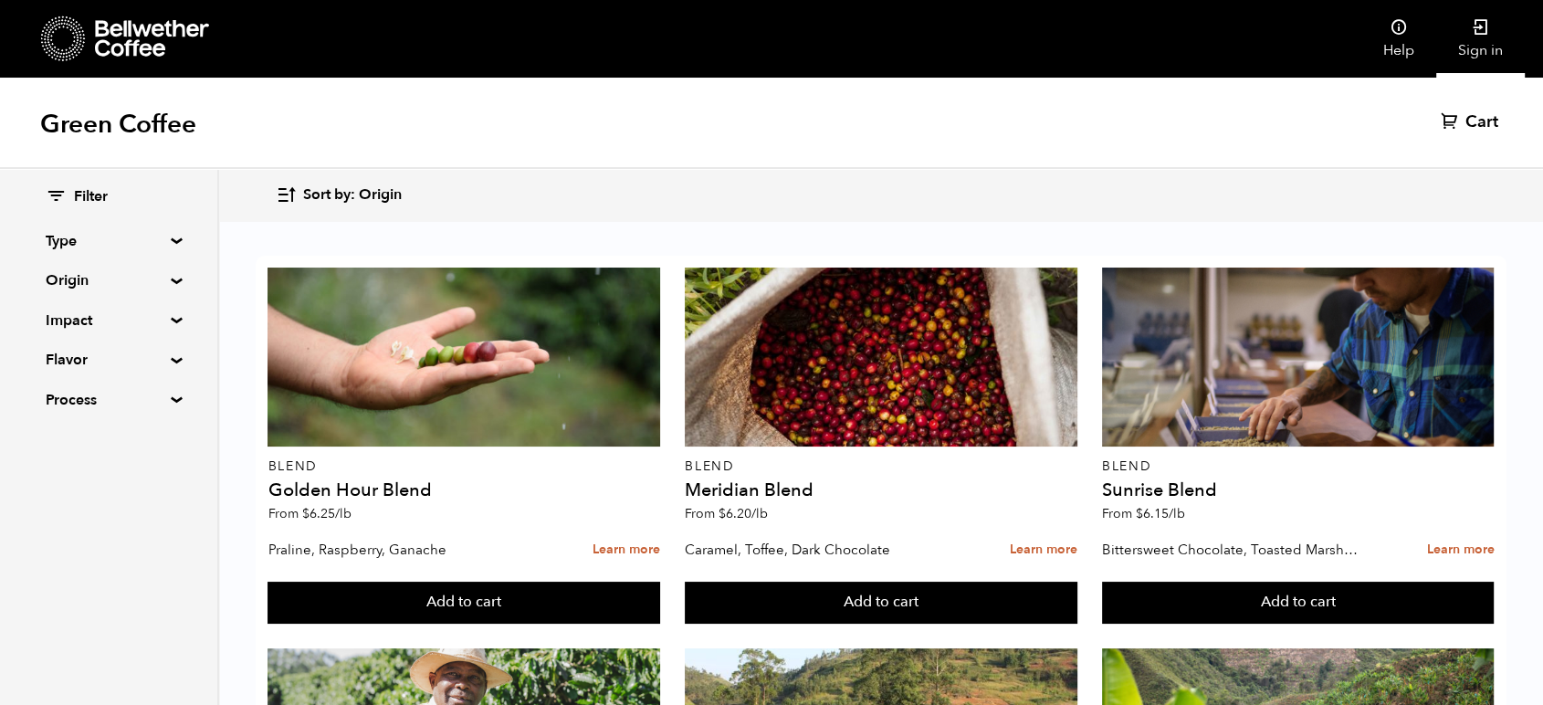
click at [1472, 47] on link "Sign in" at bounding box center [1480, 39] width 89 height 78
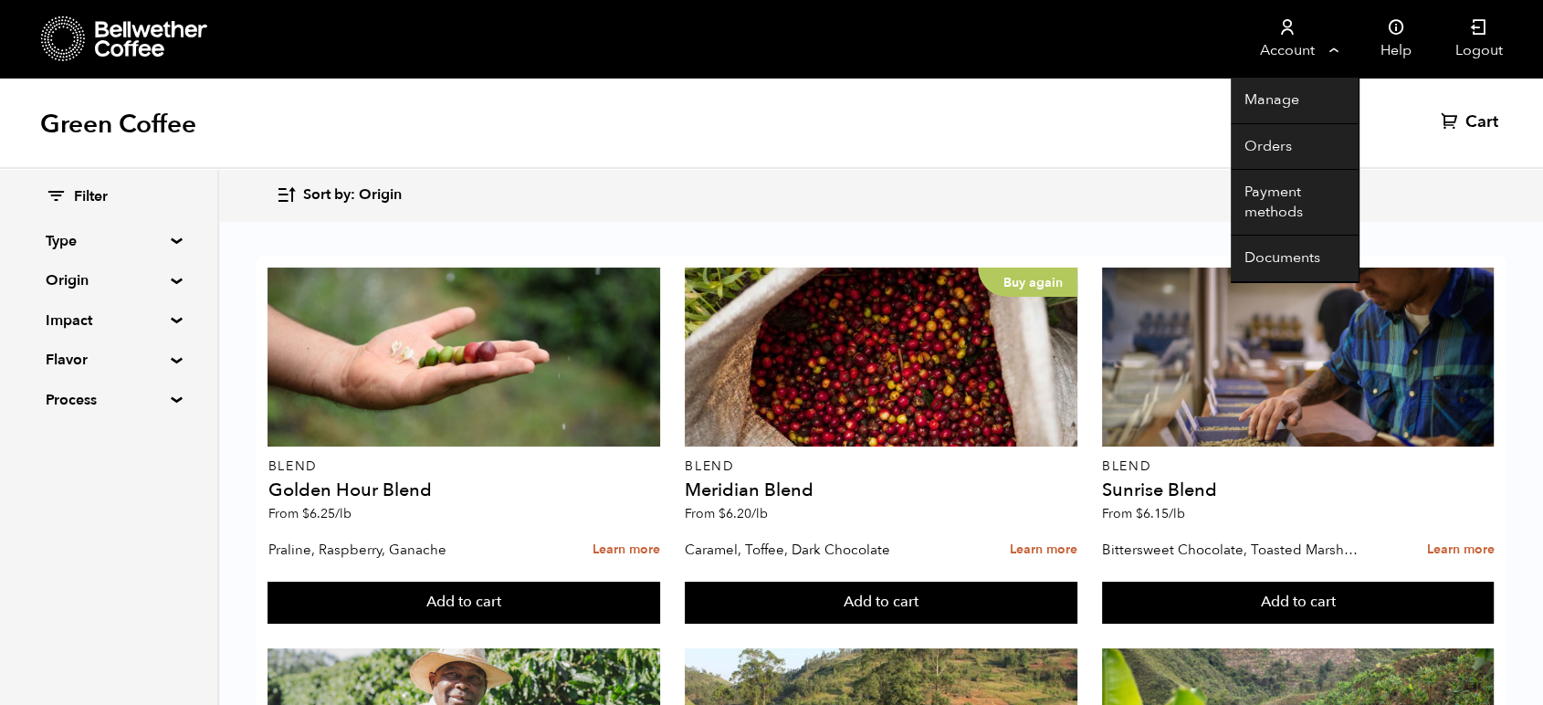
click at [1278, 36] on icon at bounding box center [1287, 27] width 18 height 18
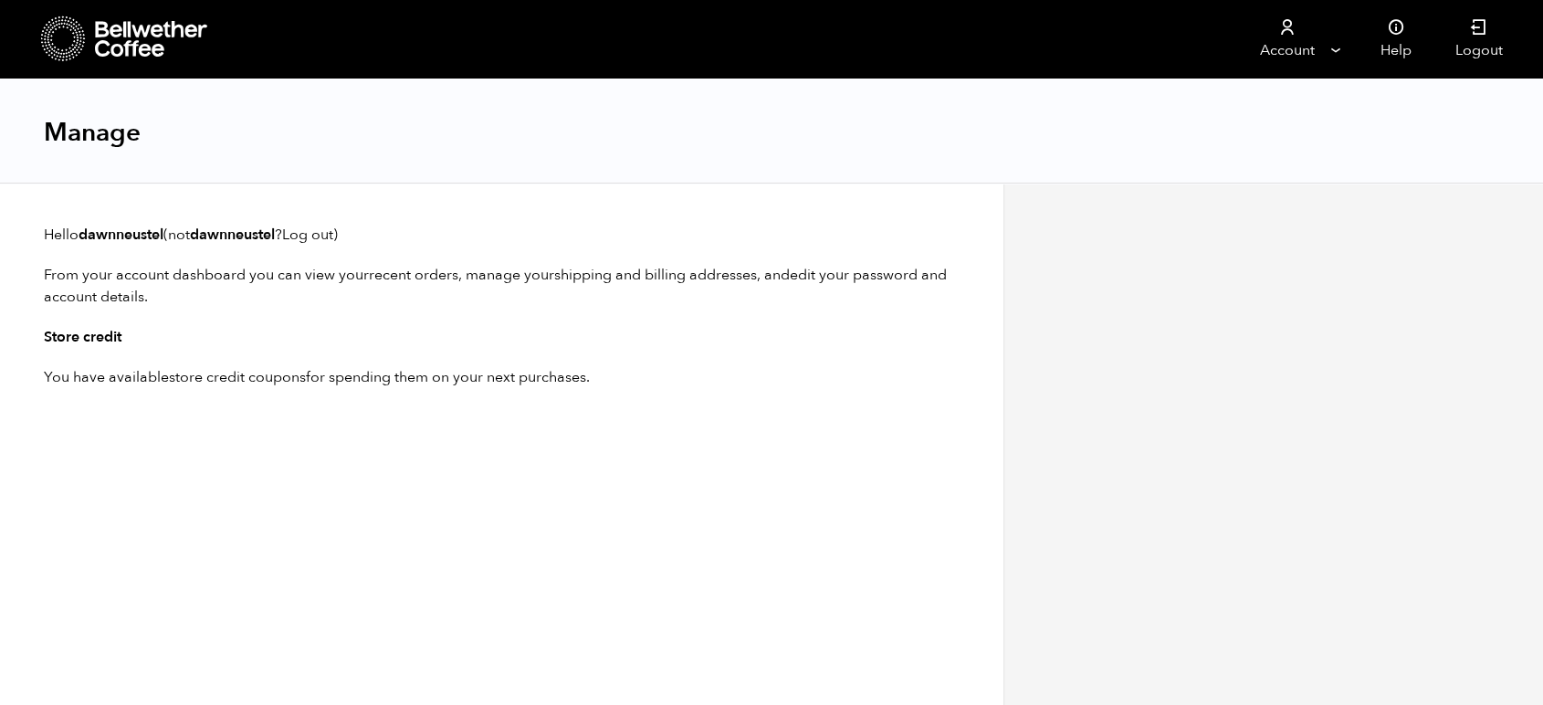
click at [1289, 144] on div "Manage" at bounding box center [771, 131] width 1543 height 105
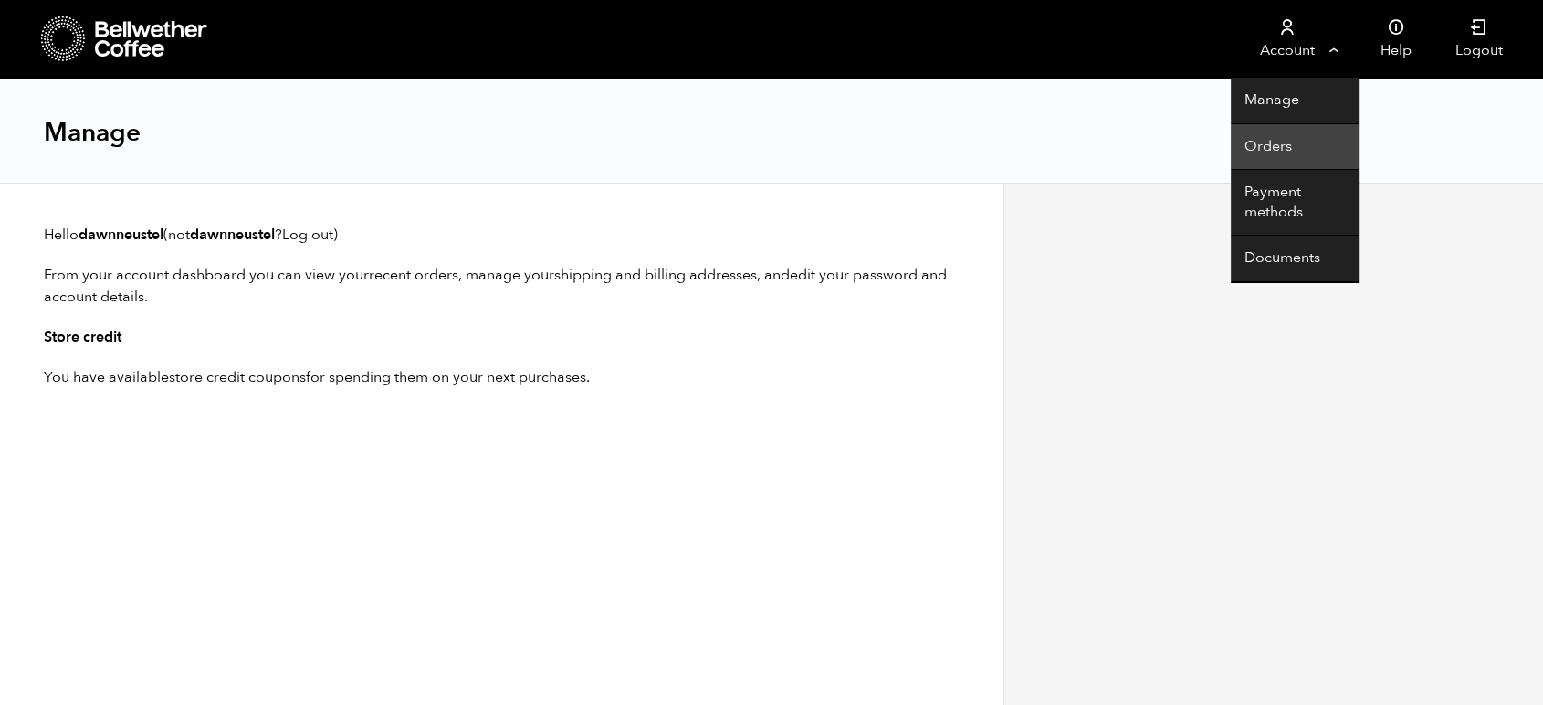
click at [1278, 141] on link "Orders" at bounding box center [1295, 147] width 128 height 47
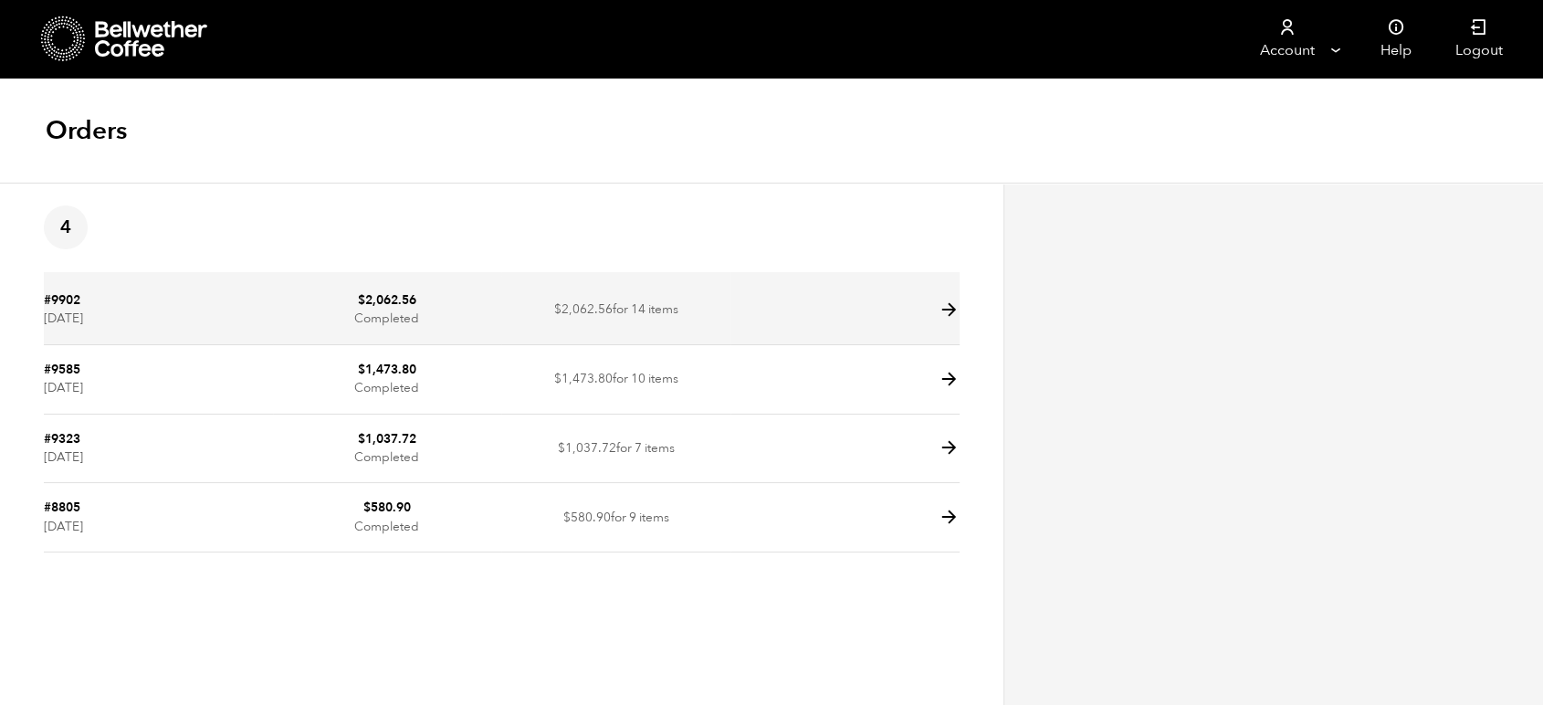
click at [333, 309] on td "$ 2,062.56 Completed" at bounding box center [387, 310] width 229 height 69
click at [944, 308] on icon at bounding box center [949, 309] width 21 height 21
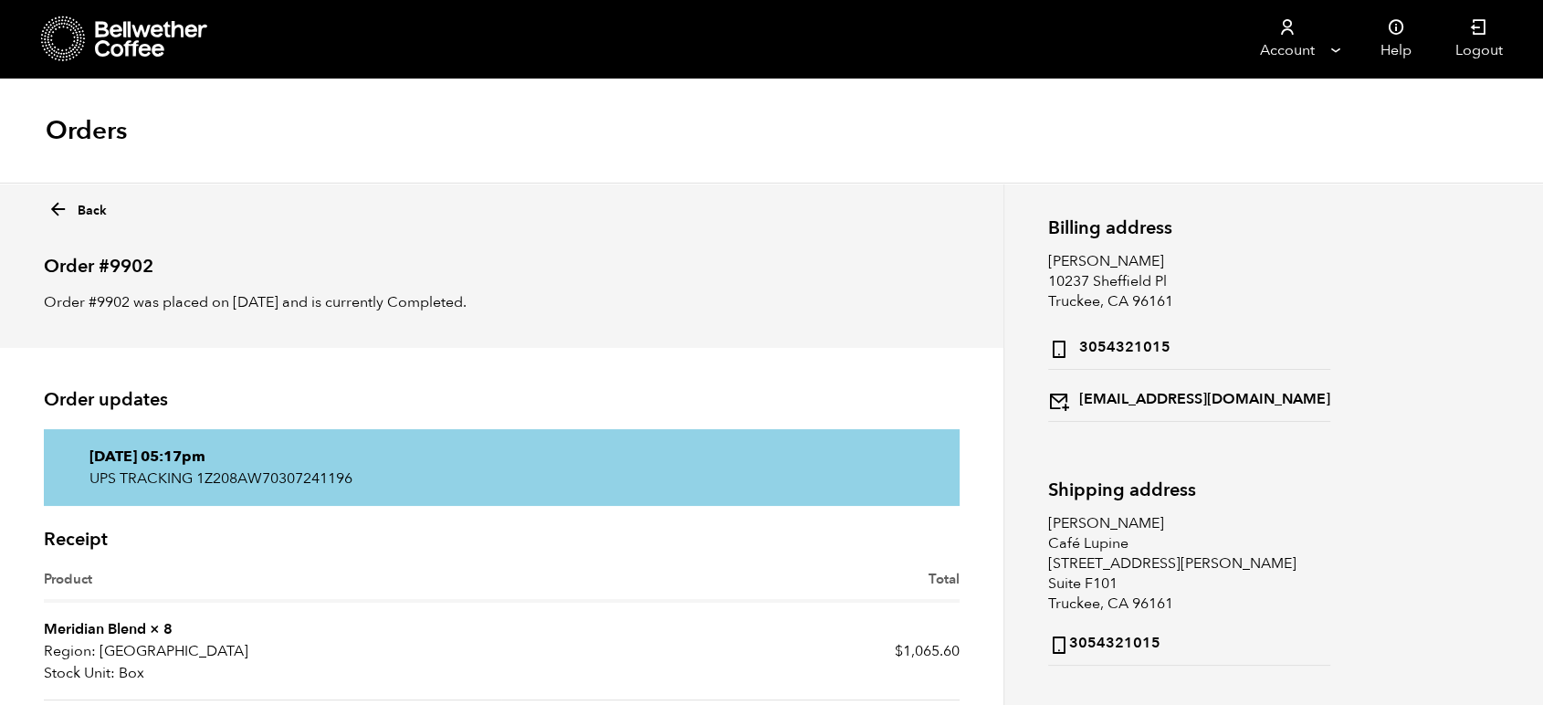
click at [148, 37] on icon at bounding box center [152, 39] width 114 height 37
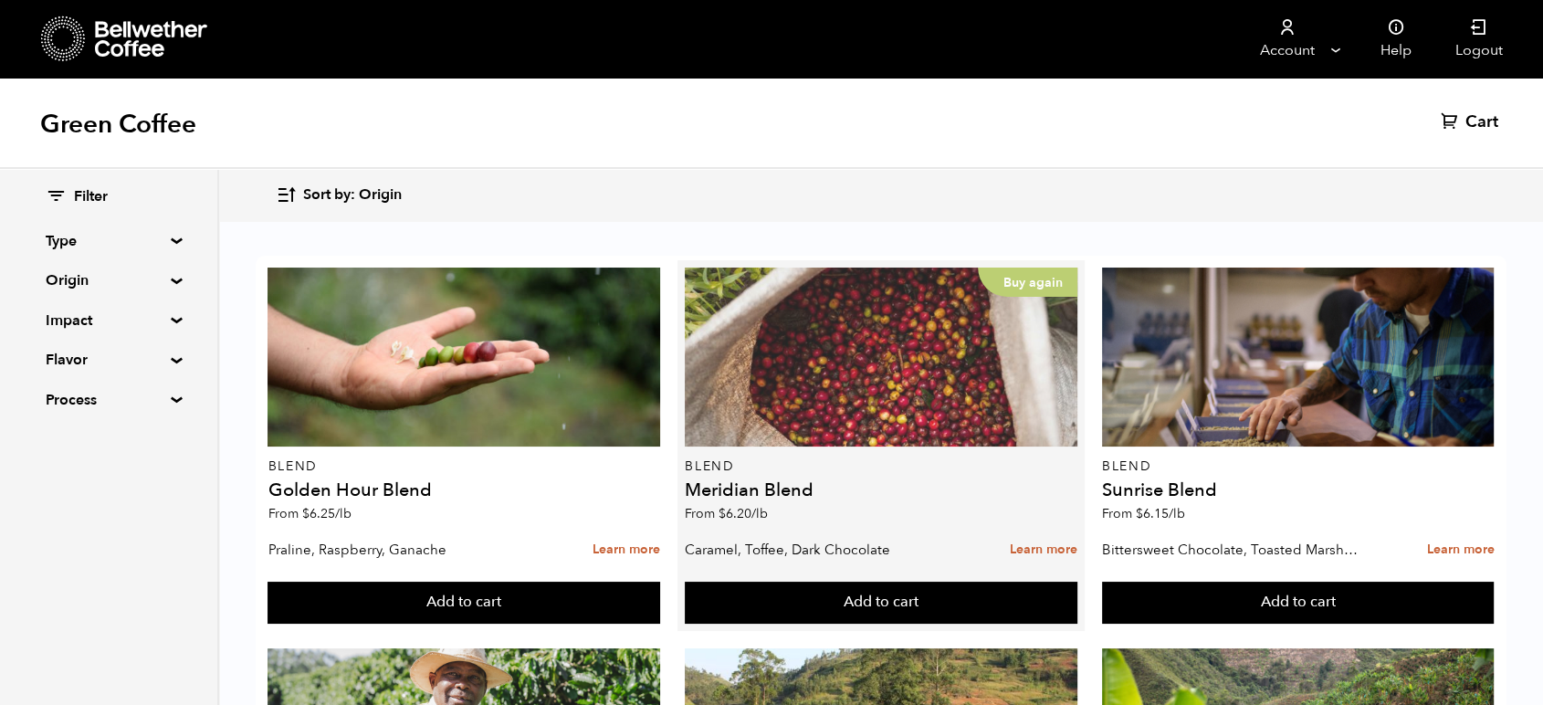
click at [783, 363] on div "Buy again" at bounding box center [881, 357] width 393 height 179
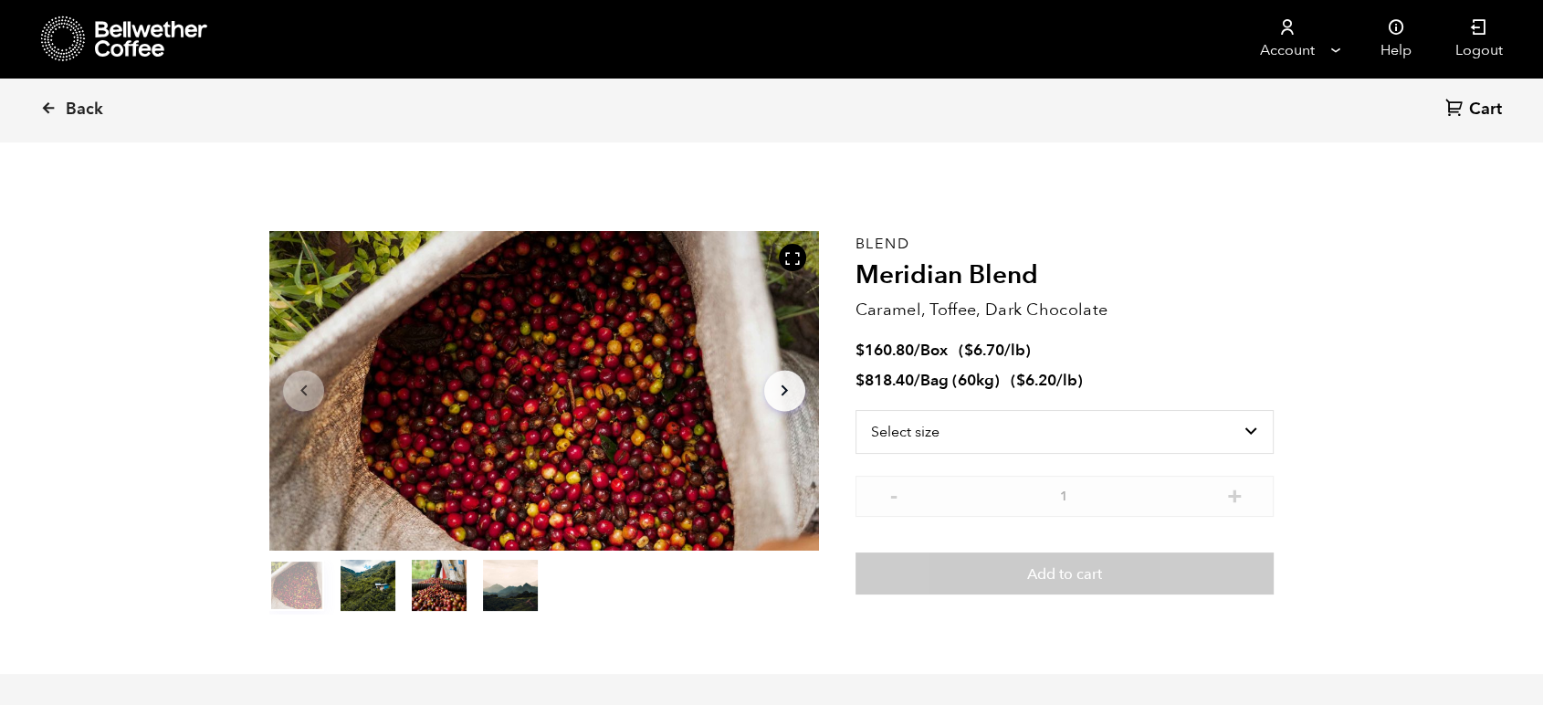
scroll to position [794, 972]
click at [961, 444] on select "Select size Bag (60kg) (132 lbs) Box (24 lbs)" at bounding box center [1065, 432] width 418 height 44
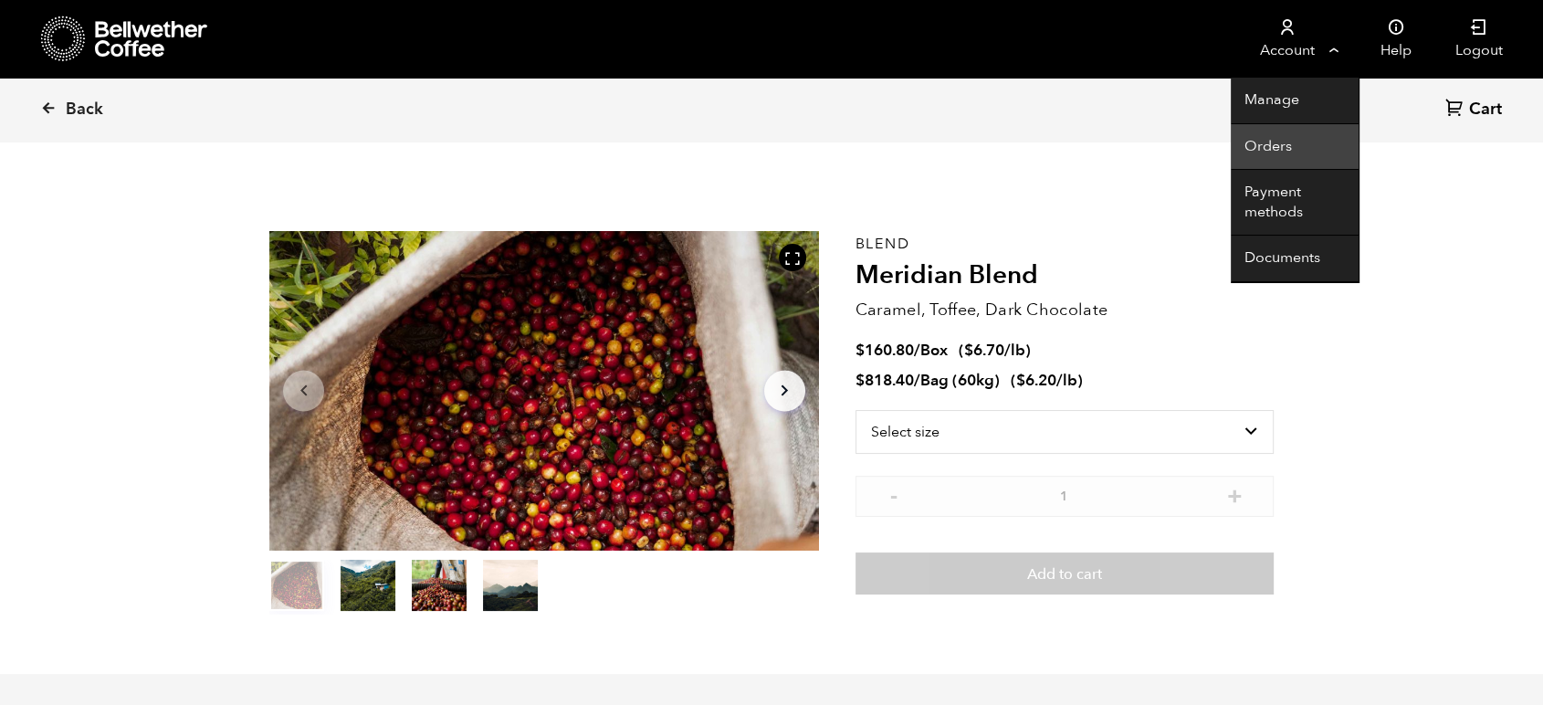
click at [1276, 152] on link "Orders" at bounding box center [1295, 147] width 128 height 47
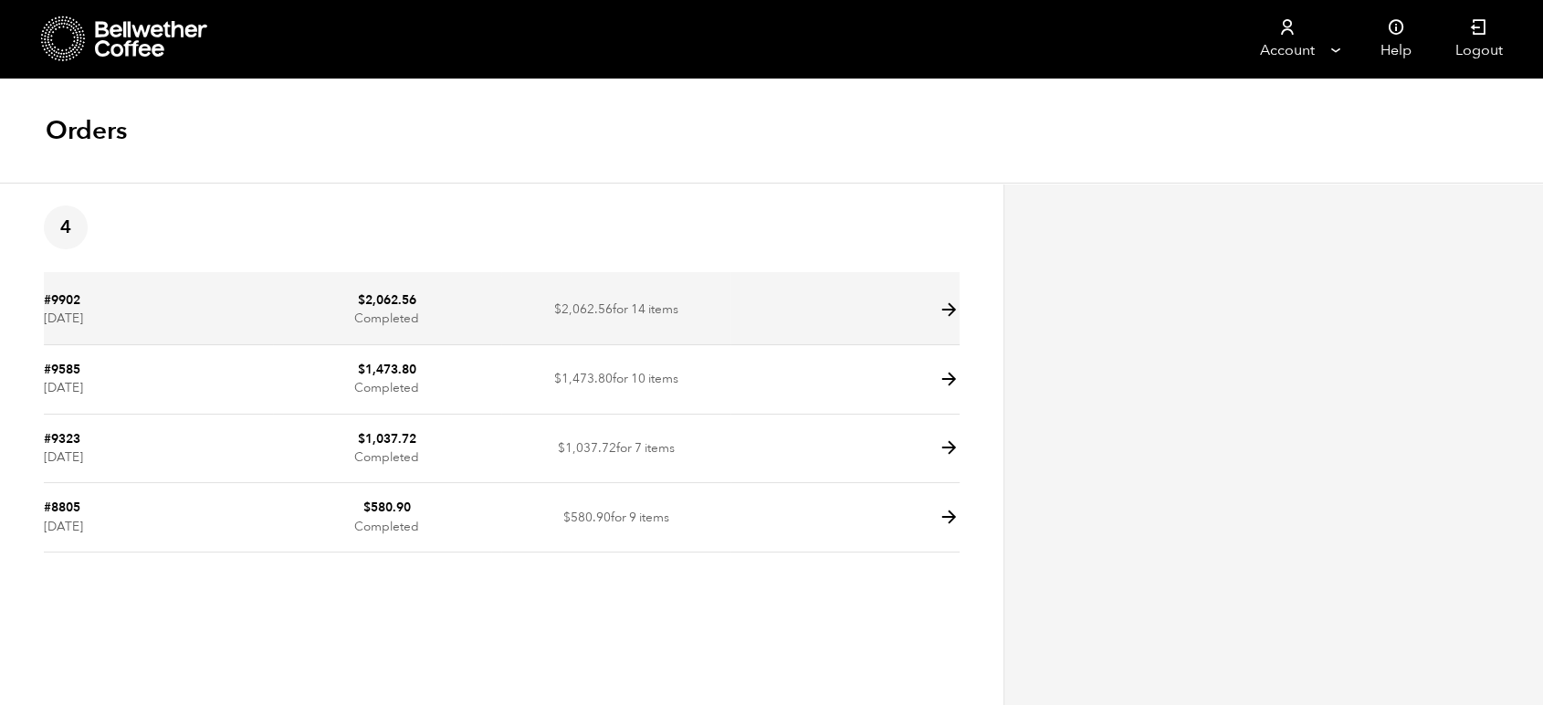
click at [952, 314] on icon at bounding box center [949, 309] width 21 height 21
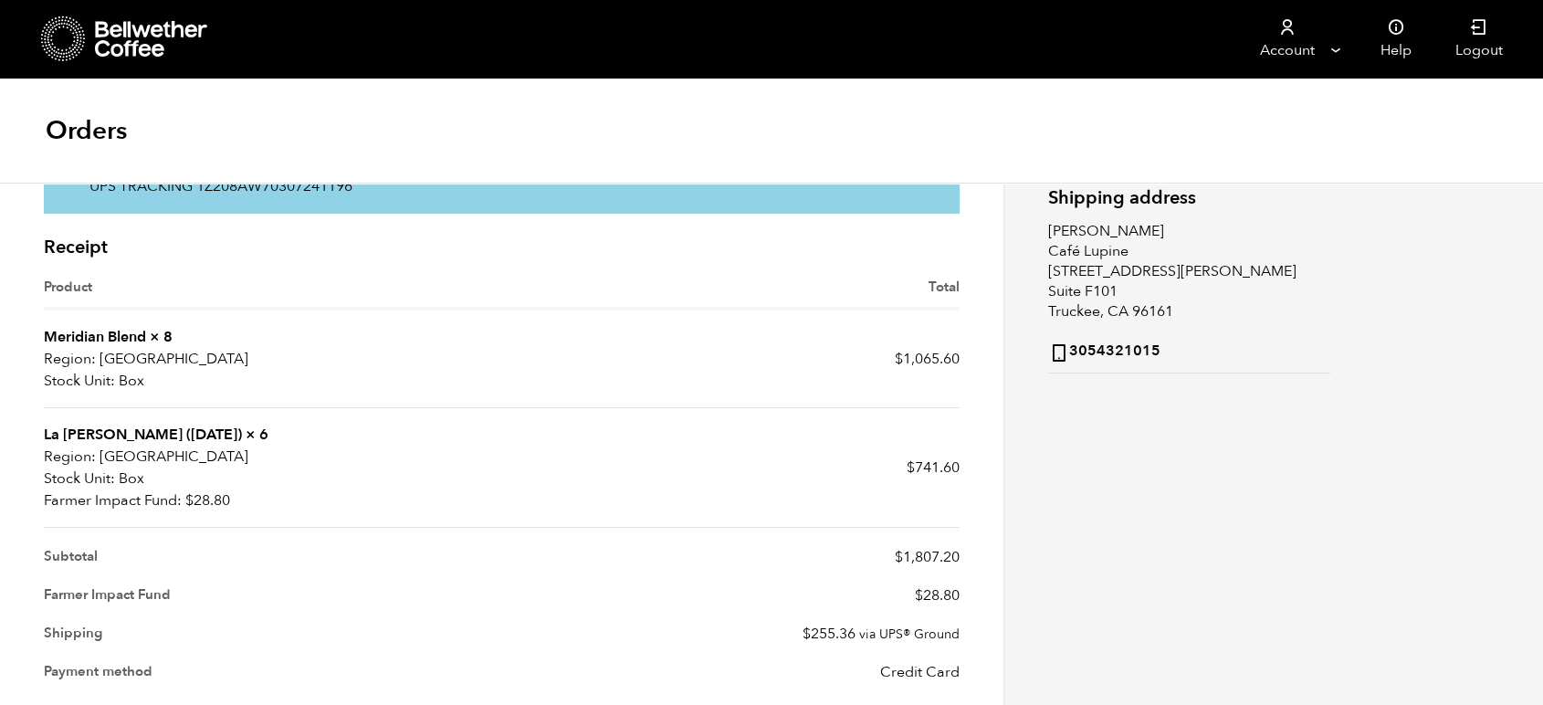
scroll to position [304, 0]
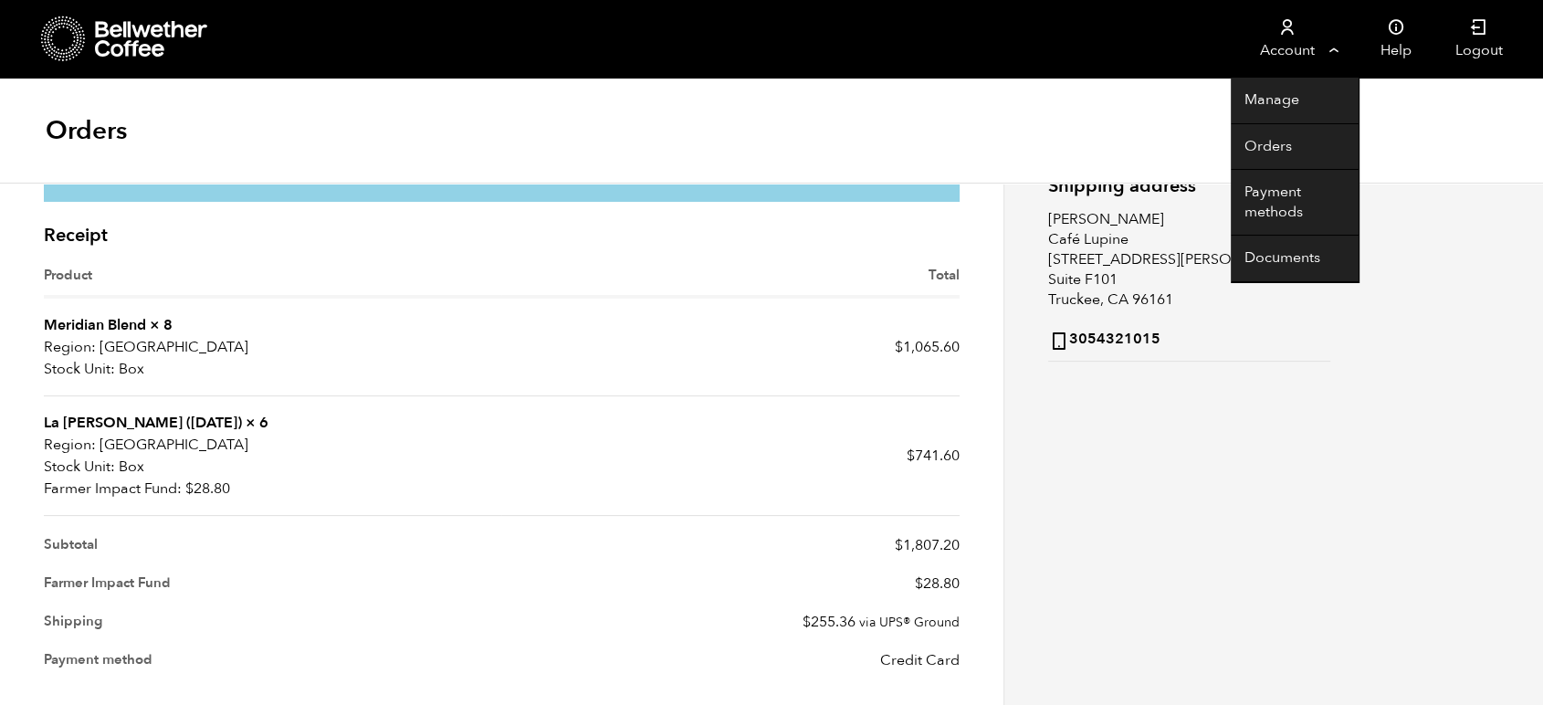
click at [1286, 42] on link "Account" at bounding box center [1287, 39] width 112 height 78
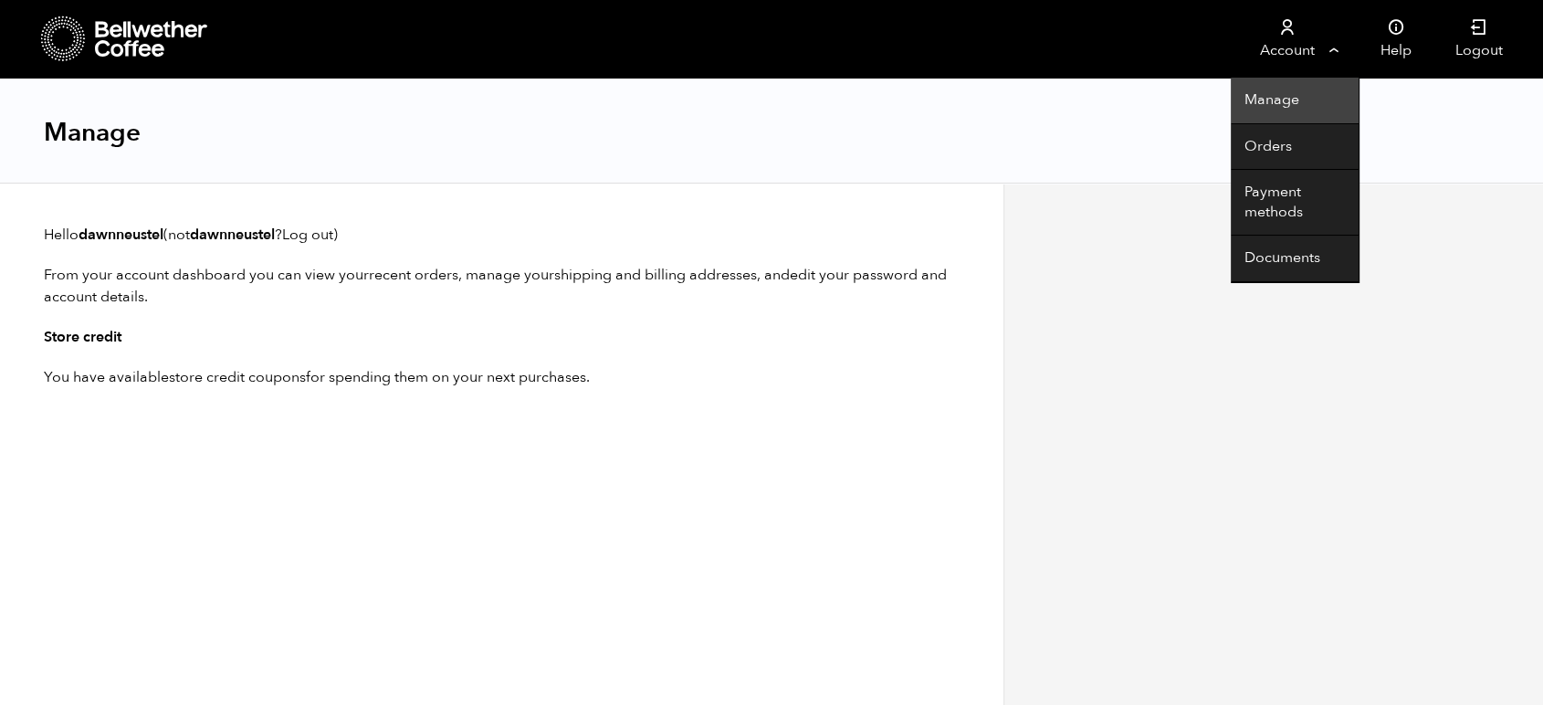
click at [1296, 108] on link "Manage" at bounding box center [1295, 101] width 128 height 47
click at [1302, 42] on link "Account" at bounding box center [1287, 39] width 112 height 78
click at [1304, 244] on link "Documents" at bounding box center [1295, 259] width 128 height 47
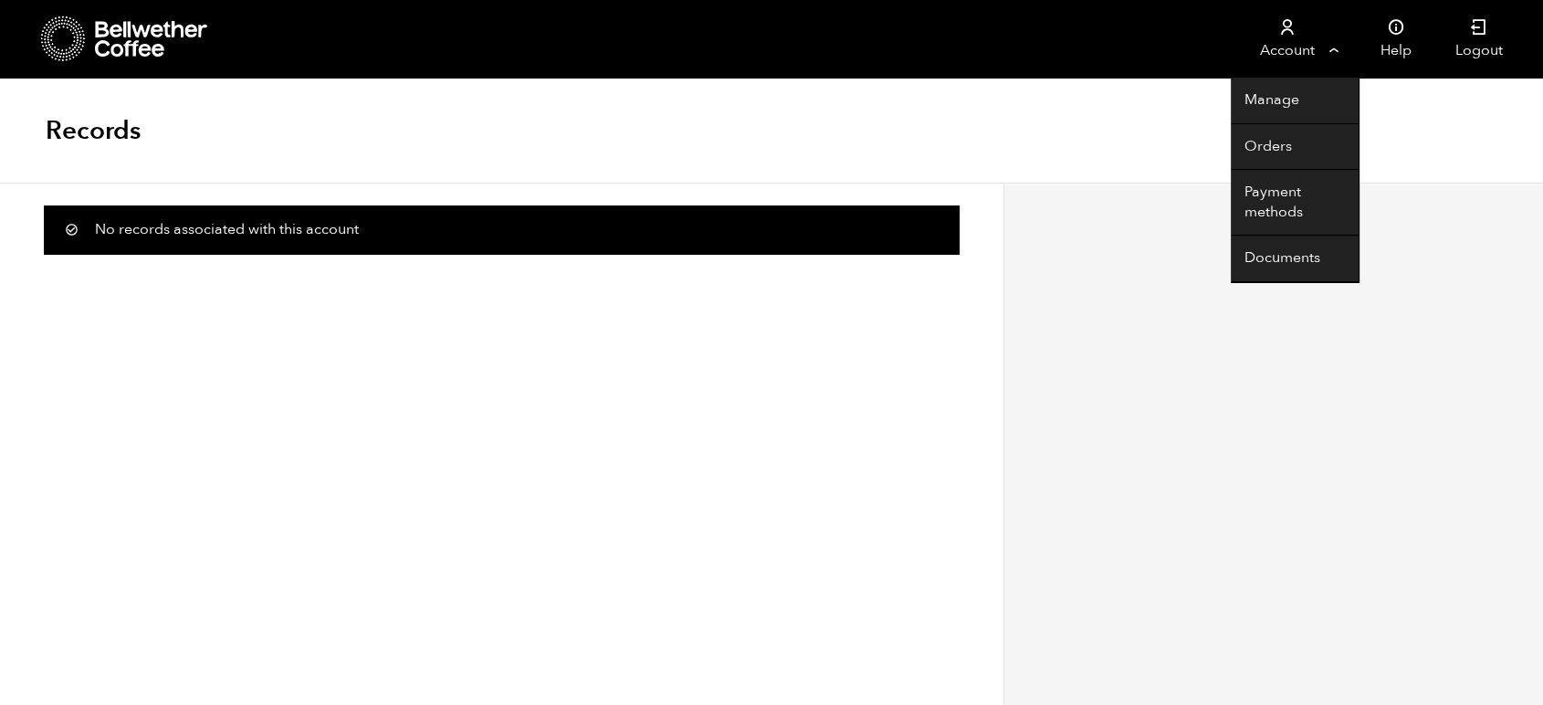
click at [1296, 49] on link "Account" at bounding box center [1287, 39] width 112 height 78
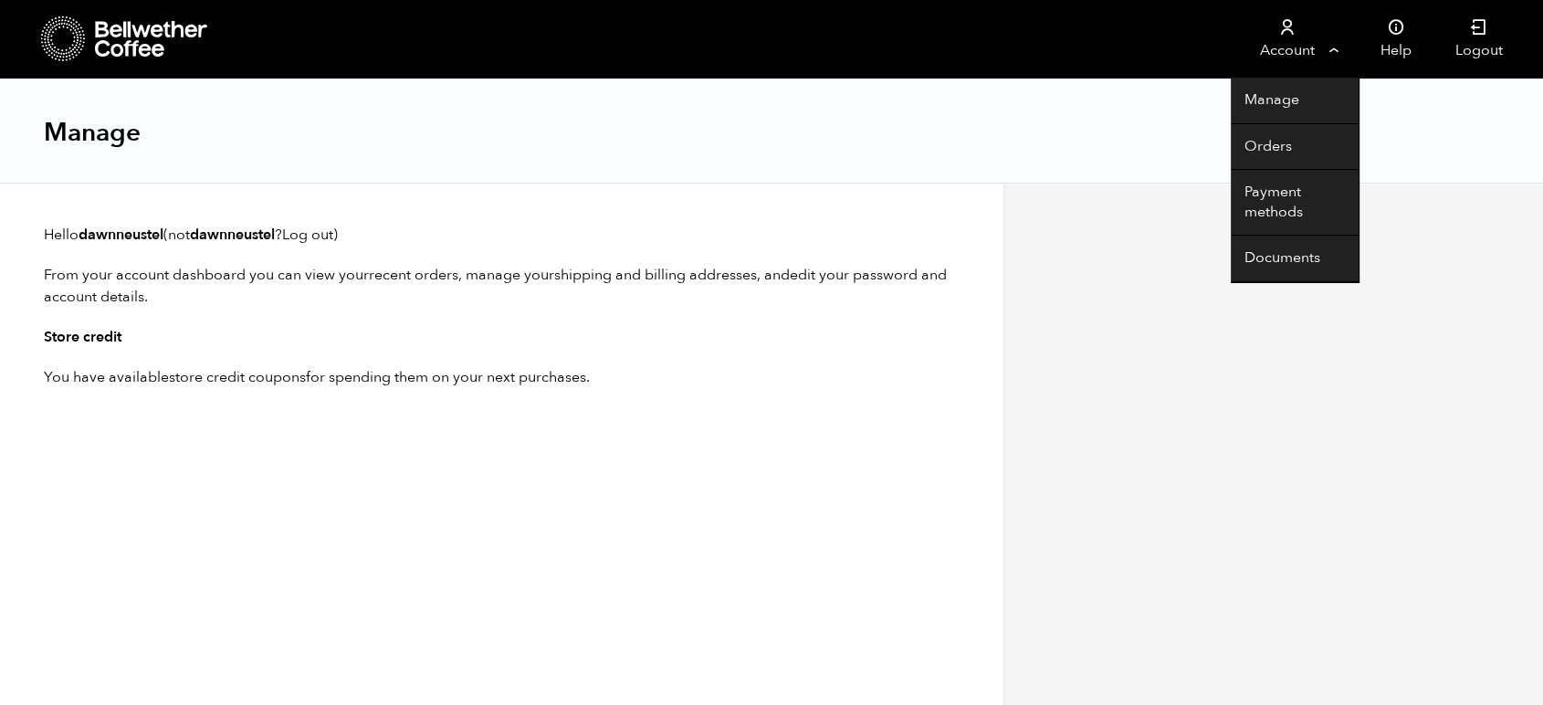
click at [1269, 58] on link "Account" at bounding box center [1287, 39] width 112 height 78
click at [1299, 142] on link "Orders" at bounding box center [1295, 147] width 128 height 47
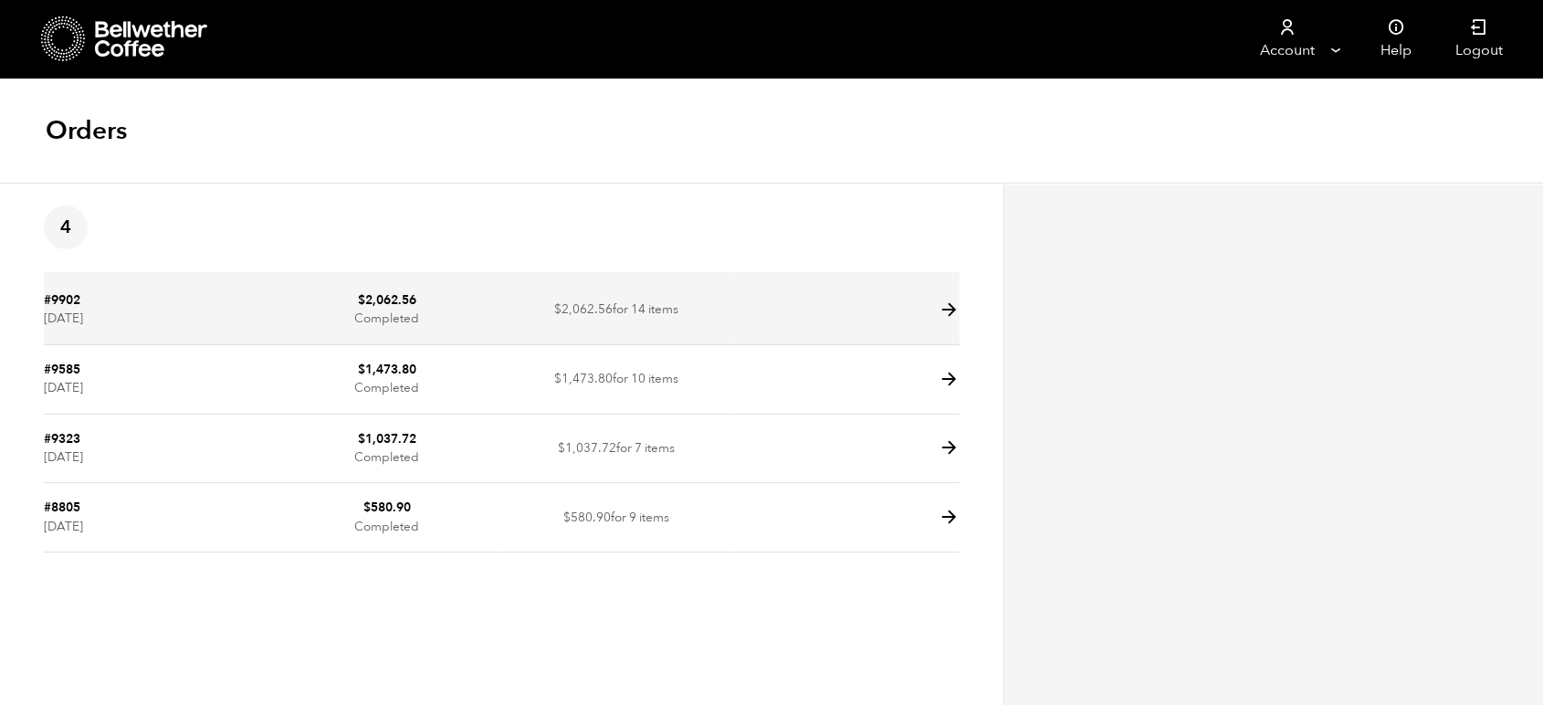
click at [928, 308] on td at bounding box center [844, 310] width 229 height 69
click at [955, 317] on icon at bounding box center [949, 309] width 21 height 21
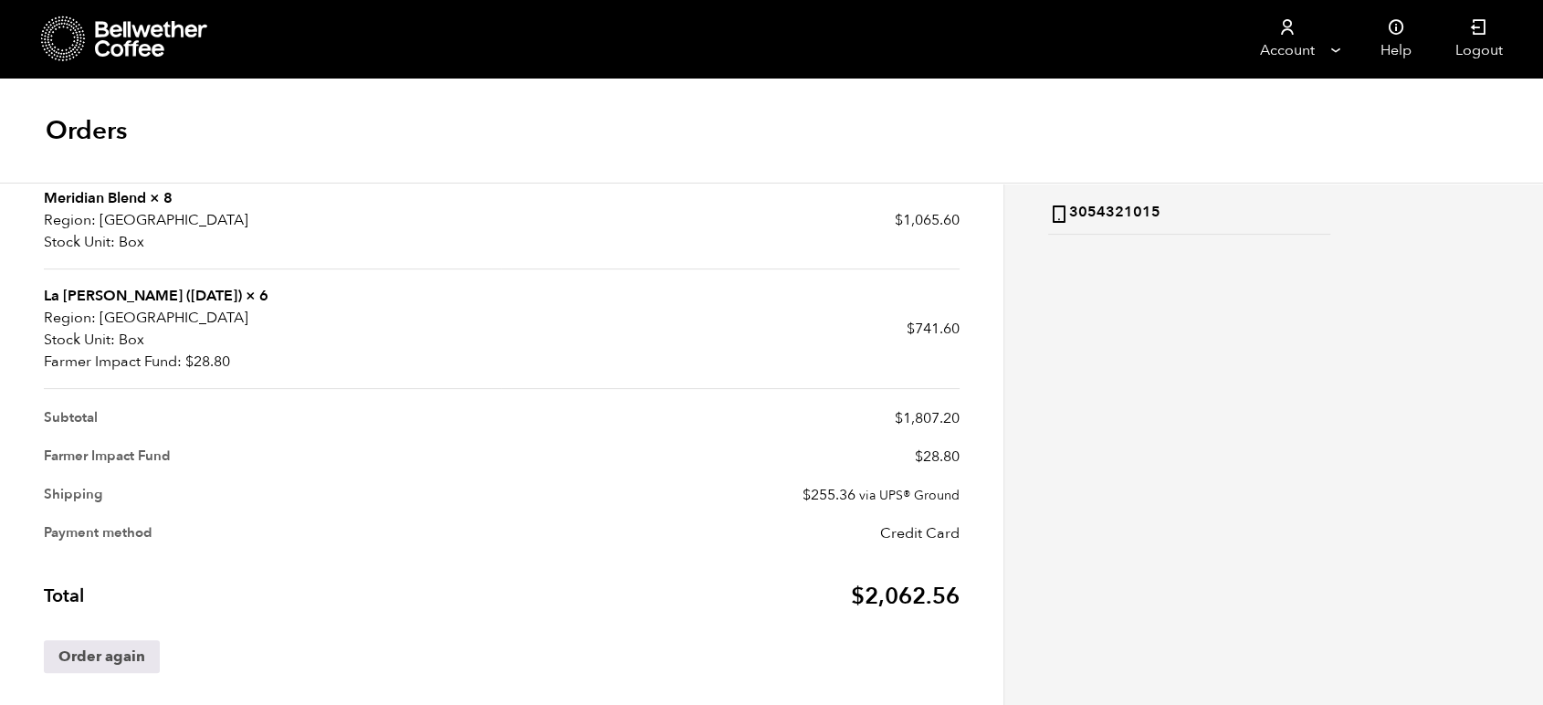
scroll to position [446, 0]
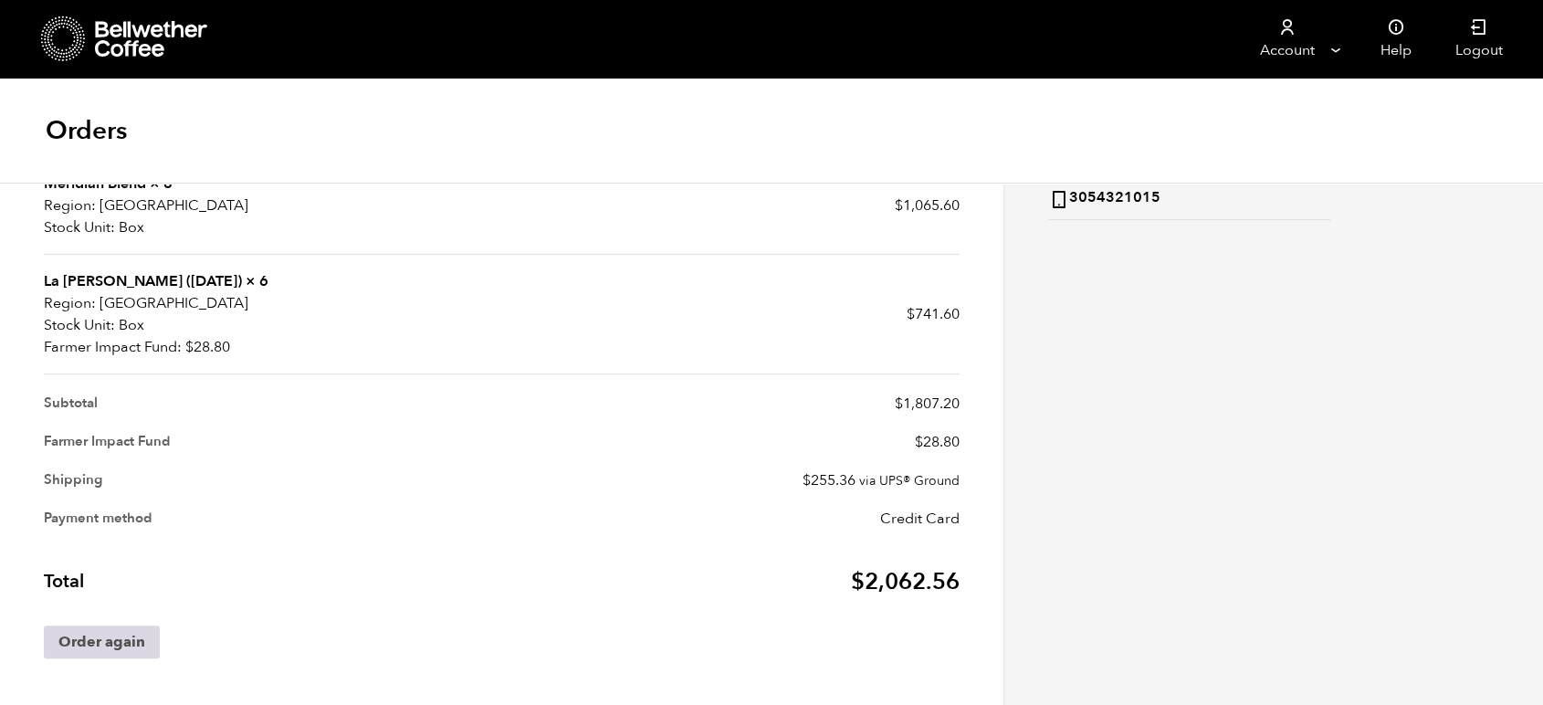
click at [59, 648] on link "Order again" at bounding box center [102, 641] width 116 height 33
click at [79, 640] on link "Order again" at bounding box center [102, 641] width 116 height 33
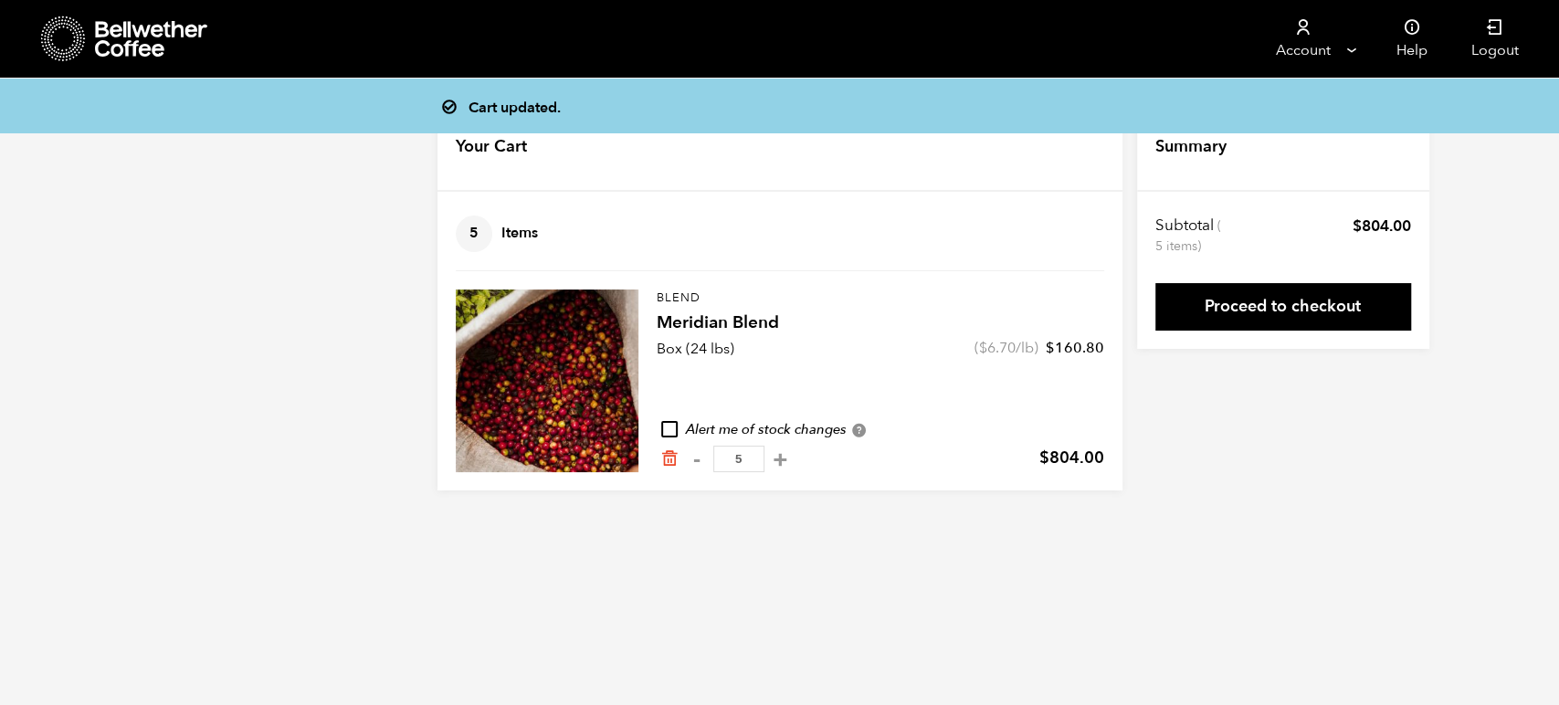
click at [764, 458] on input "5" at bounding box center [738, 459] width 51 height 26
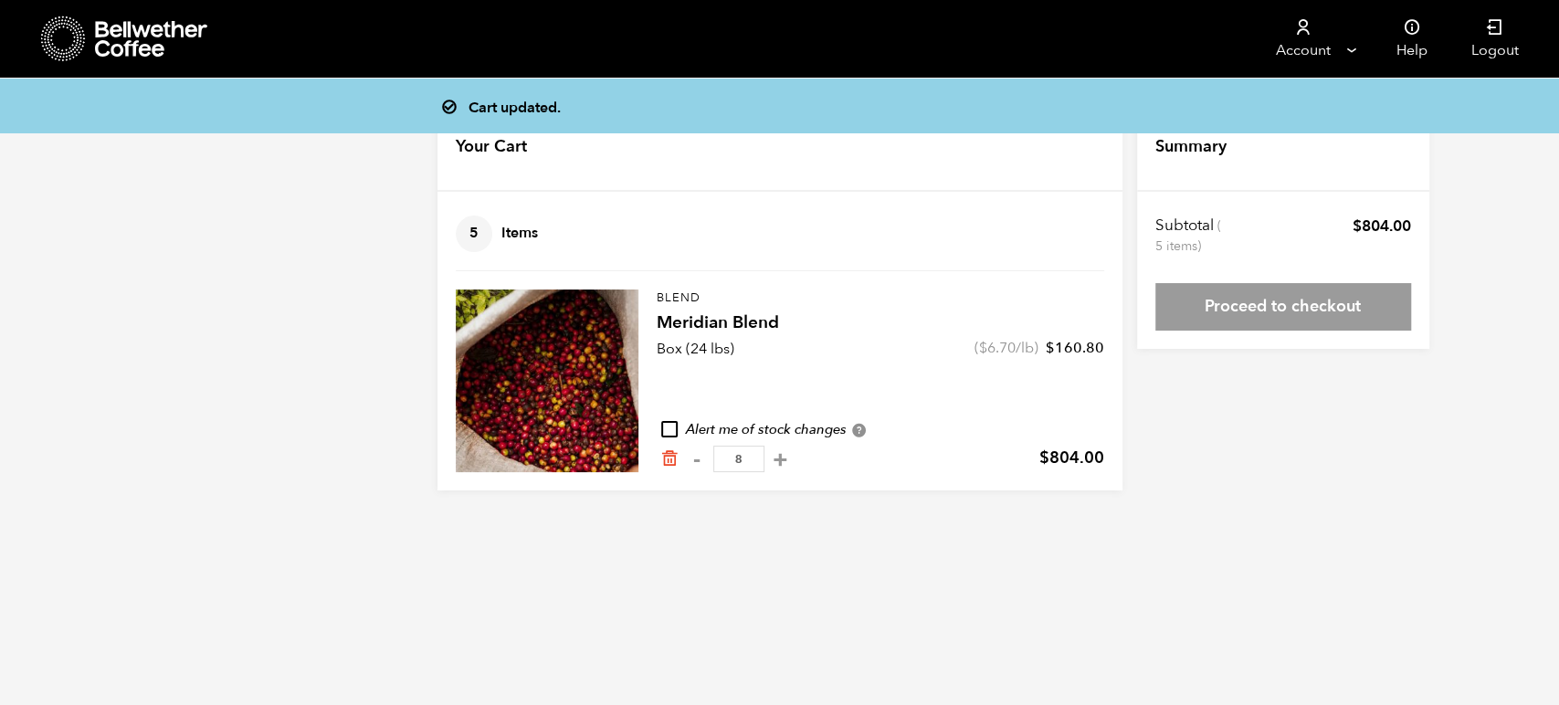
type input "5"
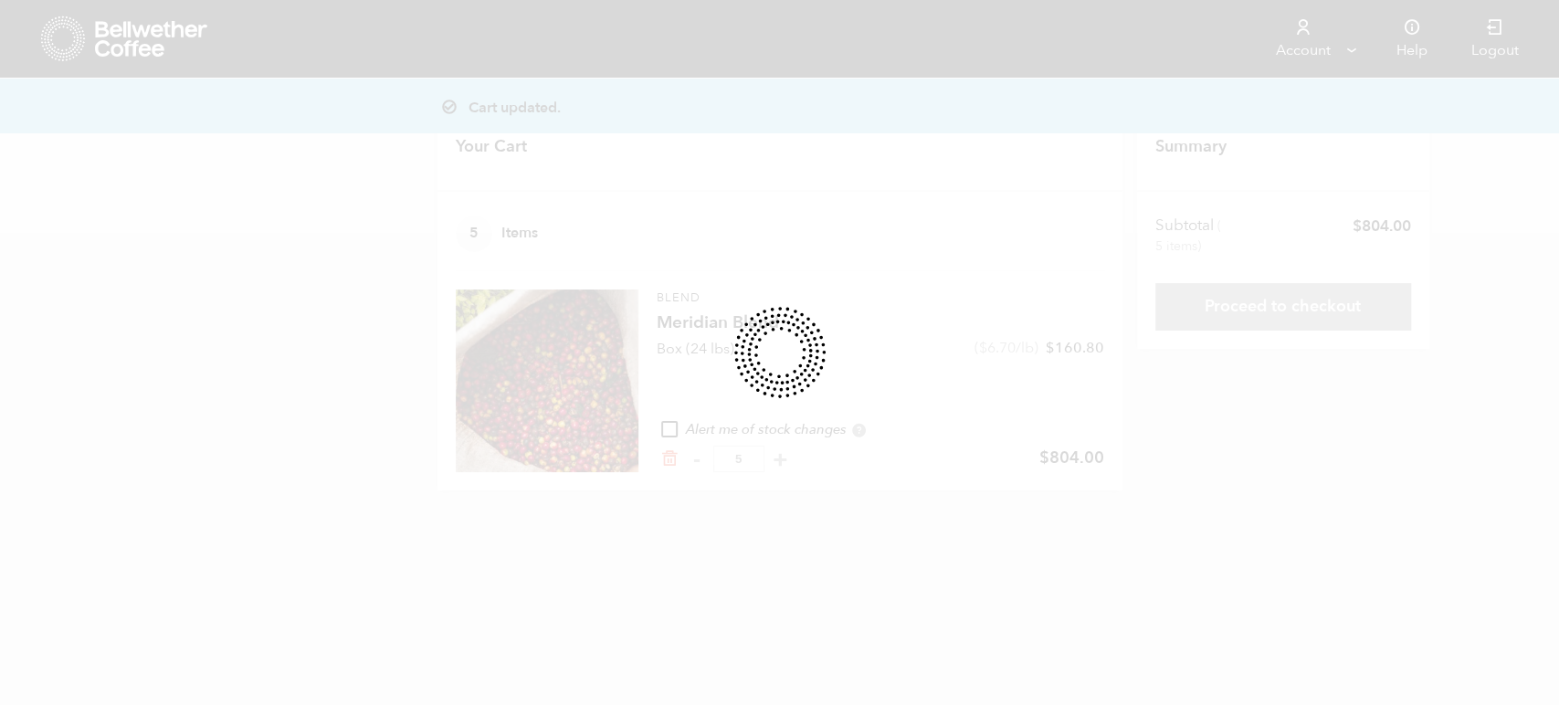
click at [1299, 141] on div "Store 5 Account Manage Orders" at bounding box center [779, 297] width 1559 height 385
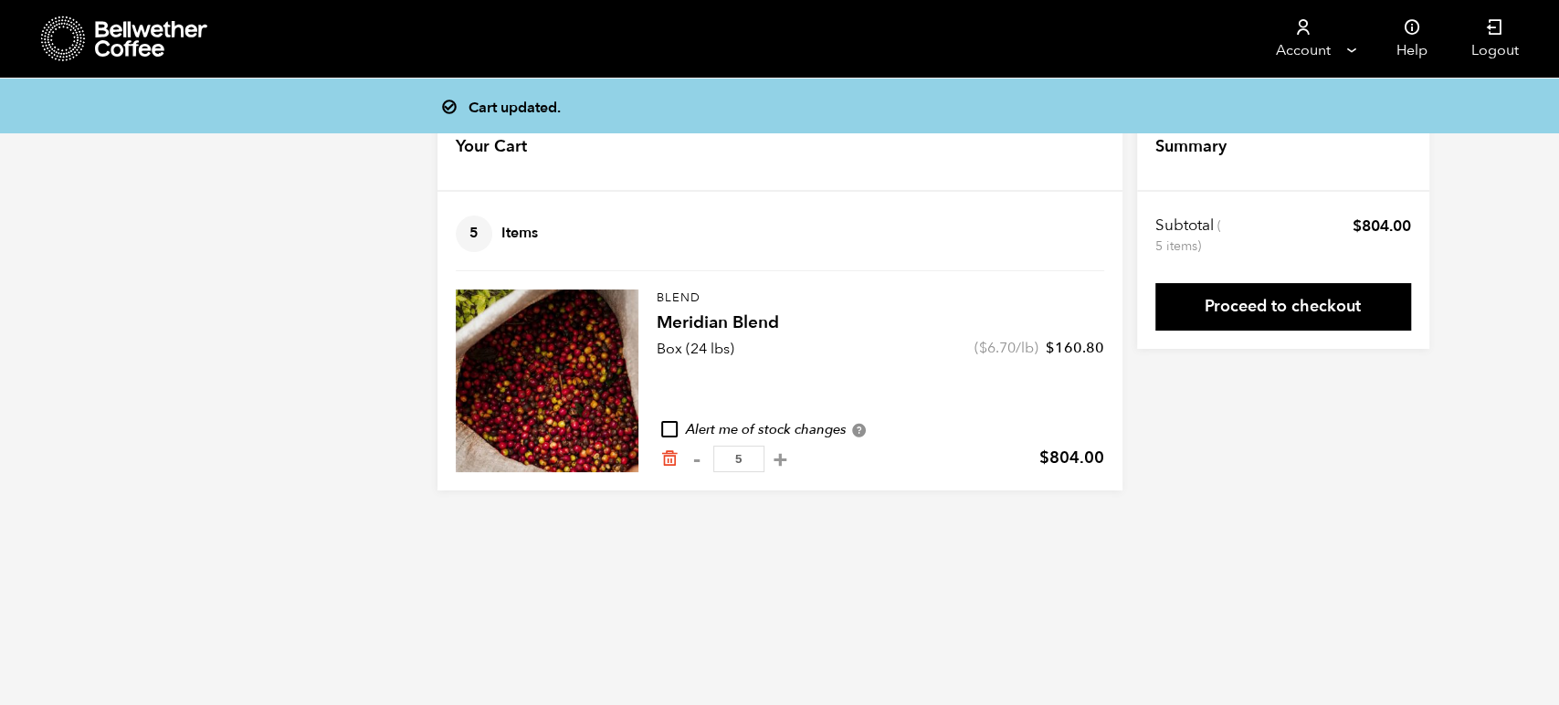
click at [1102, 518] on html "Store 5 Account Manage" at bounding box center [779, 259] width 1559 height 518
click at [667, 425] on input "checkbox" at bounding box center [669, 429] width 16 height 16
checkbox input "true"
click at [792, 459] on button "+" at bounding box center [780, 459] width 23 height 18
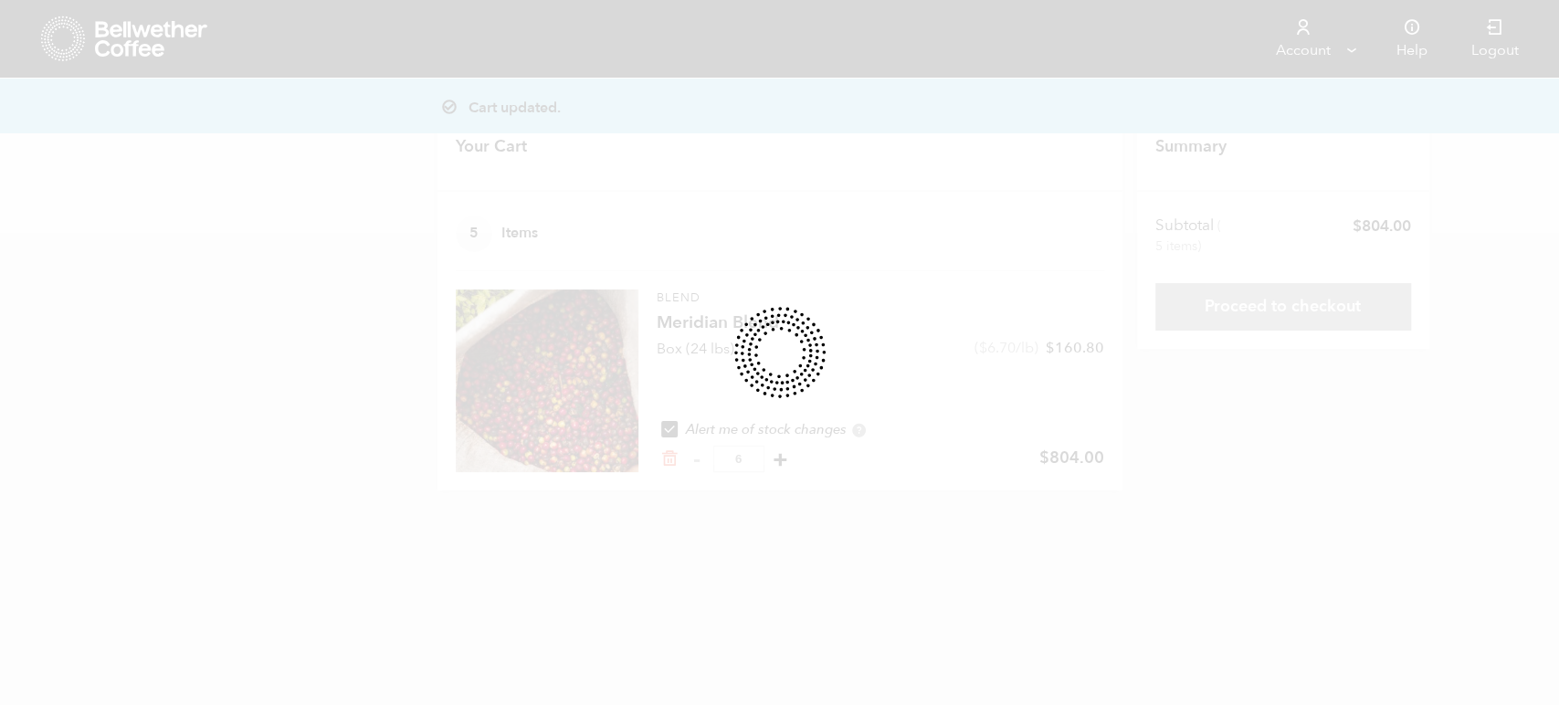
type input "5"
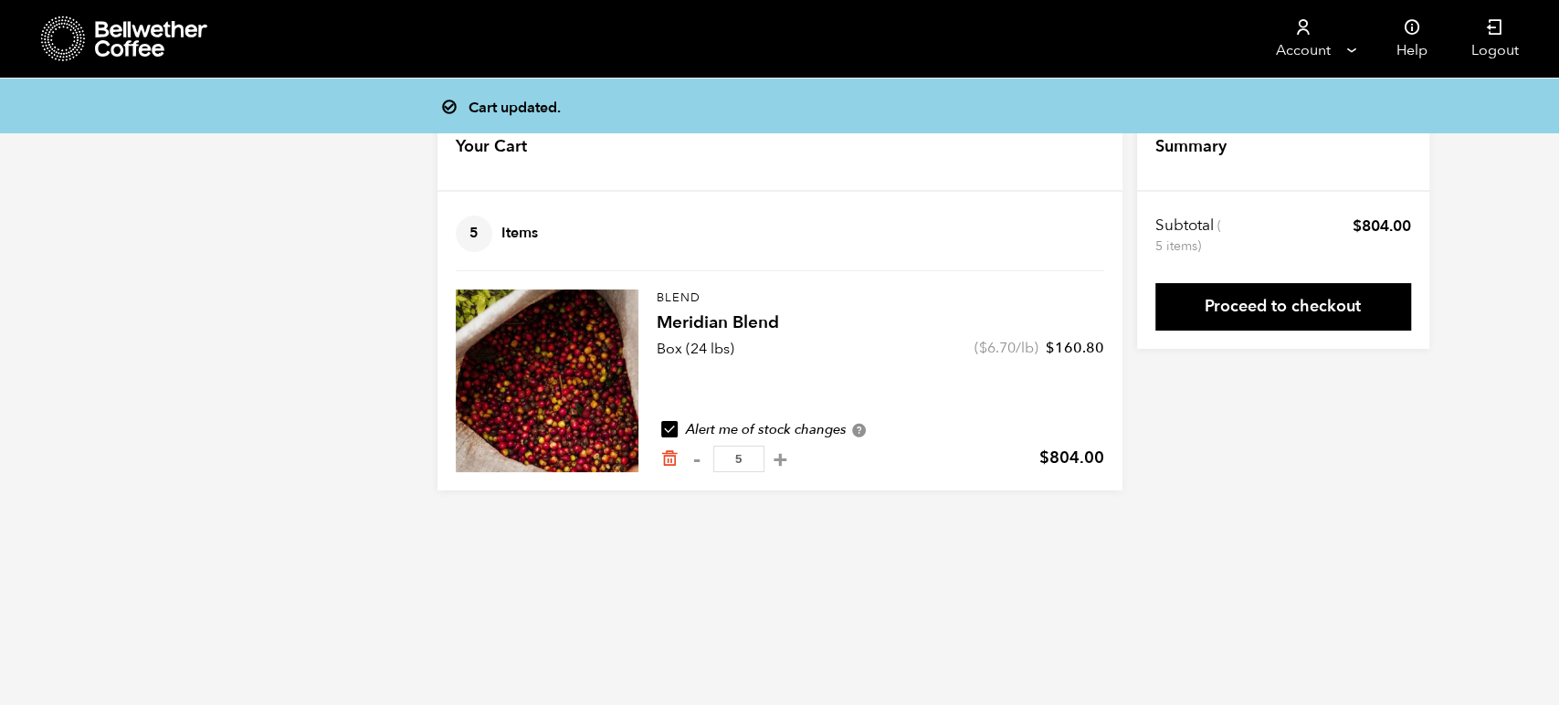
click at [792, 459] on button "+" at bounding box center [780, 459] width 23 height 18
type input "5"
click at [792, 459] on button "+" at bounding box center [780, 459] width 23 height 18
type input "5"
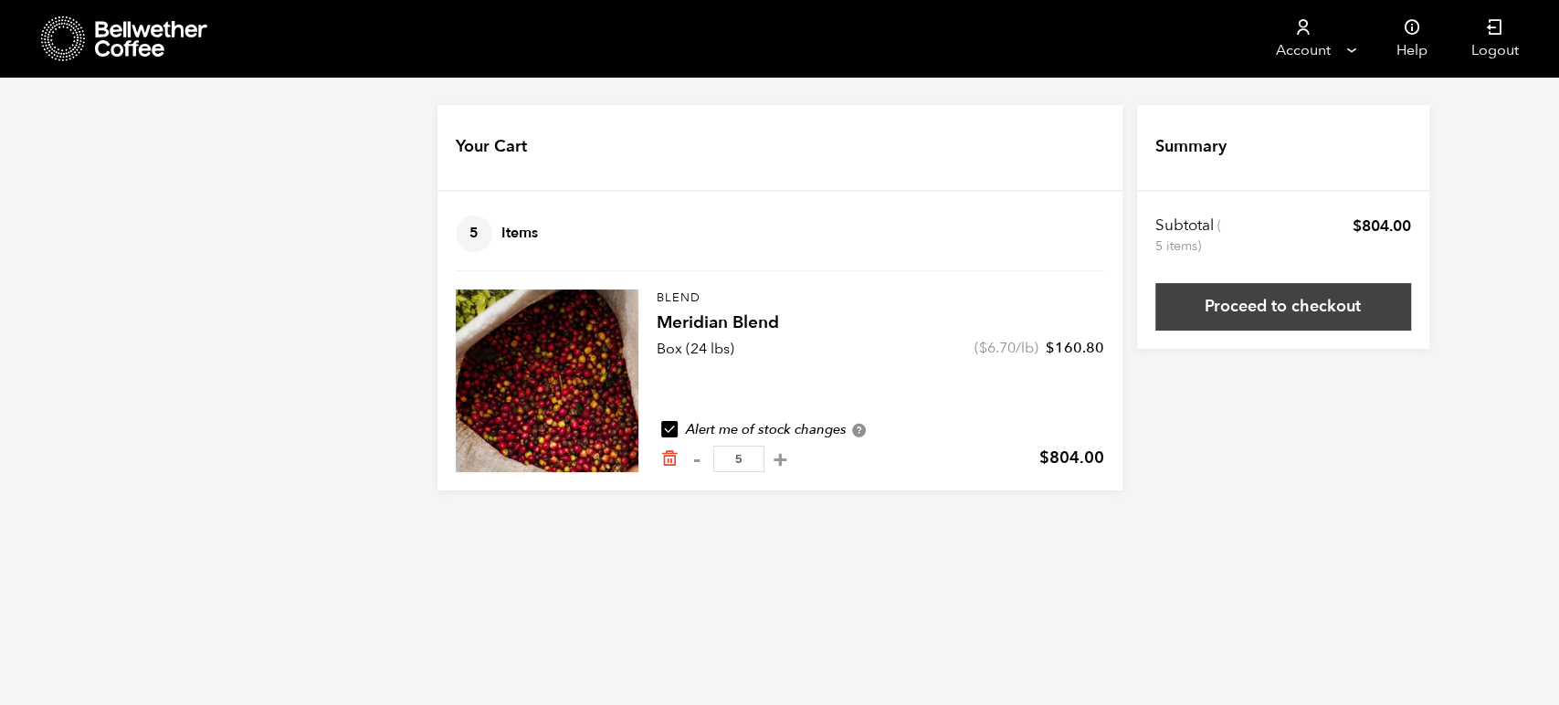
click at [1317, 302] on link "Proceed to checkout" at bounding box center [1283, 306] width 256 height 47
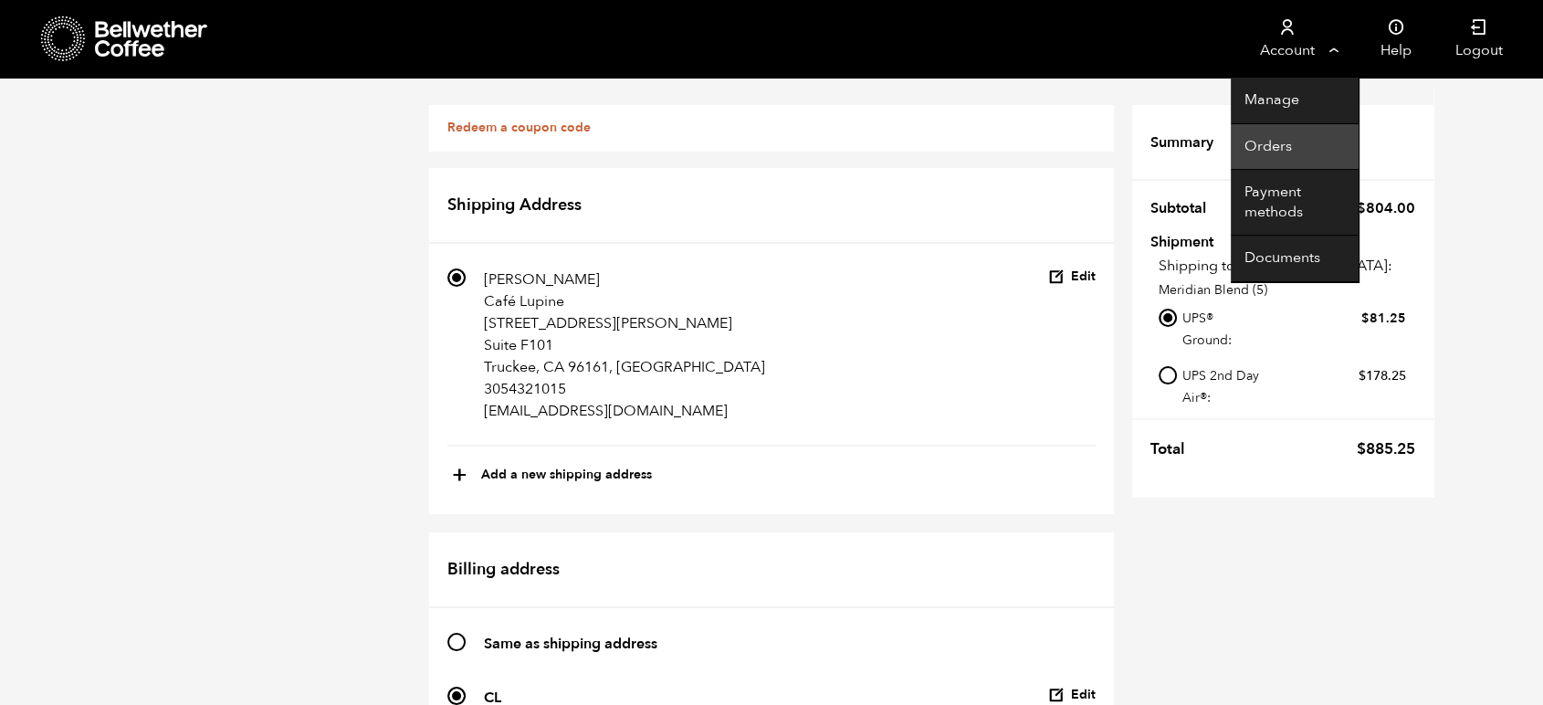
click at [1276, 144] on link "Orders" at bounding box center [1295, 147] width 128 height 47
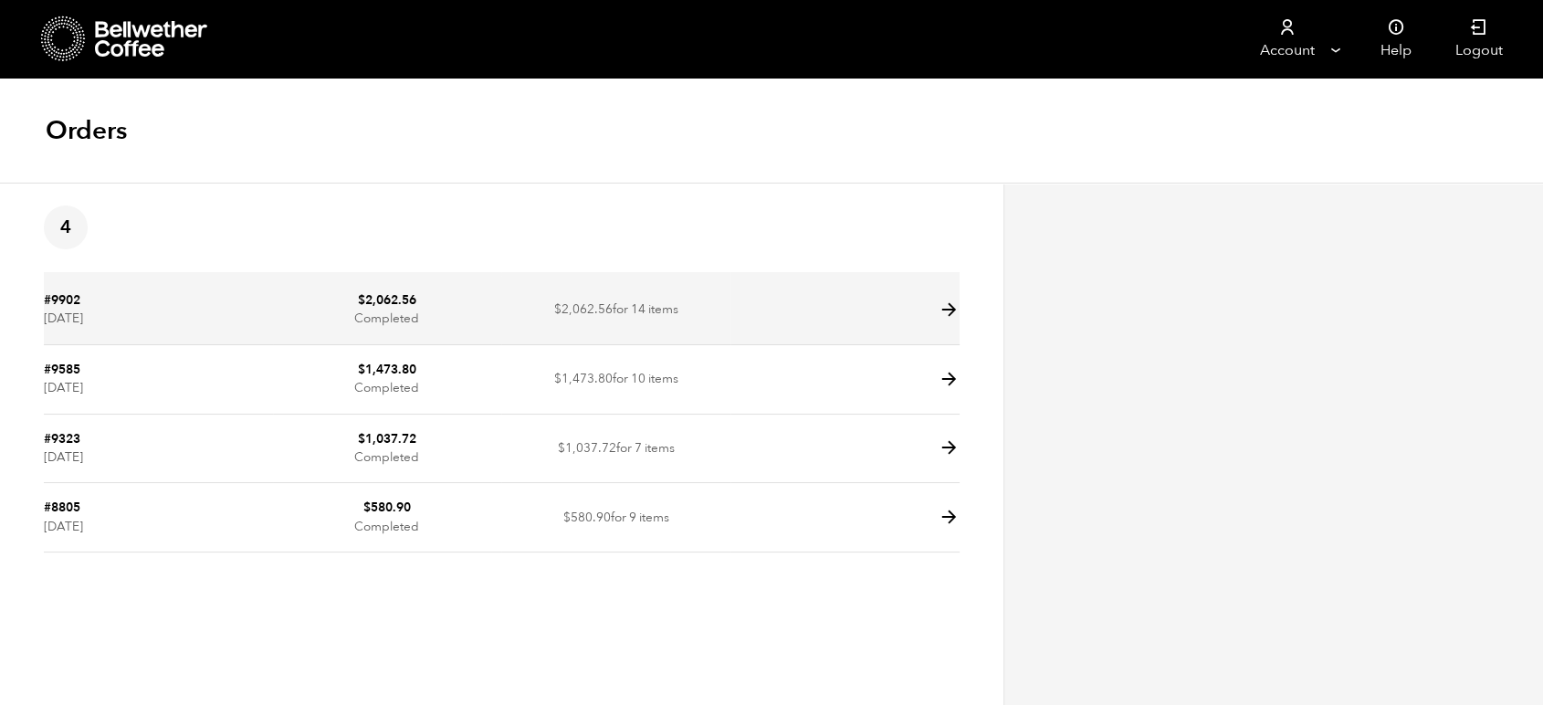
click at [942, 310] on icon at bounding box center [949, 309] width 21 height 21
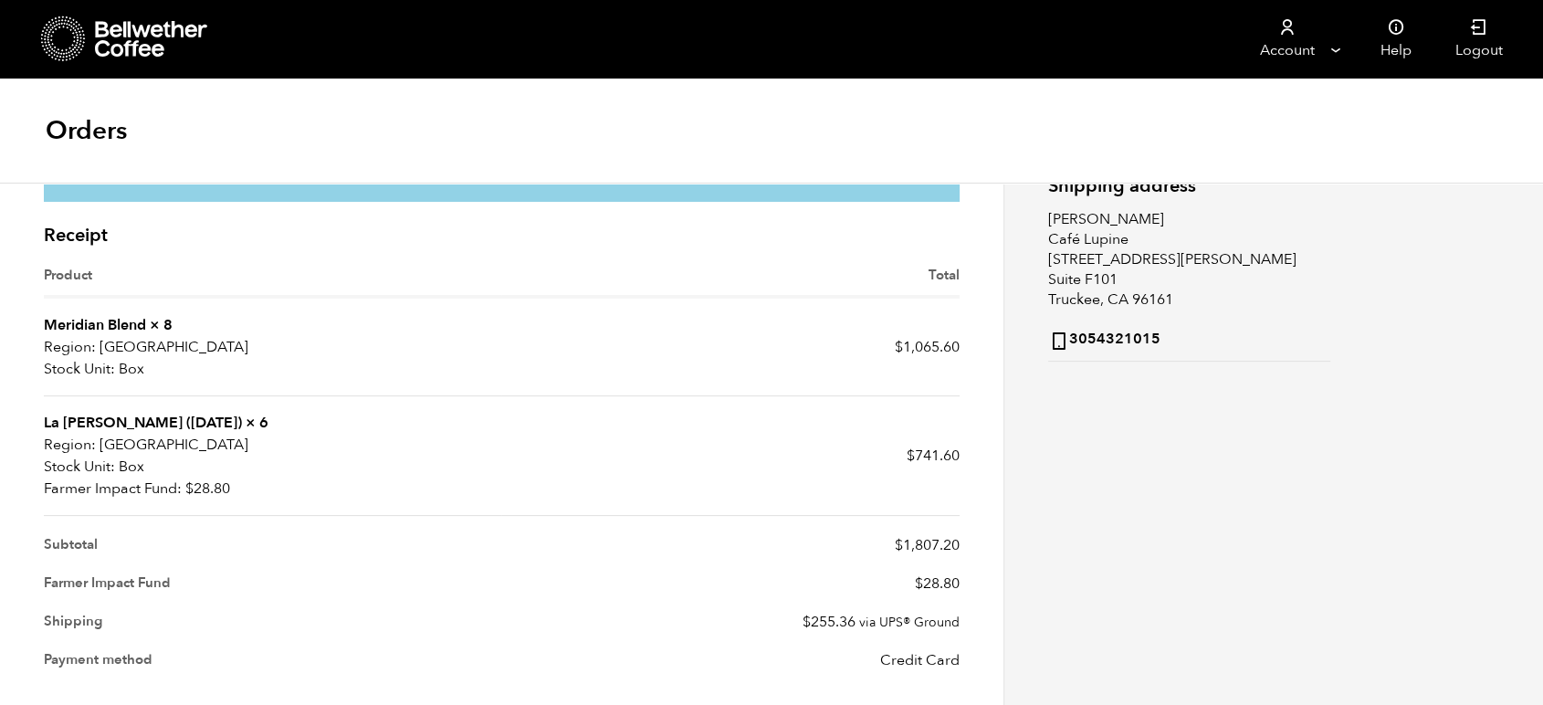
scroll to position [446, 0]
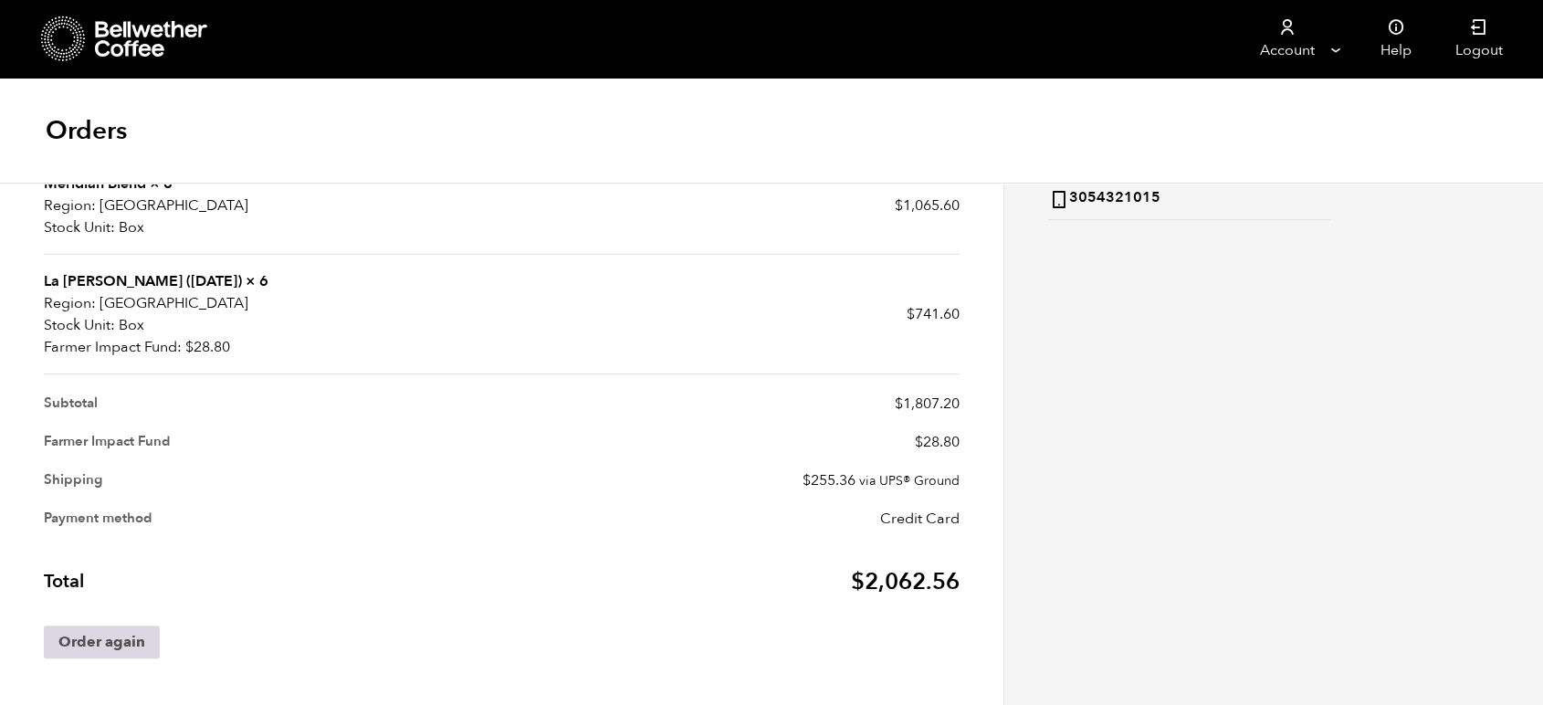
click at [94, 639] on link "Order again" at bounding box center [102, 641] width 116 height 33
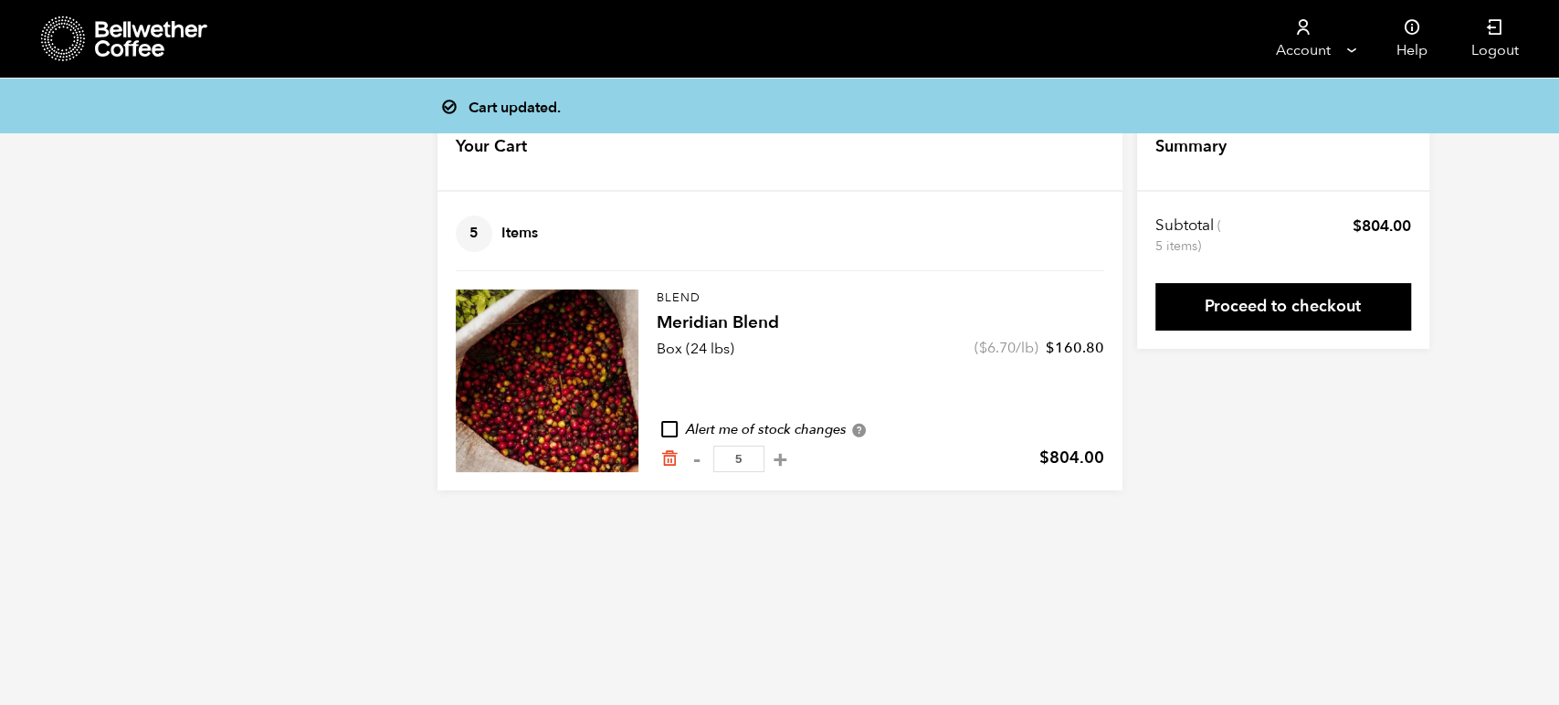
click at [131, 38] on icon at bounding box center [152, 39] width 114 height 37
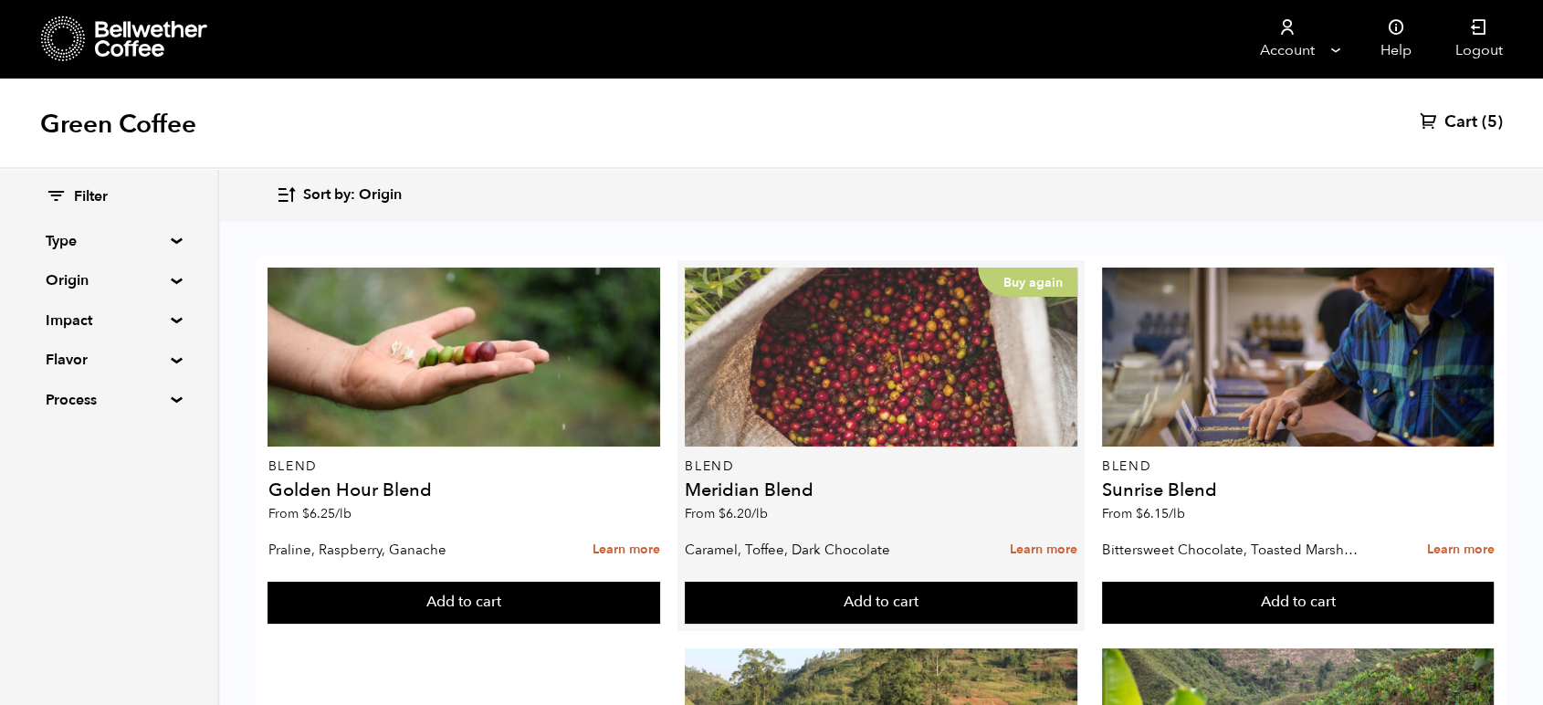
scroll to position [203, 0]
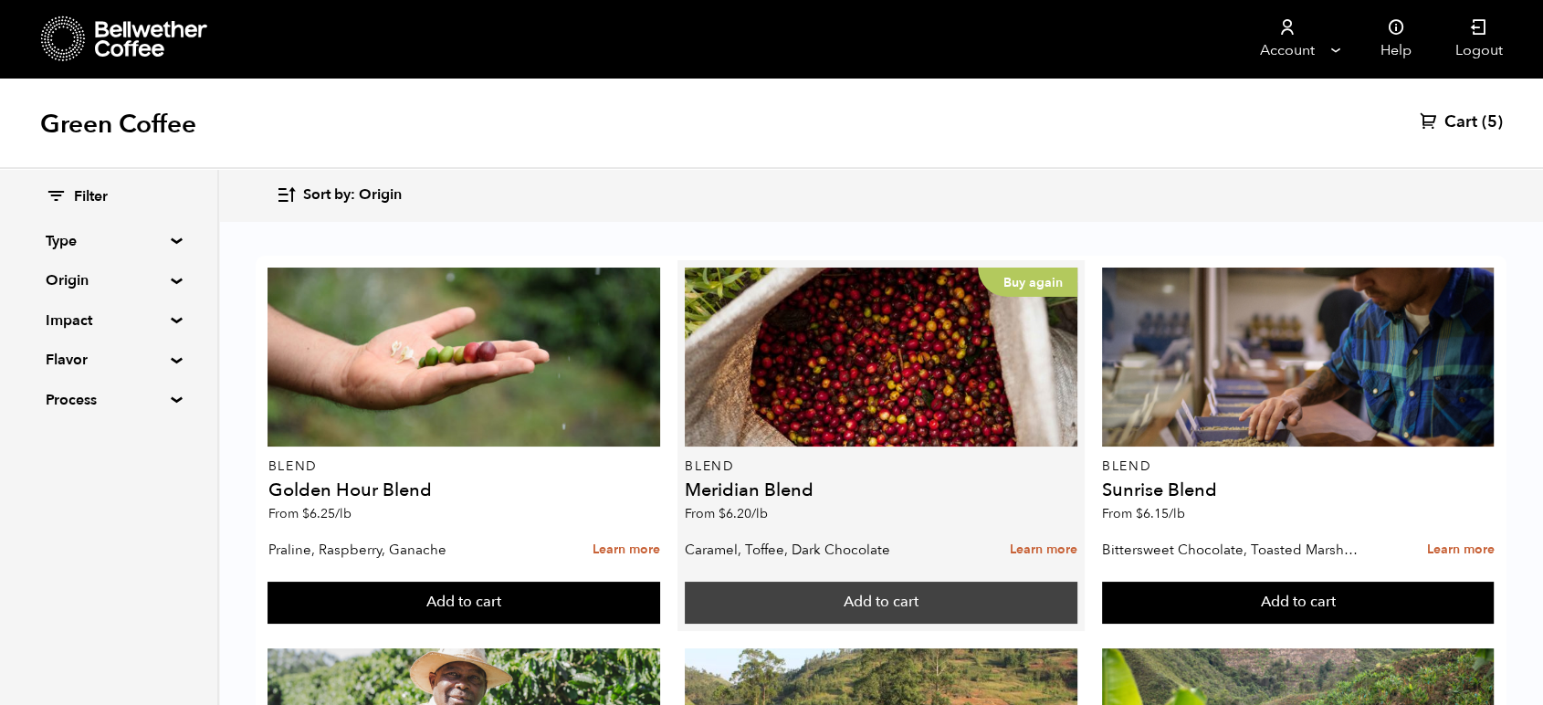
click at [660, 582] on button "Add to cart" at bounding box center [464, 603] width 393 height 42
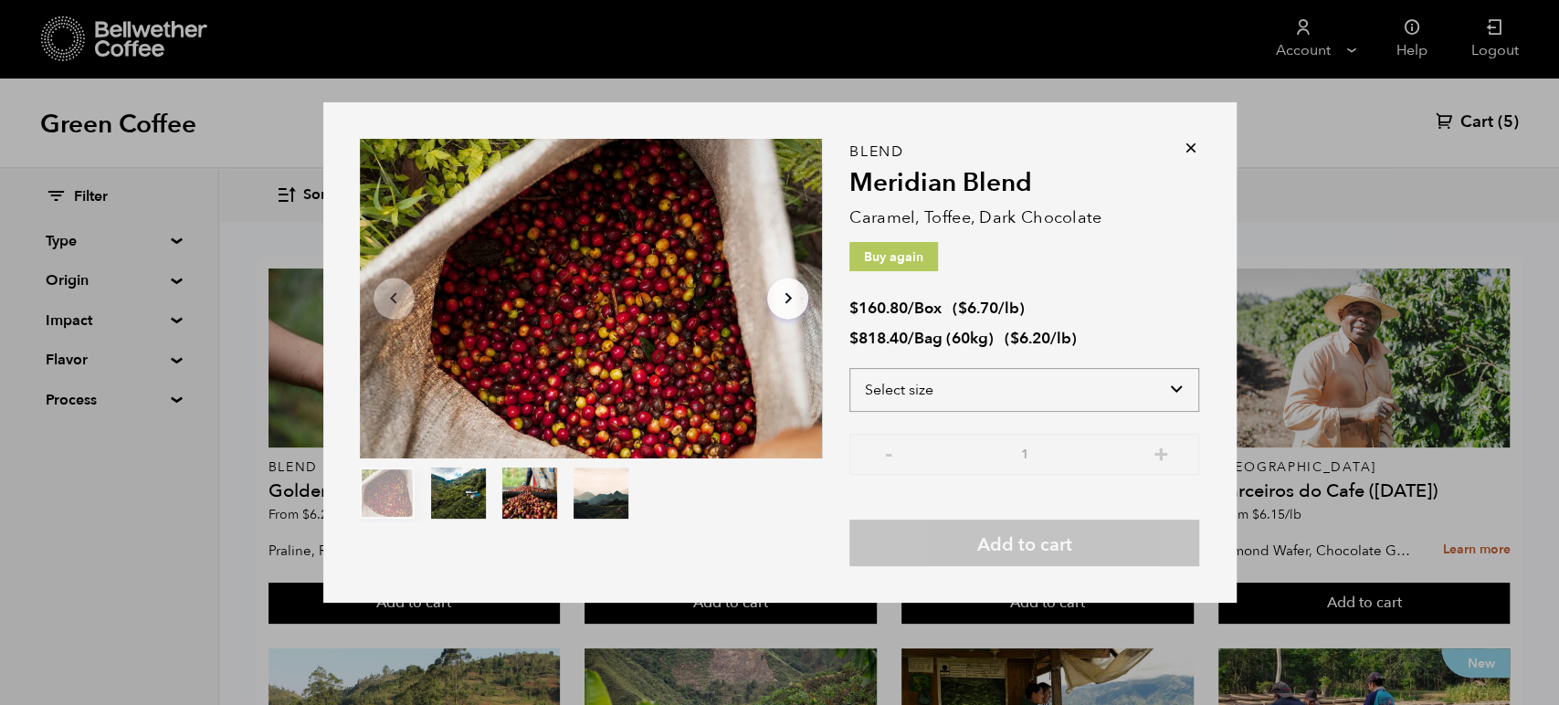
click at [942, 400] on select "Select size Bag (60kg) (132 lbs) Box (24 lbs)" at bounding box center [1024, 390] width 350 height 44
select select "box"
click at [849, 368] on select "Select size Bag (60kg) (132 lbs) Box (24 lbs)" at bounding box center [1024, 390] width 350 height 44
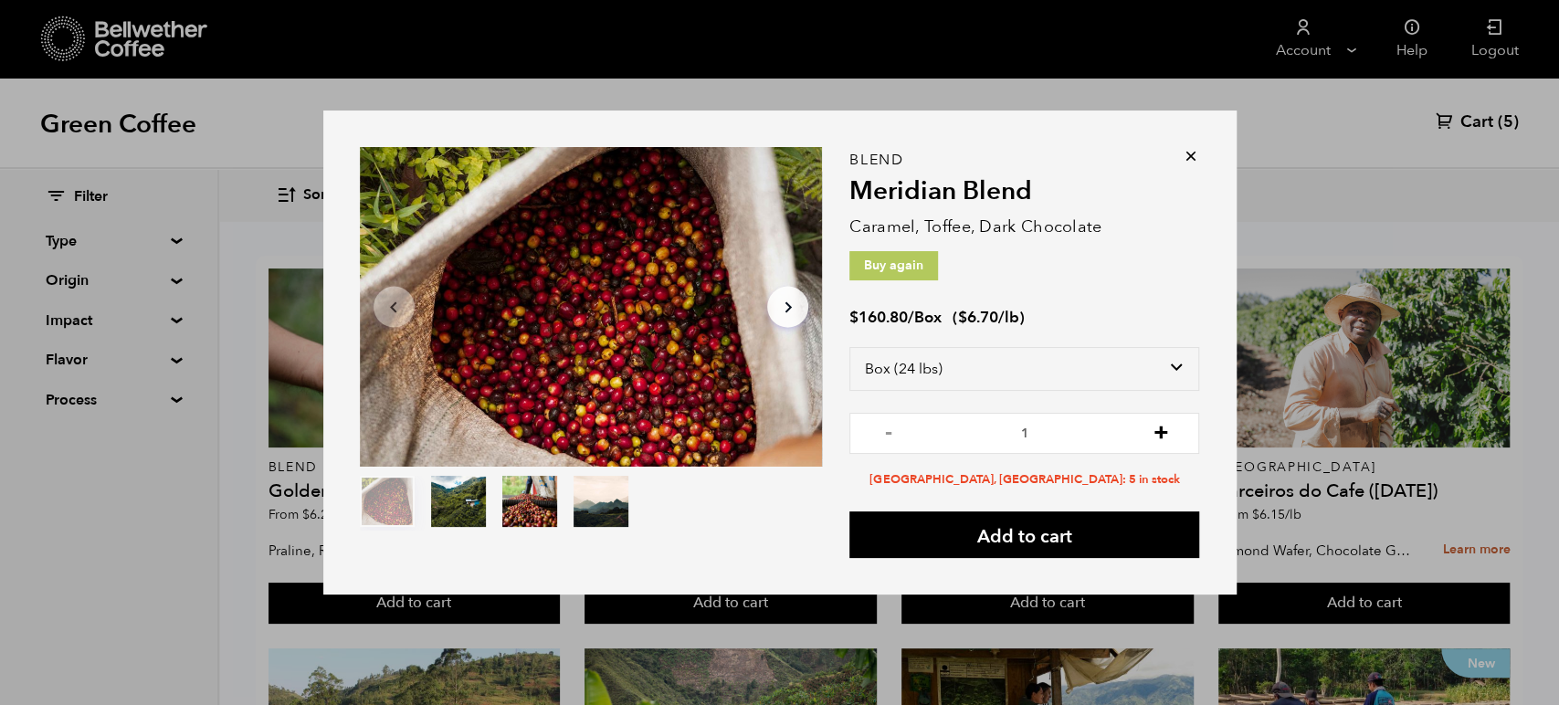
click at [1158, 429] on button "+" at bounding box center [1160, 431] width 23 height 18
type input "5"
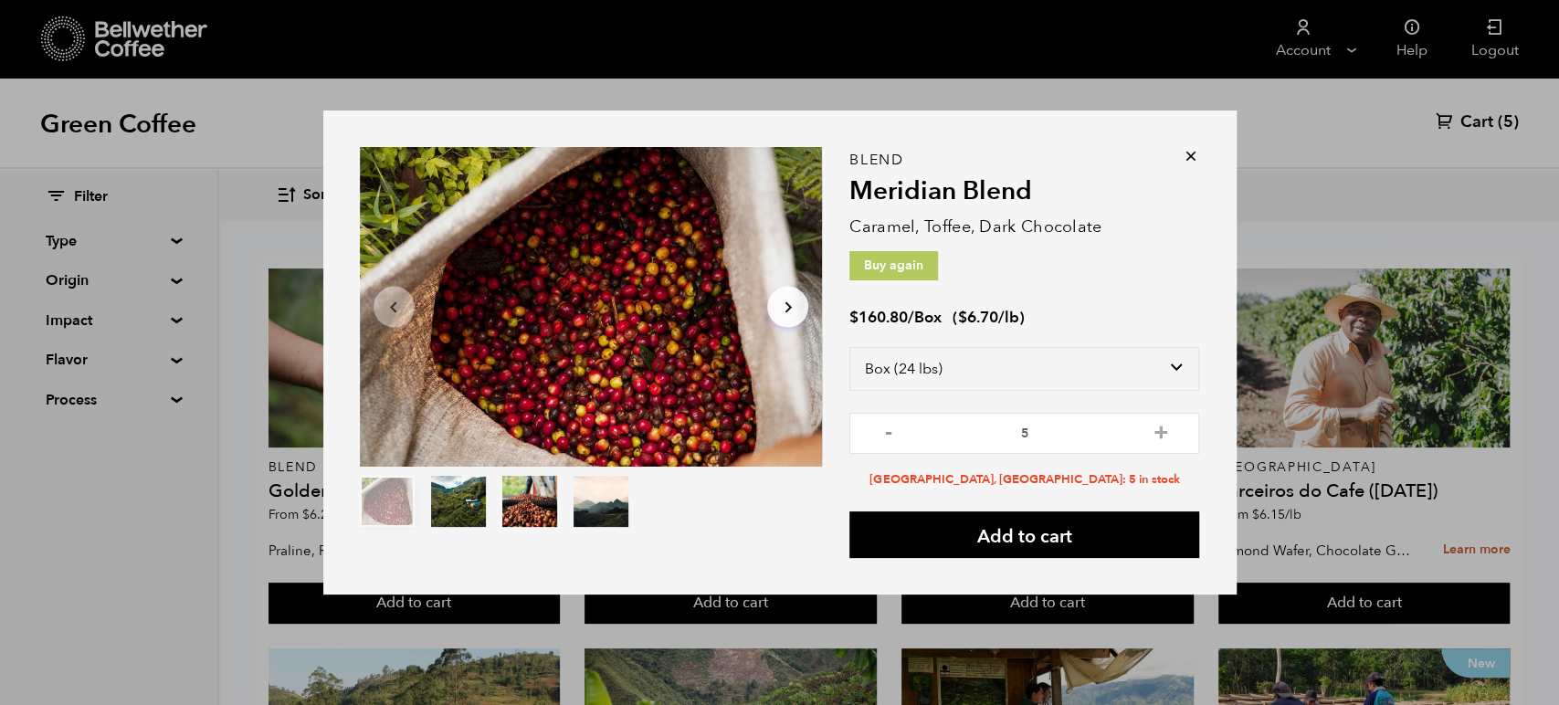
click at [1203, 152] on div "Item 1 of 4 Arrow Left Arrow Right item 0 item 1 item 2 item 3 Item 1 of 4 Blen…" at bounding box center [779, 352] width 913 height 484
click at [1191, 159] on icon at bounding box center [1191, 156] width 18 height 18
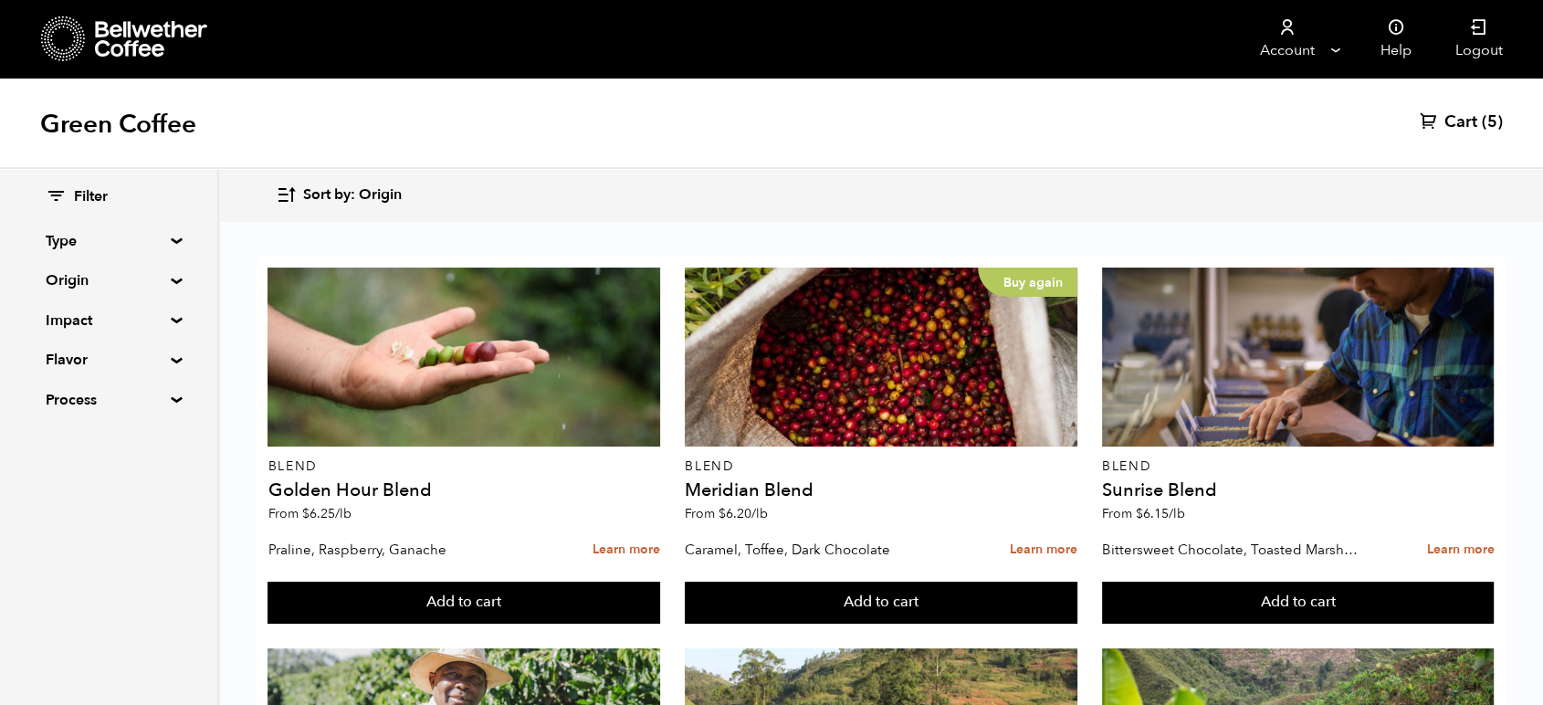
scroll to position [0, 0]
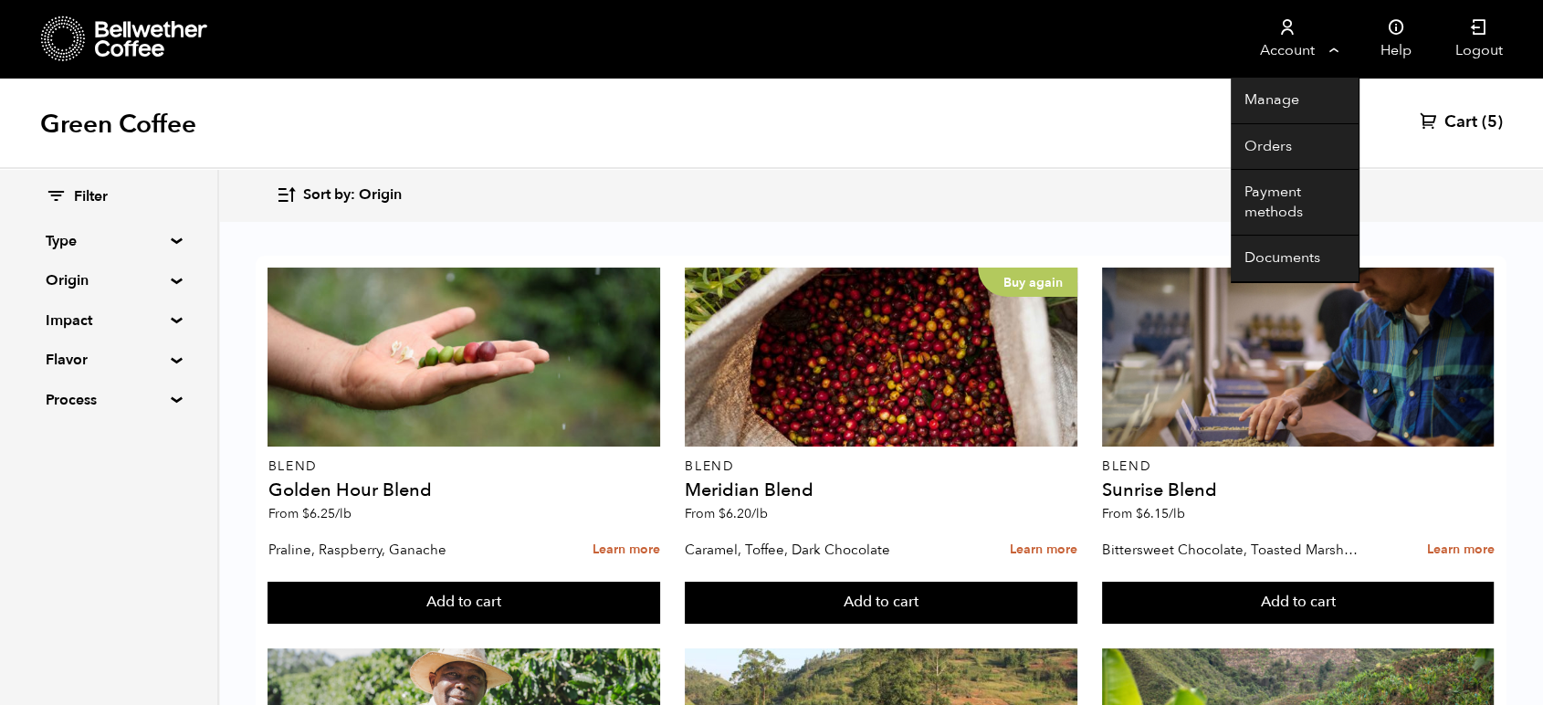
click at [1294, 45] on link "Account" at bounding box center [1287, 39] width 112 height 78
click at [1290, 142] on link "Orders" at bounding box center [1295, 147] width 128 height 47
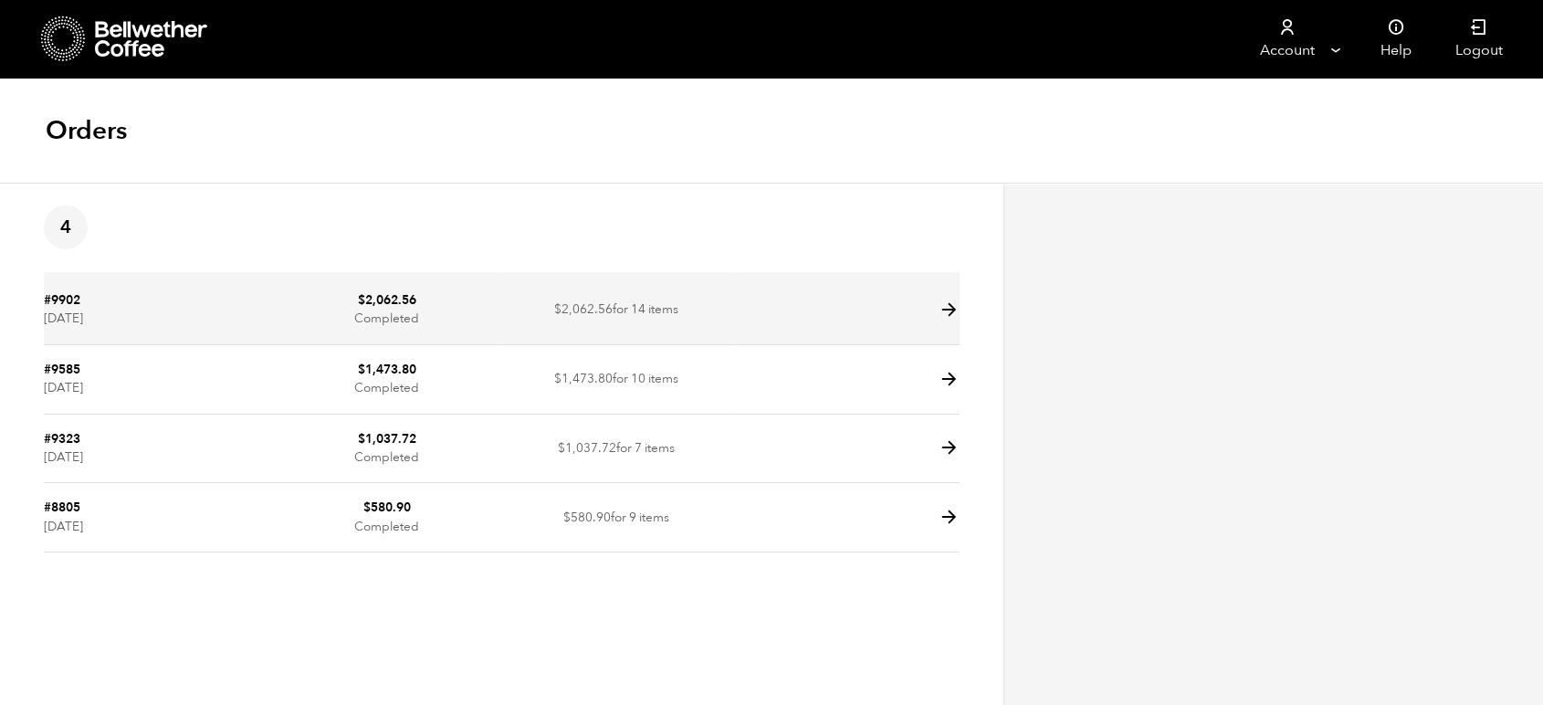
click at [946, 325] on td at bounding box center [844, 310] width 229 height 69
click at [950, 306] on icon at bounding box center [949, 309] width 21 height 21
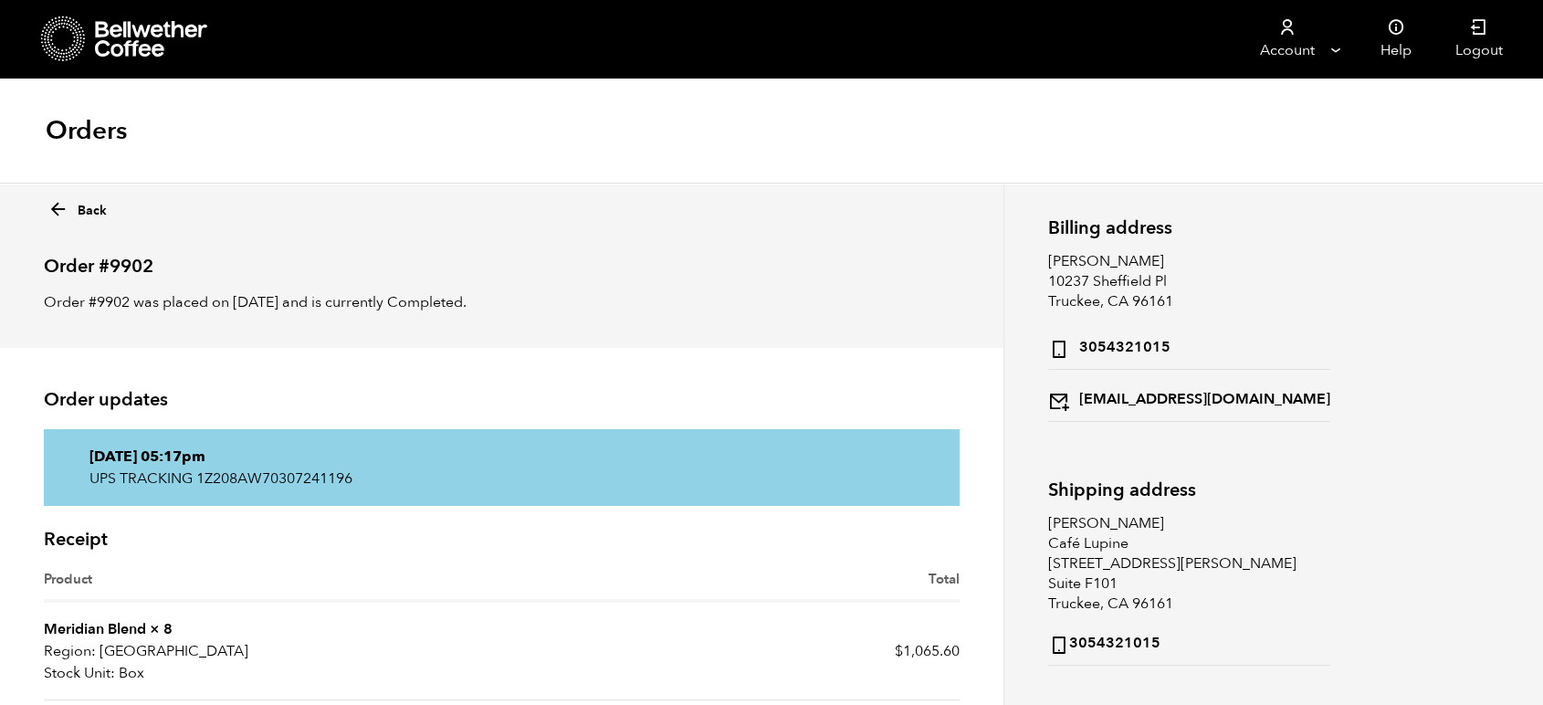
click at [156, 37] on icon at bounding box center [152, 39] width 114 height 37
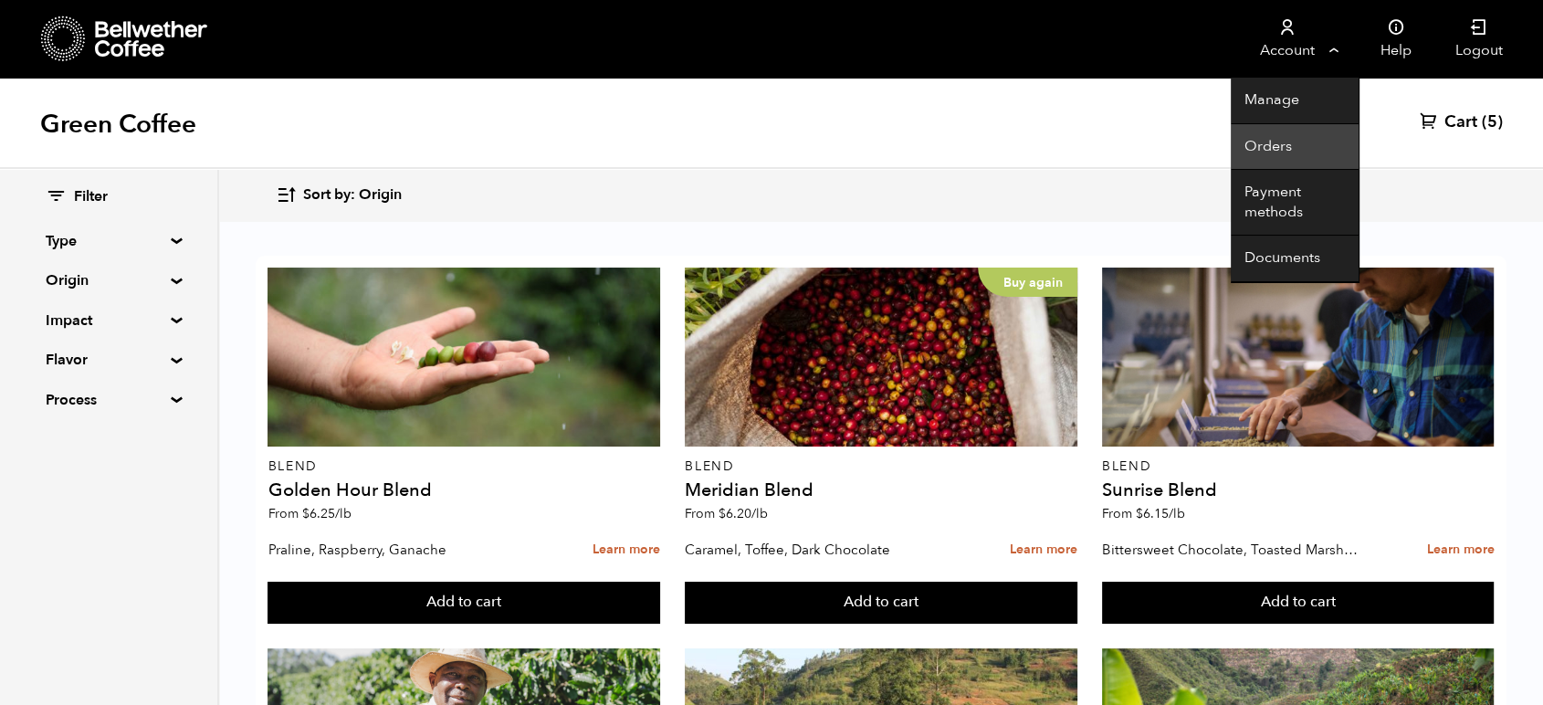
click at [1288, 141] on link "Orders" at bounding box center [1295, 147] width 128 height 47
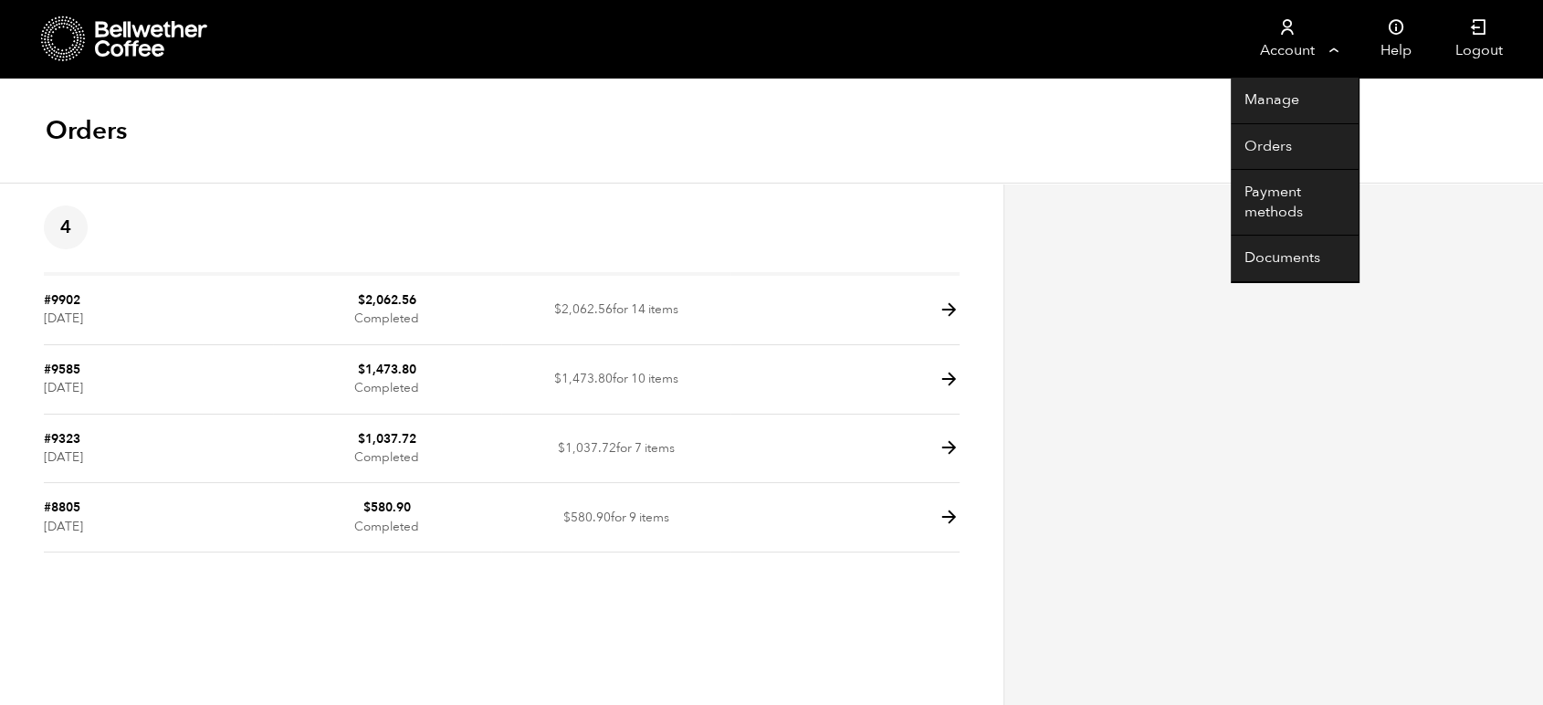
click at [1298, 38] on link "Account" at bounding box center [1287, 39] width 112 height 78
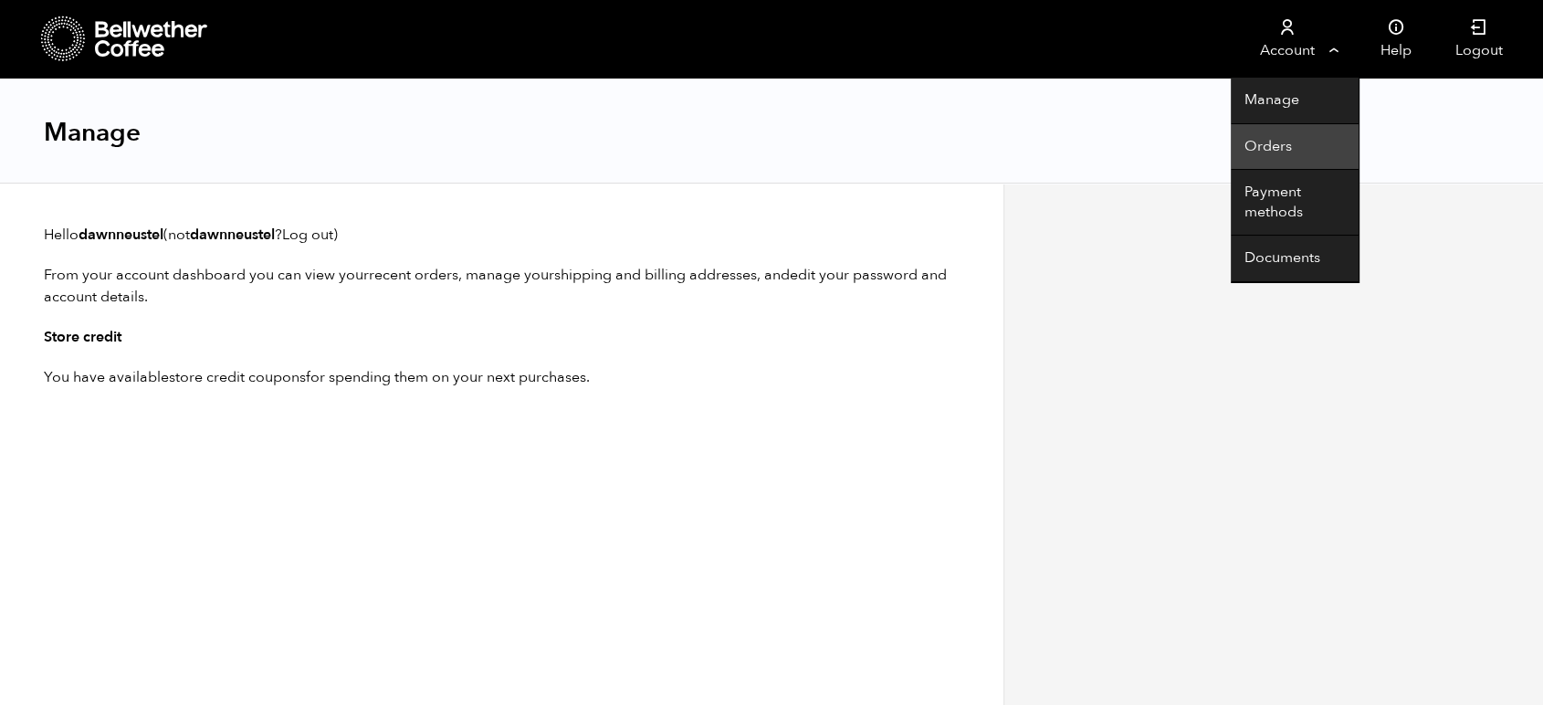
click at [1269, 161] on link "Orders" at bounding box center [1295, 147] width 128 height 47
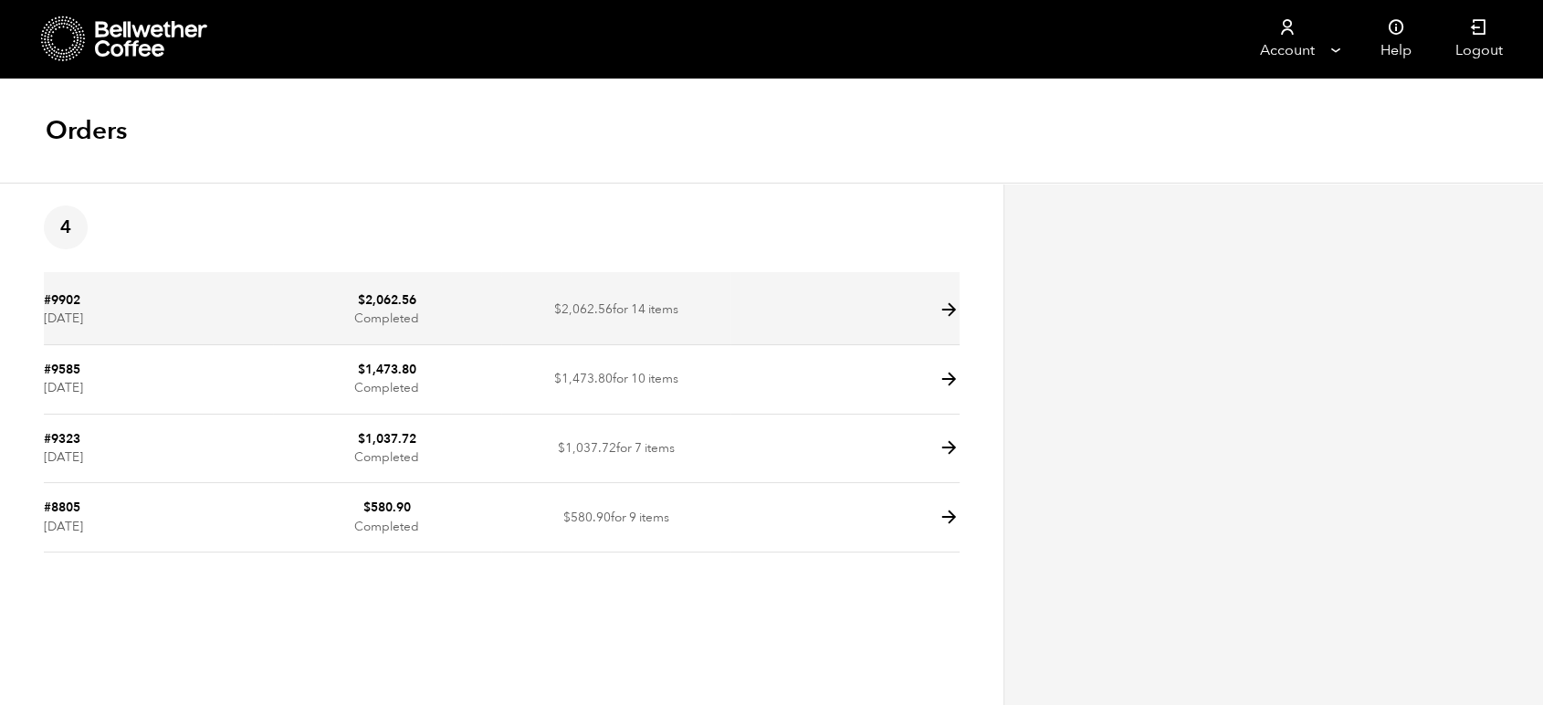
click at [657, 293] on td "$ 2,062.56 for 14 items" at bounding box center [615, 310] width 229 height 69
click at [935, 311] on td at bounding box center [844, 310] width 229 height 69
click at [949, 311] on icon at bounding box center [949, 309] width 21 height 21
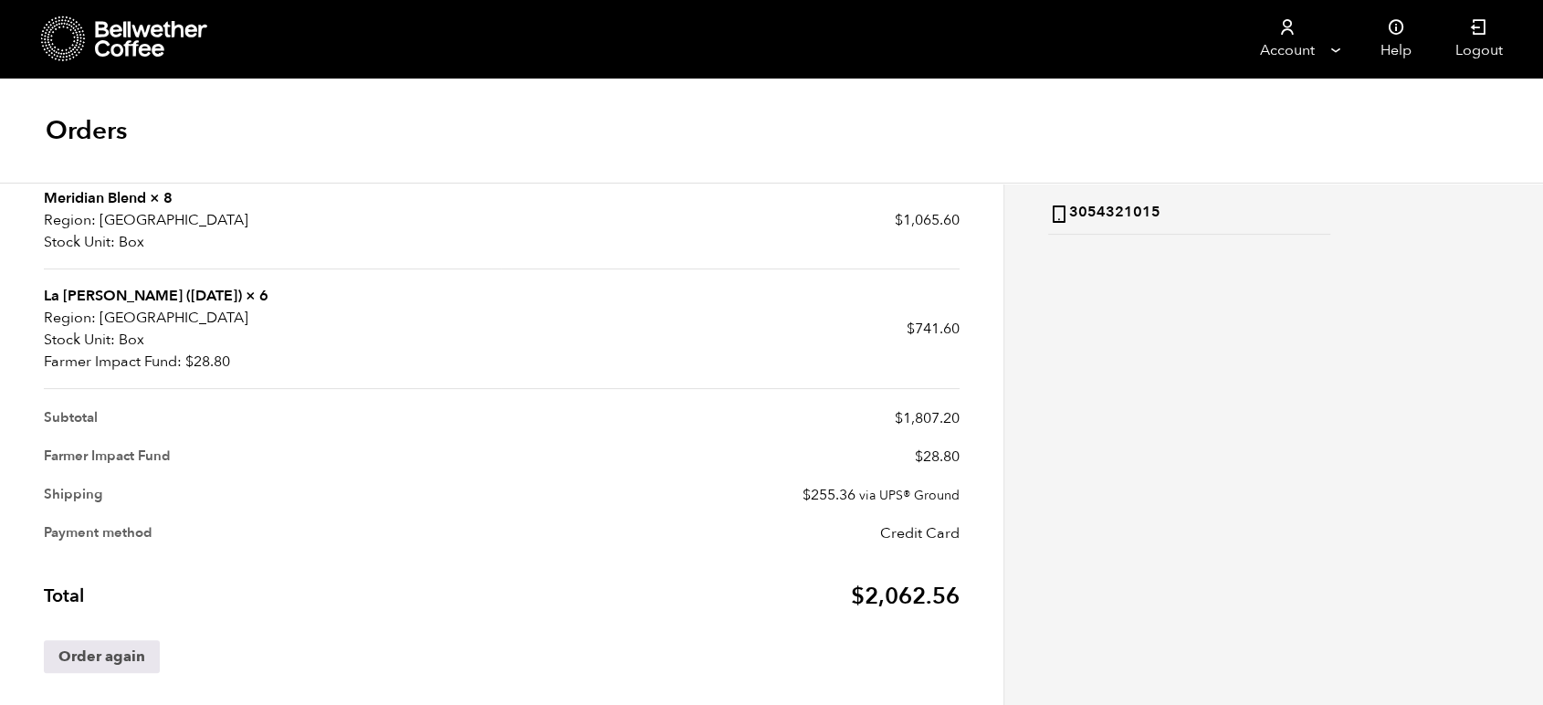
scroll to position [446, 0]
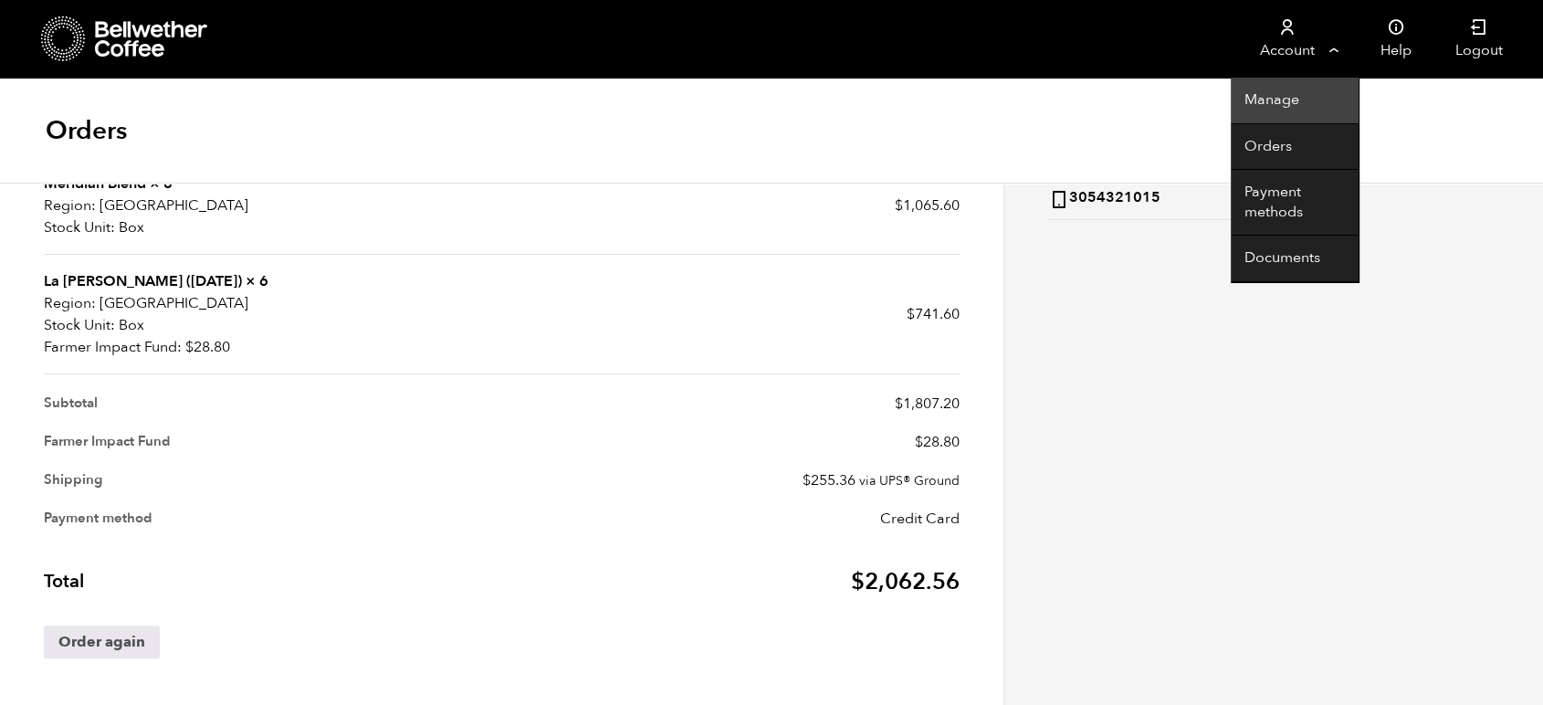
click at [1280, 100] on link "Manage" at bounding box center [1295, 101] width 128 height 47
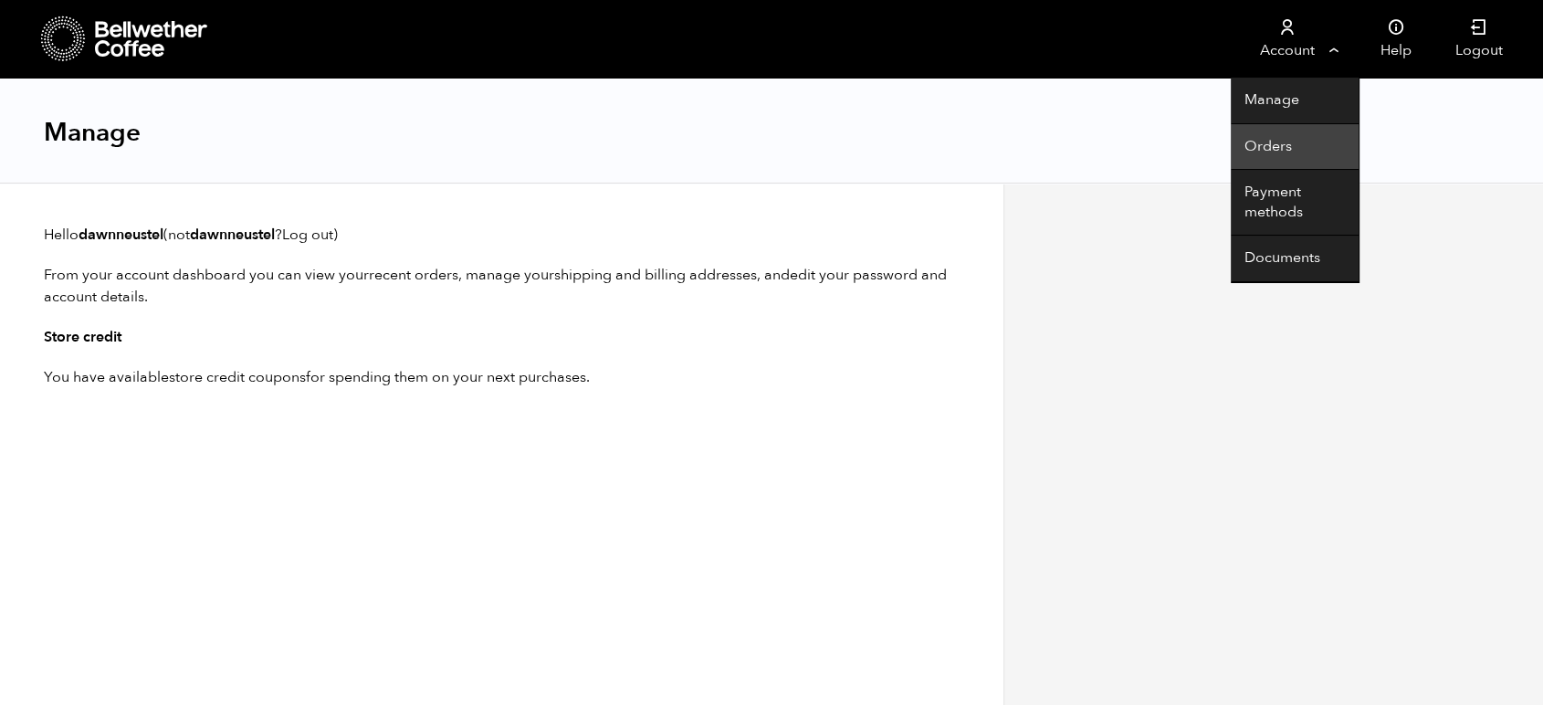
click at [1281, 144] on link "Orders" at bounding box center [1295, 147] width 128 height 47
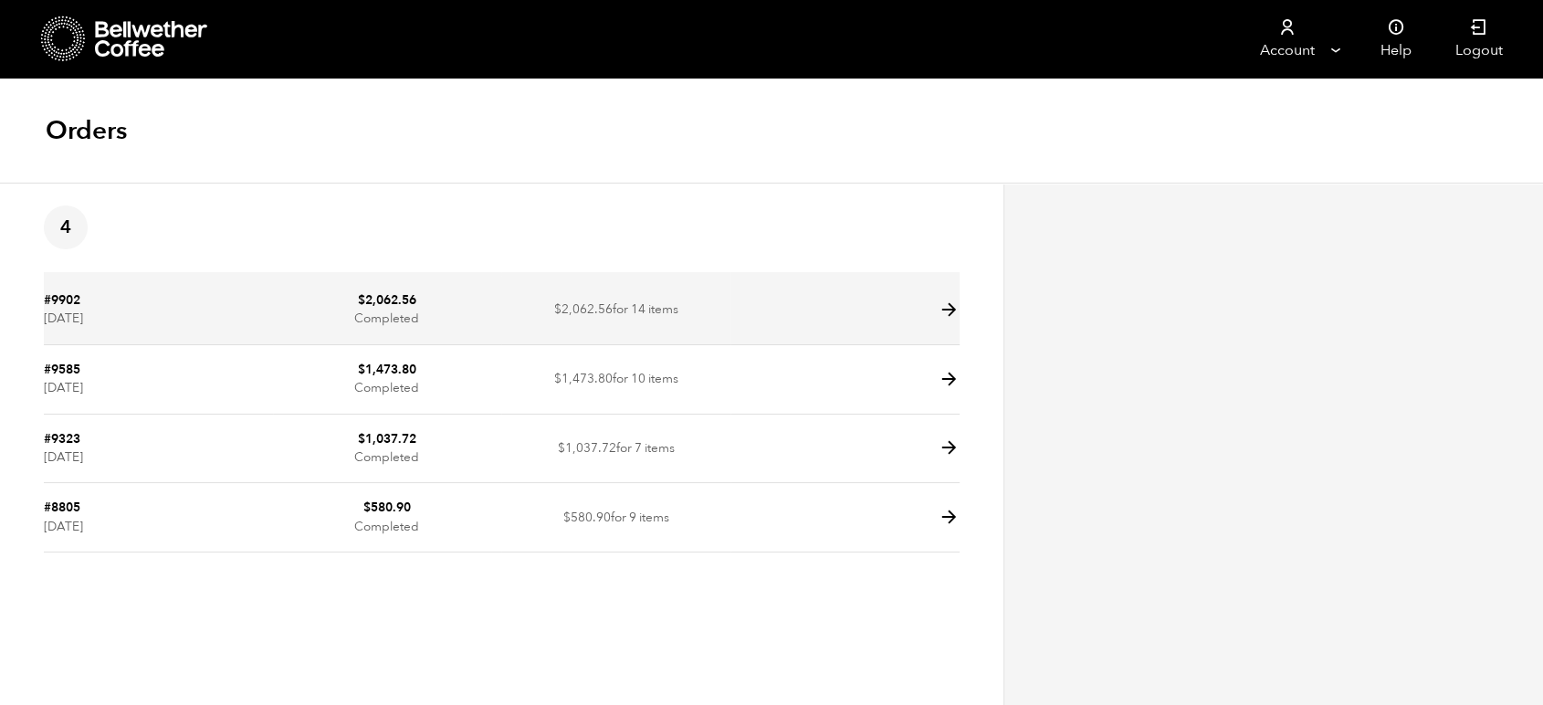
click at [935, 314] on td at bounding box center [844, 310] width 229 height 69
click at [951, 301] on icon at bounding box center [949, 309] width 21 height 21
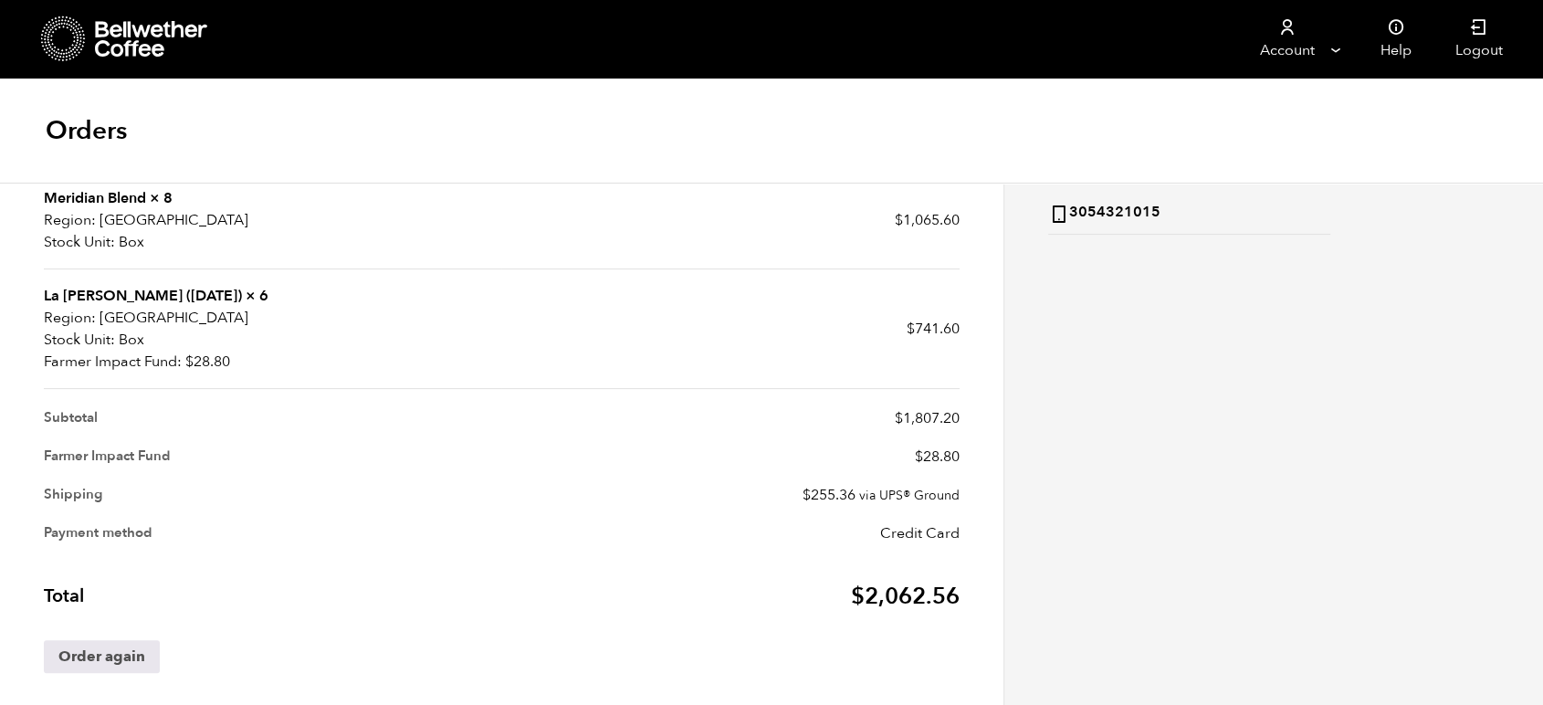
scroll to position [446, 0]
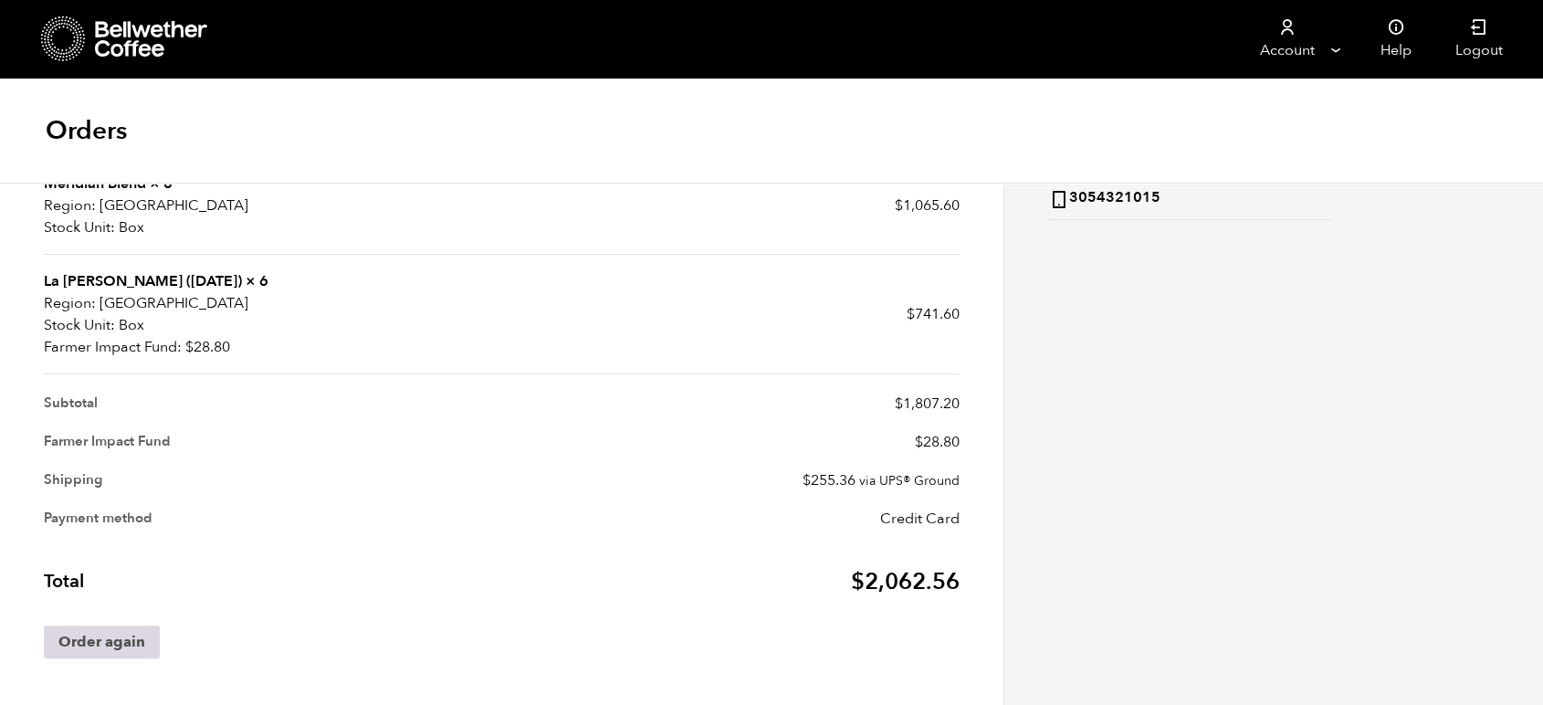
click at [82, 634] on link "Order again" at bounding box center [102, 641] width 116 height 33
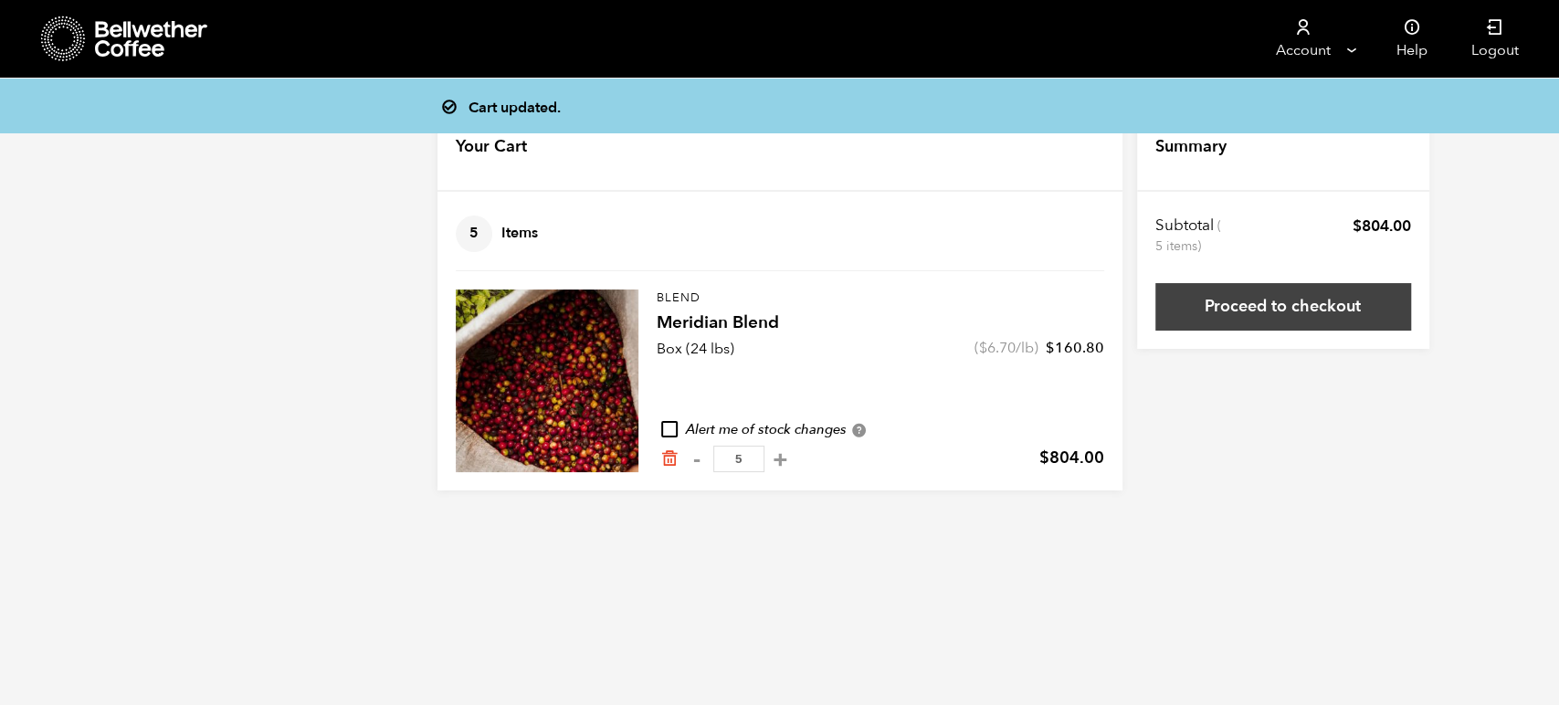
click at [1249, 313] on link "Proceed to checkout" at bounding box center [1283, 306] width 256 height 47
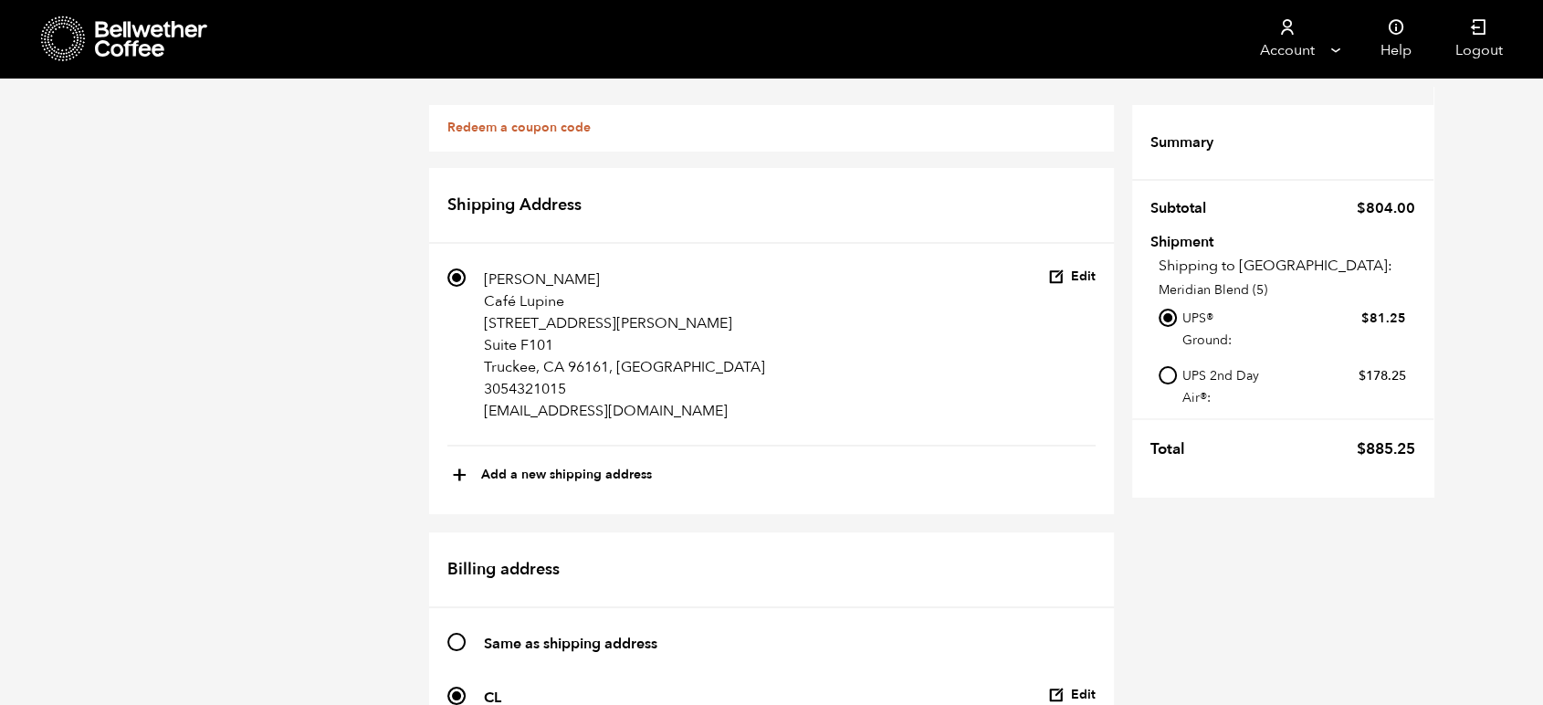
click at [542, 125] on link "Redeem a coupon code" at bounding box center [518, 127] width 143 height 17
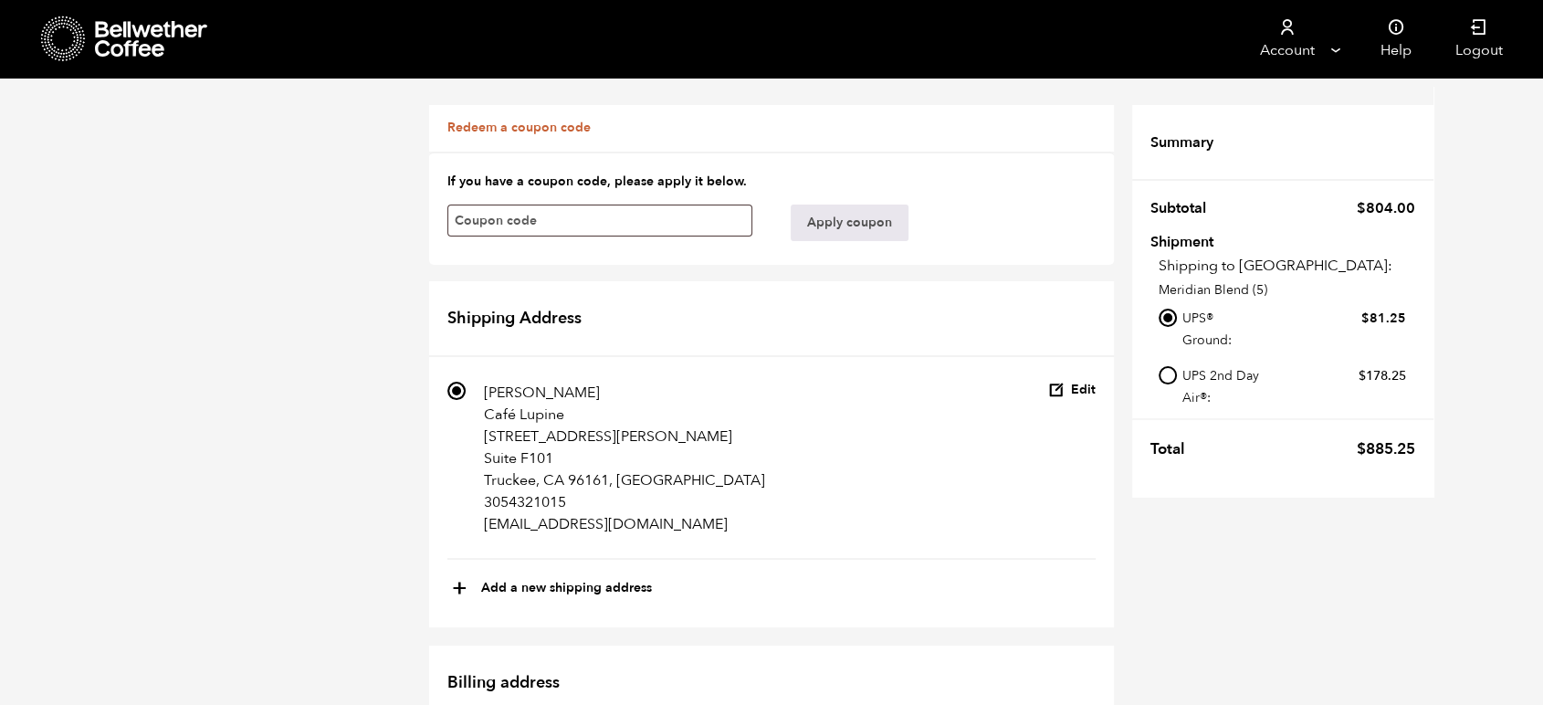
click at [538, 130] on link "Redeem a coupon code" at bounding box center [518, 127] width 143 height 17
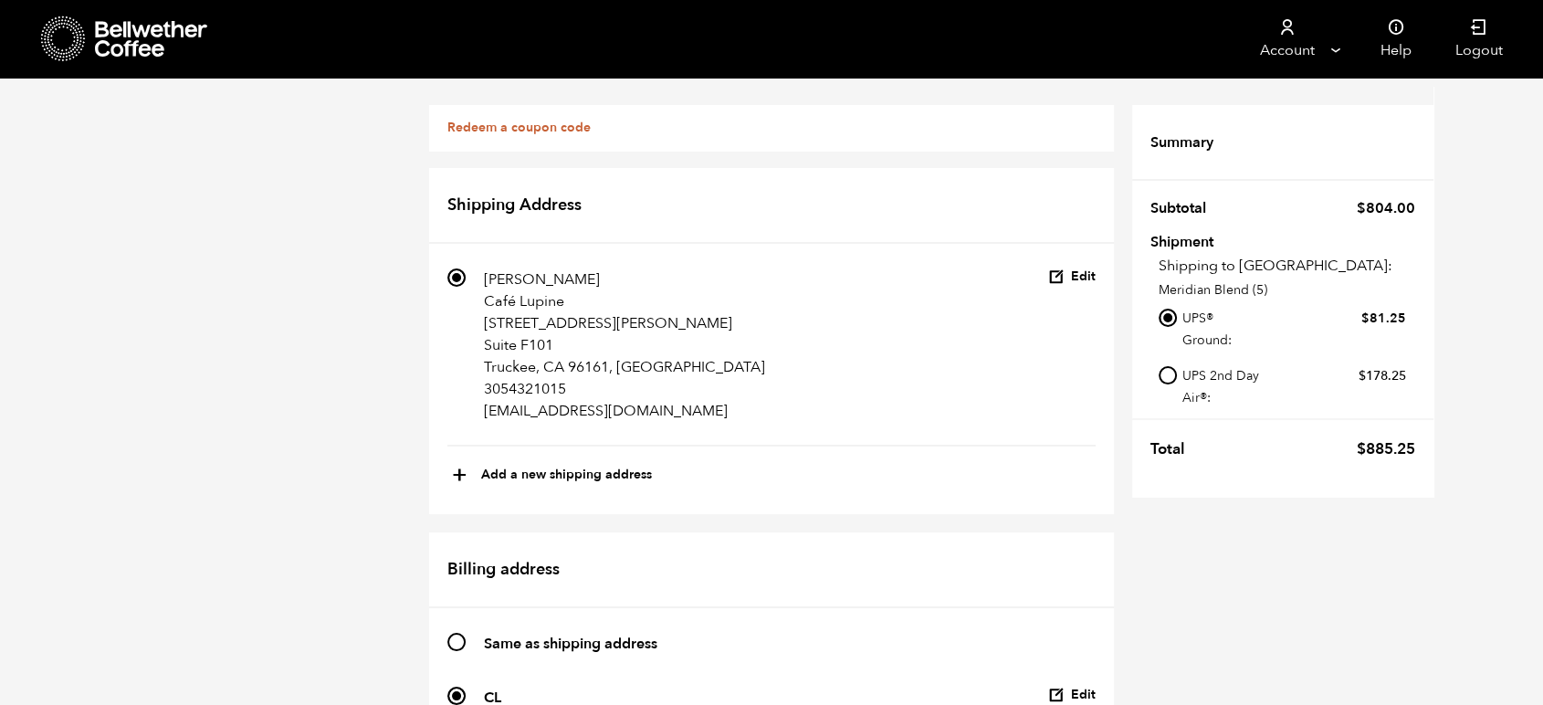
click at [538, 130] on link "Redeem a coupon code" at bounding box center [518, 127] width 143 height 17
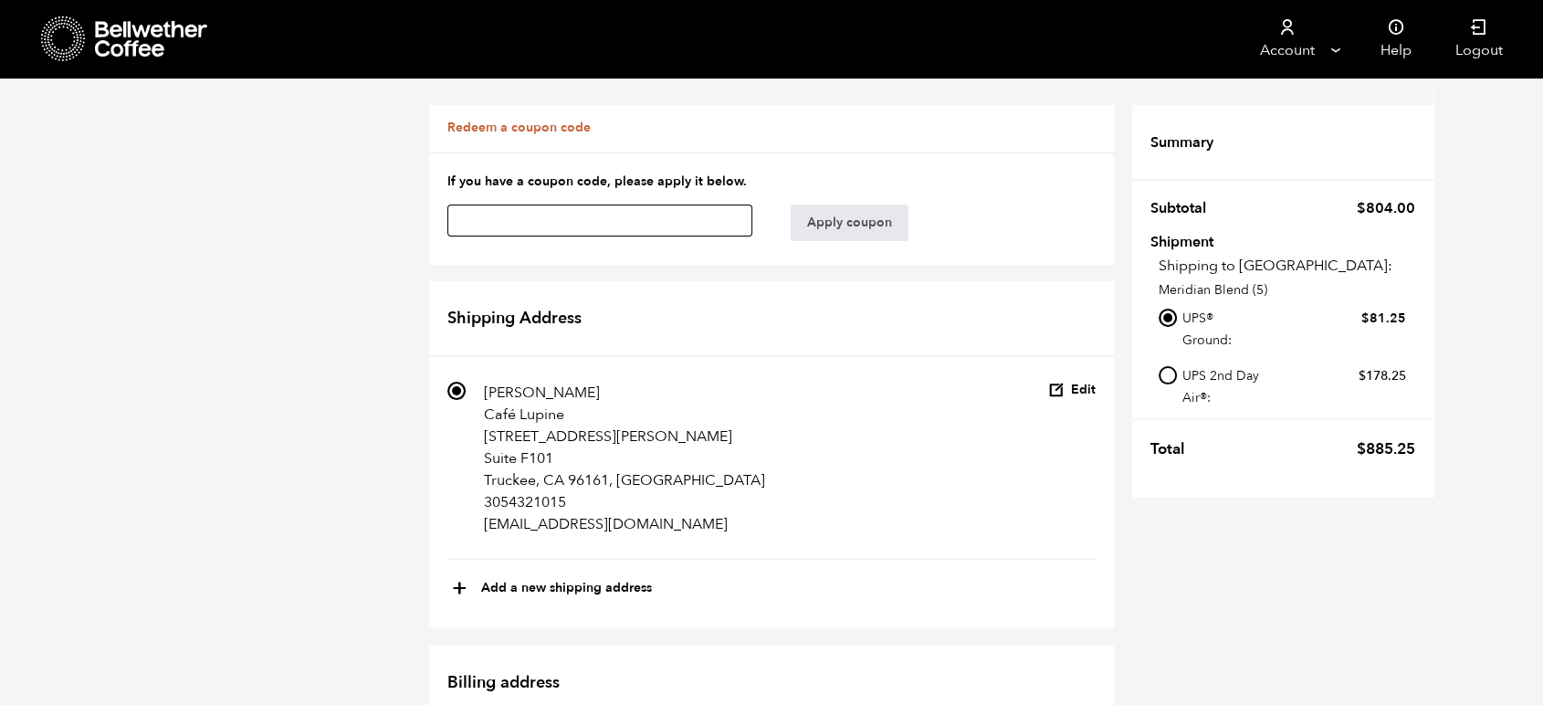
click at [580, 215] on input "text" at bounding box center [599, 221] width 305 height 32
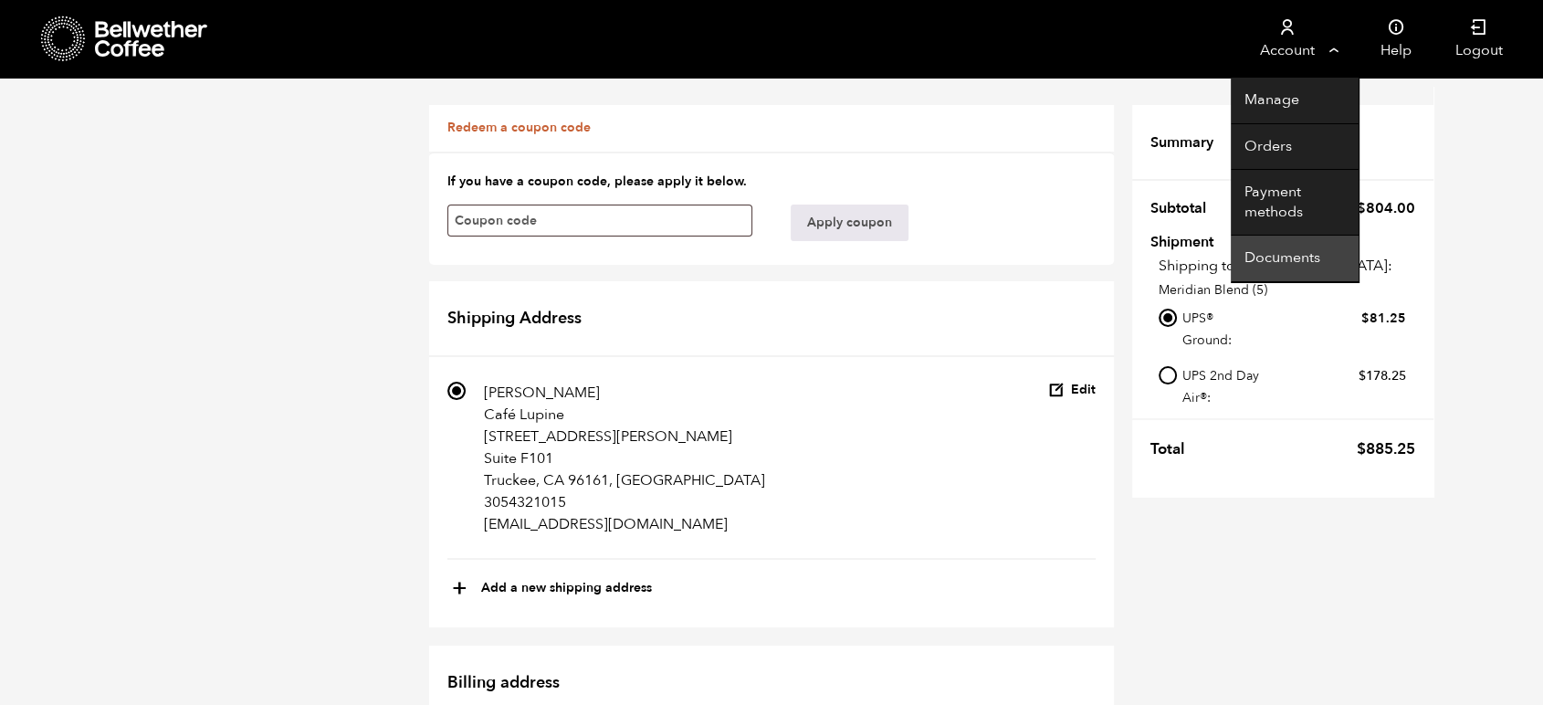
click at [1303, 260] on link "Documents" at bounding box center [1295, 259] width 128 height 47
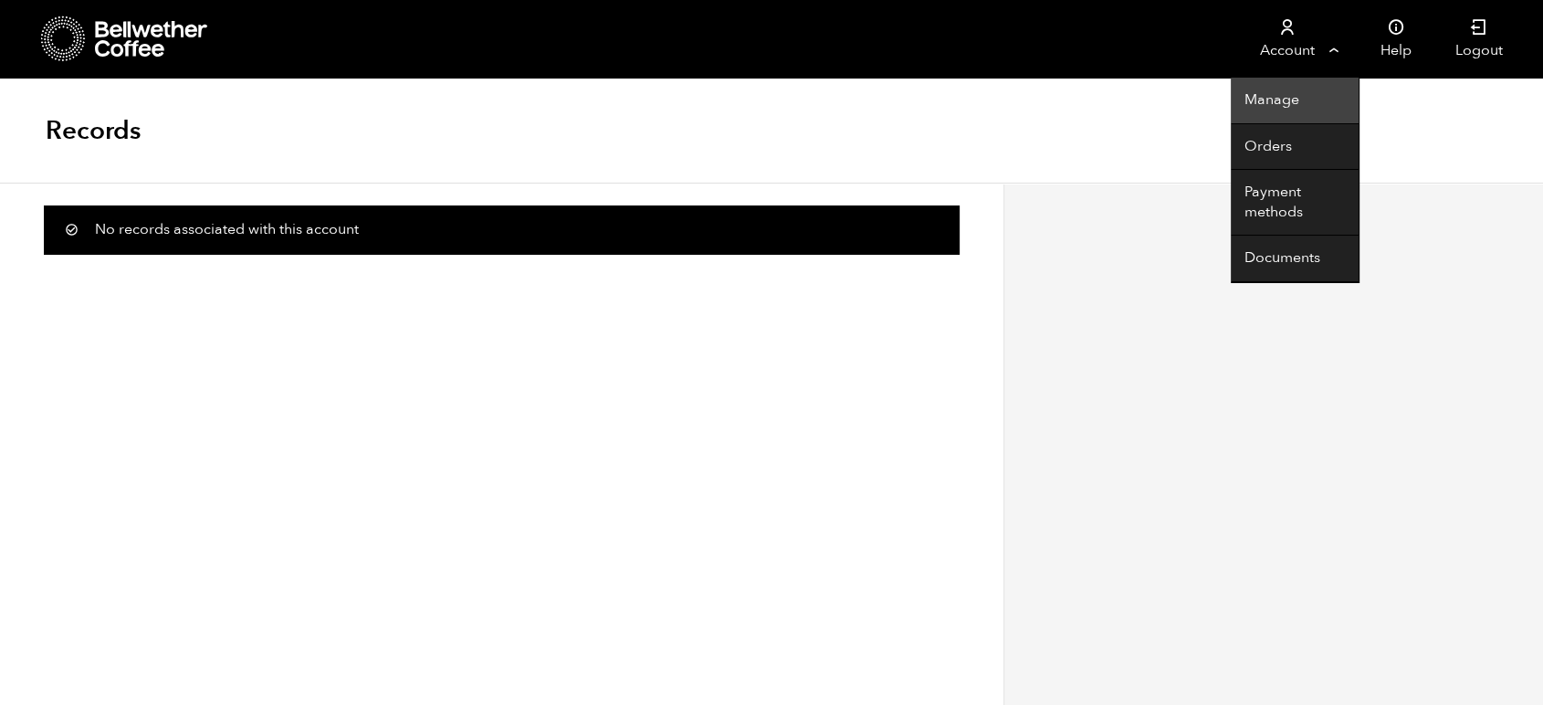
click at [1266, 98] on link "Manage" at bounding box center [1295, 101] width 128 height 47
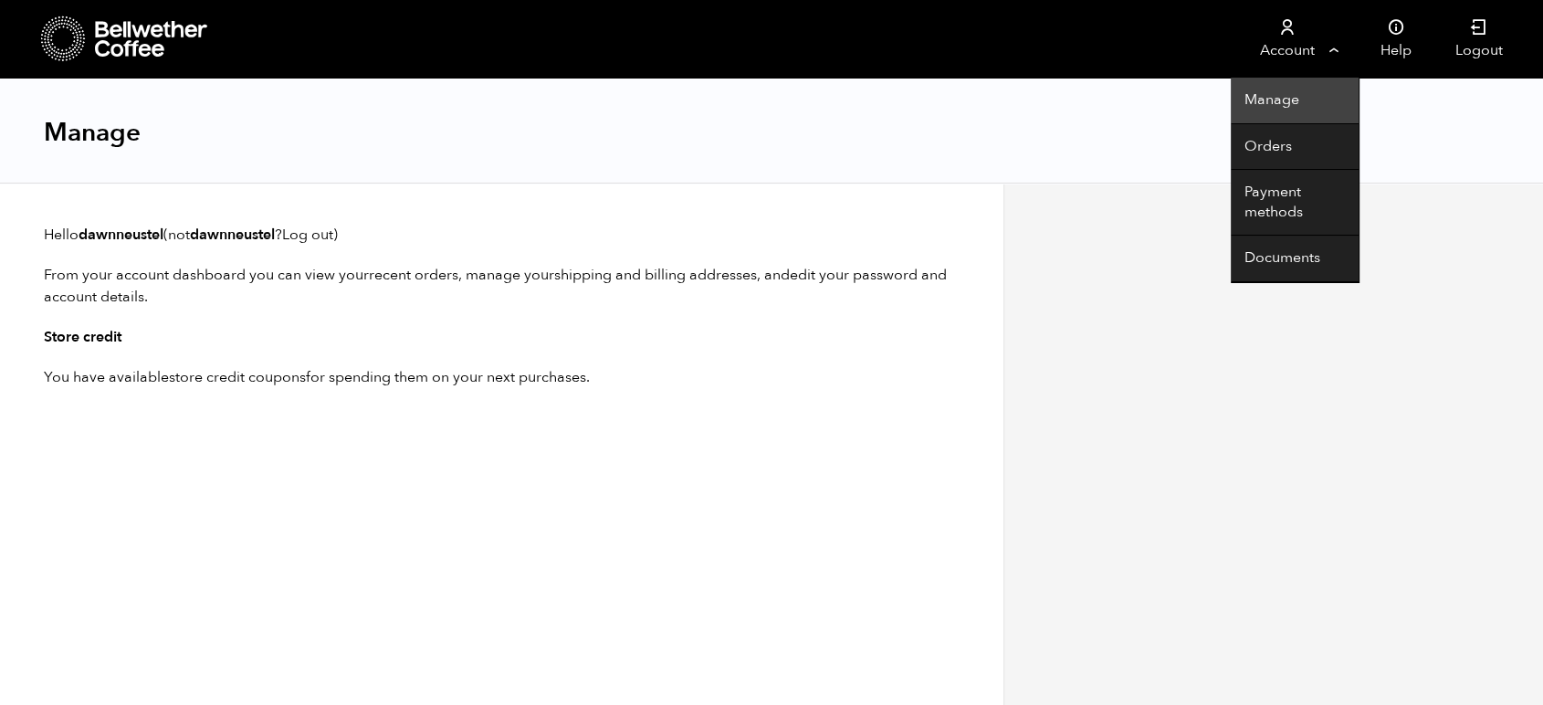
click at [1278, 100] on link "Manage" at bounding box center [1295, 101] width 128 height 47
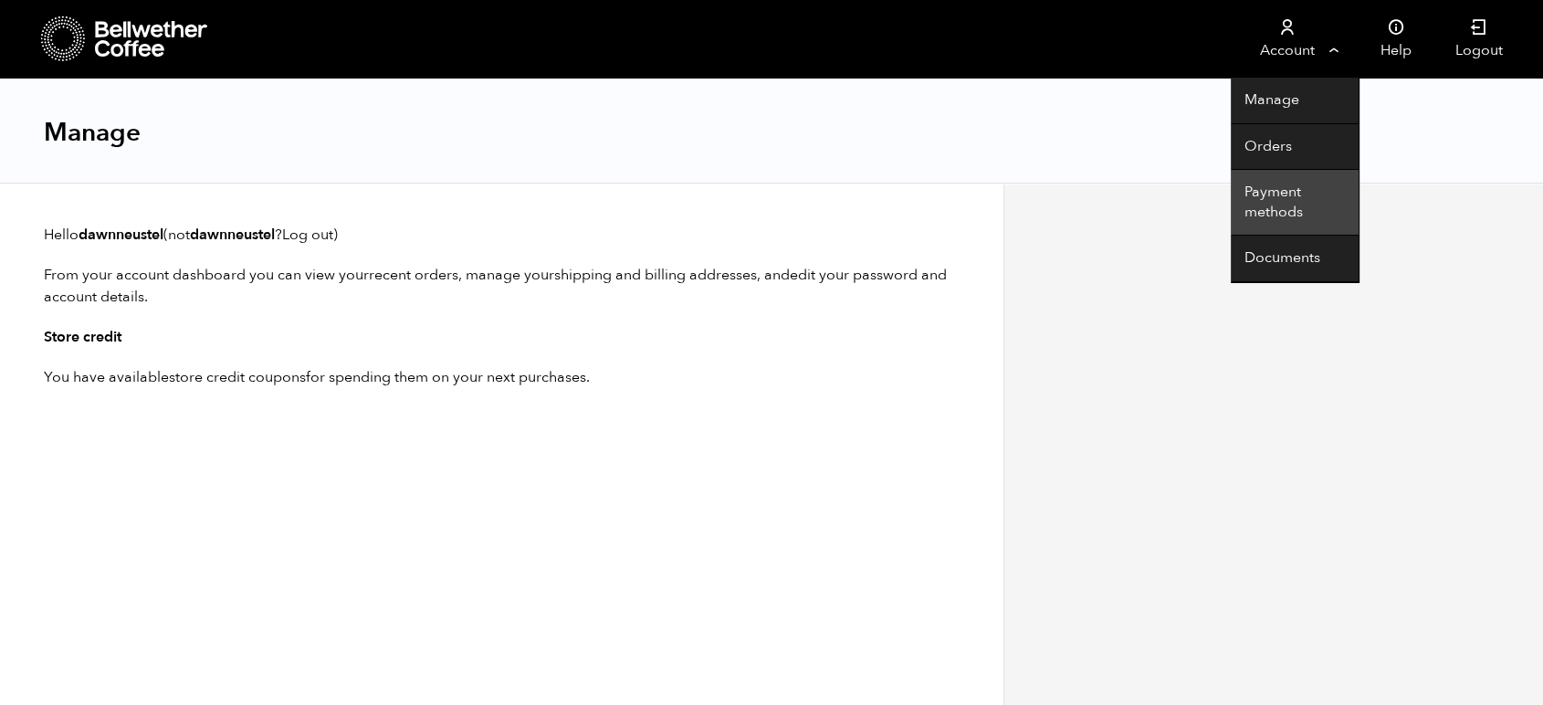
click at [1300, 187] on link "Payment methods" at bounding box center [1295, 203] width 128 height 66
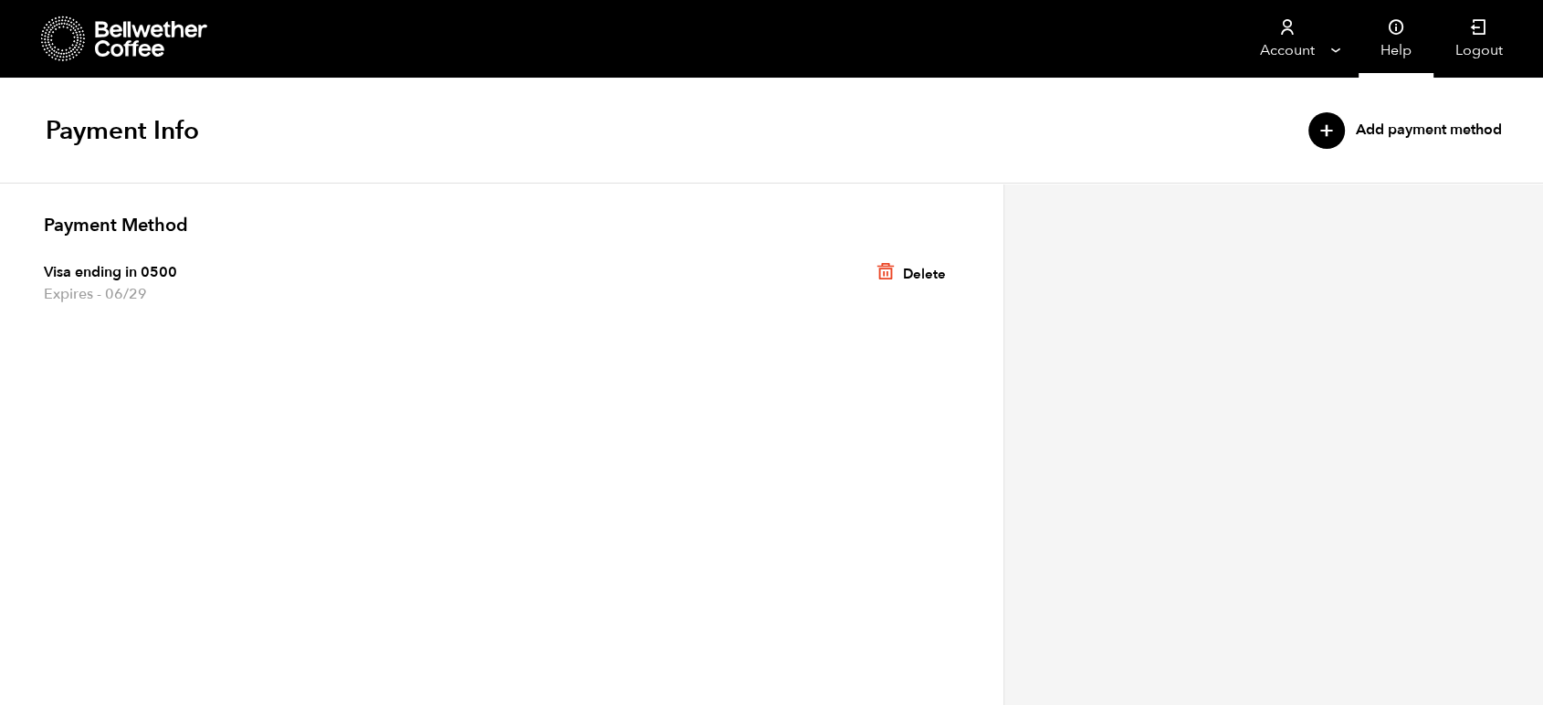
click at [1376, 49] on link "Help" at bounding box center [1396, 39] width 75 height 78
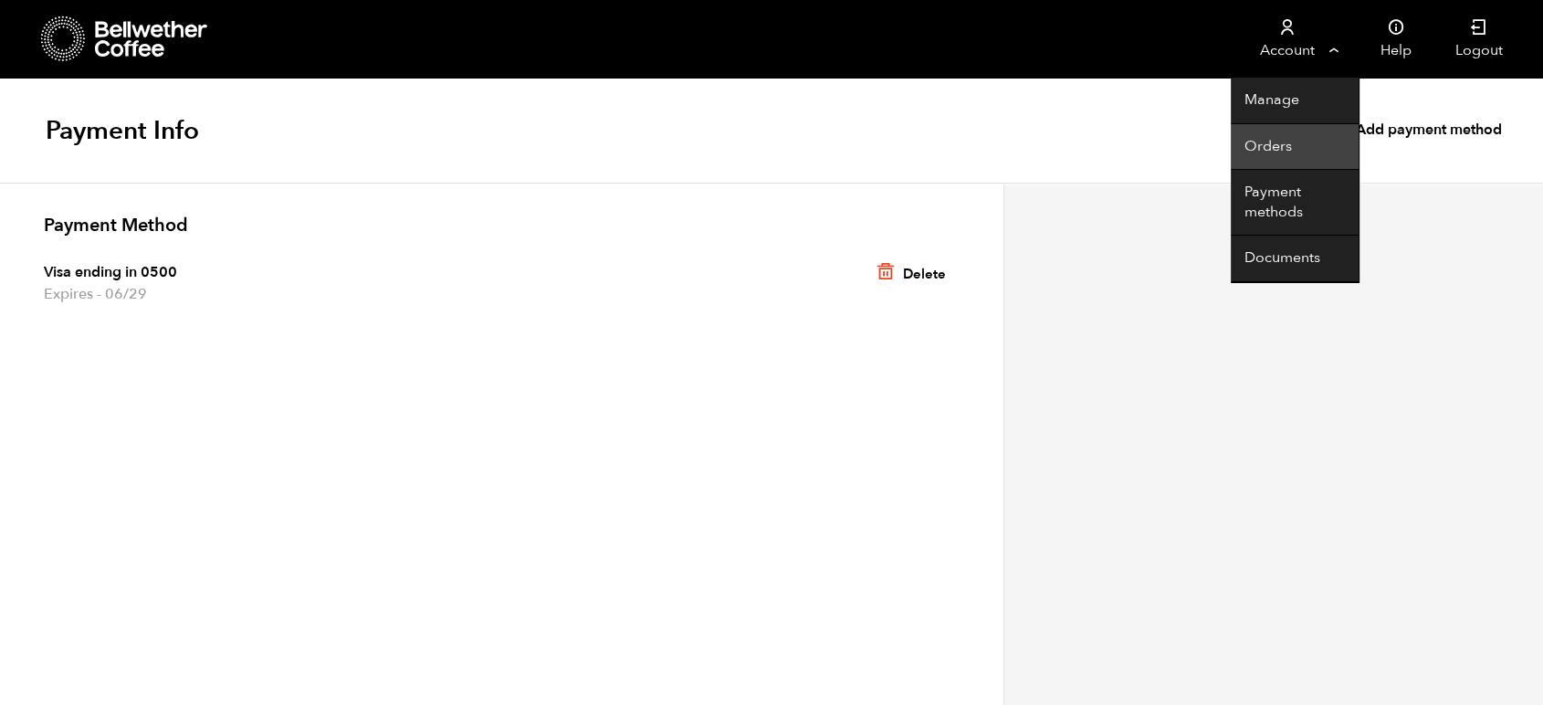
click at [1290, 137] on link "Orders" at bounding box center [1295, 147] width 128 height 47
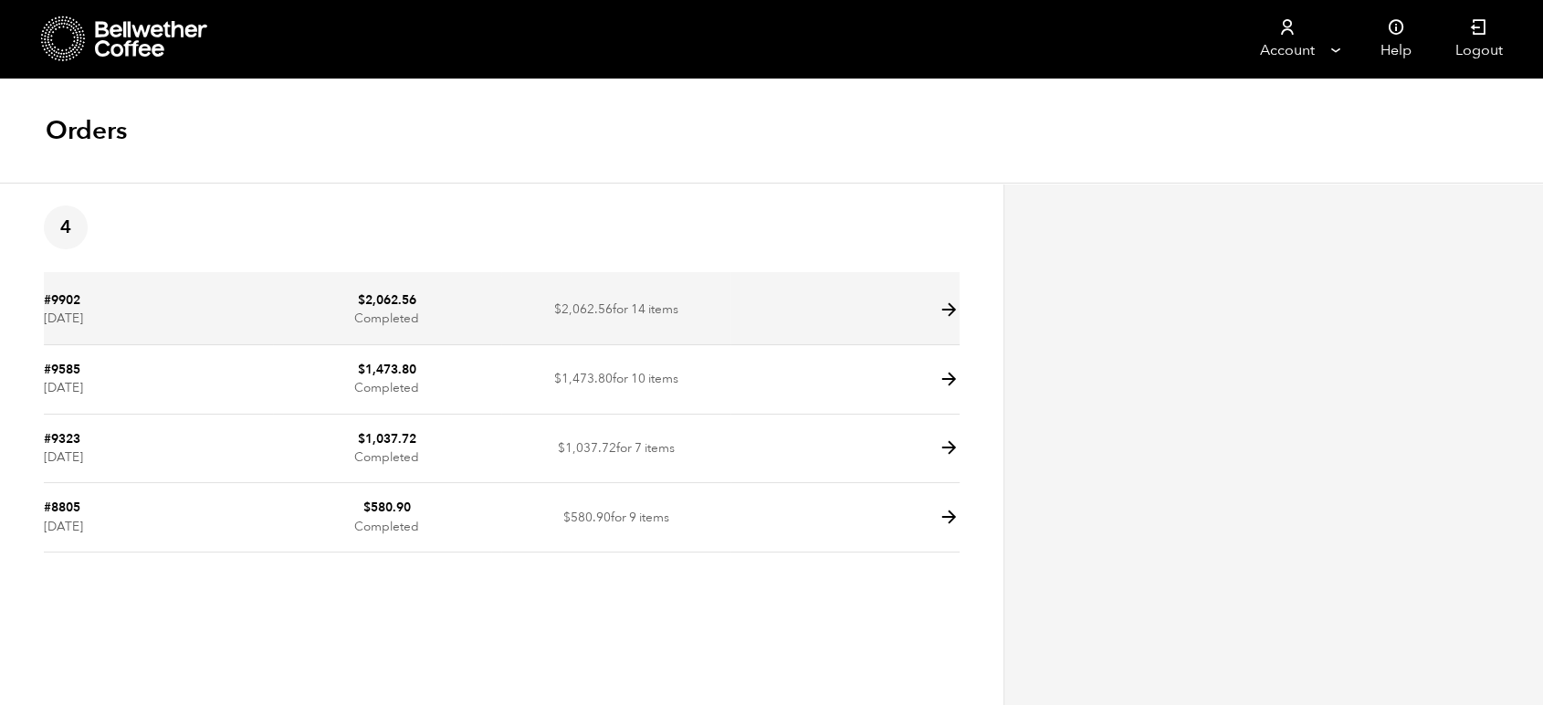
click at [945, 309] on icon at bounding box center [949, 309] width 21 height 21
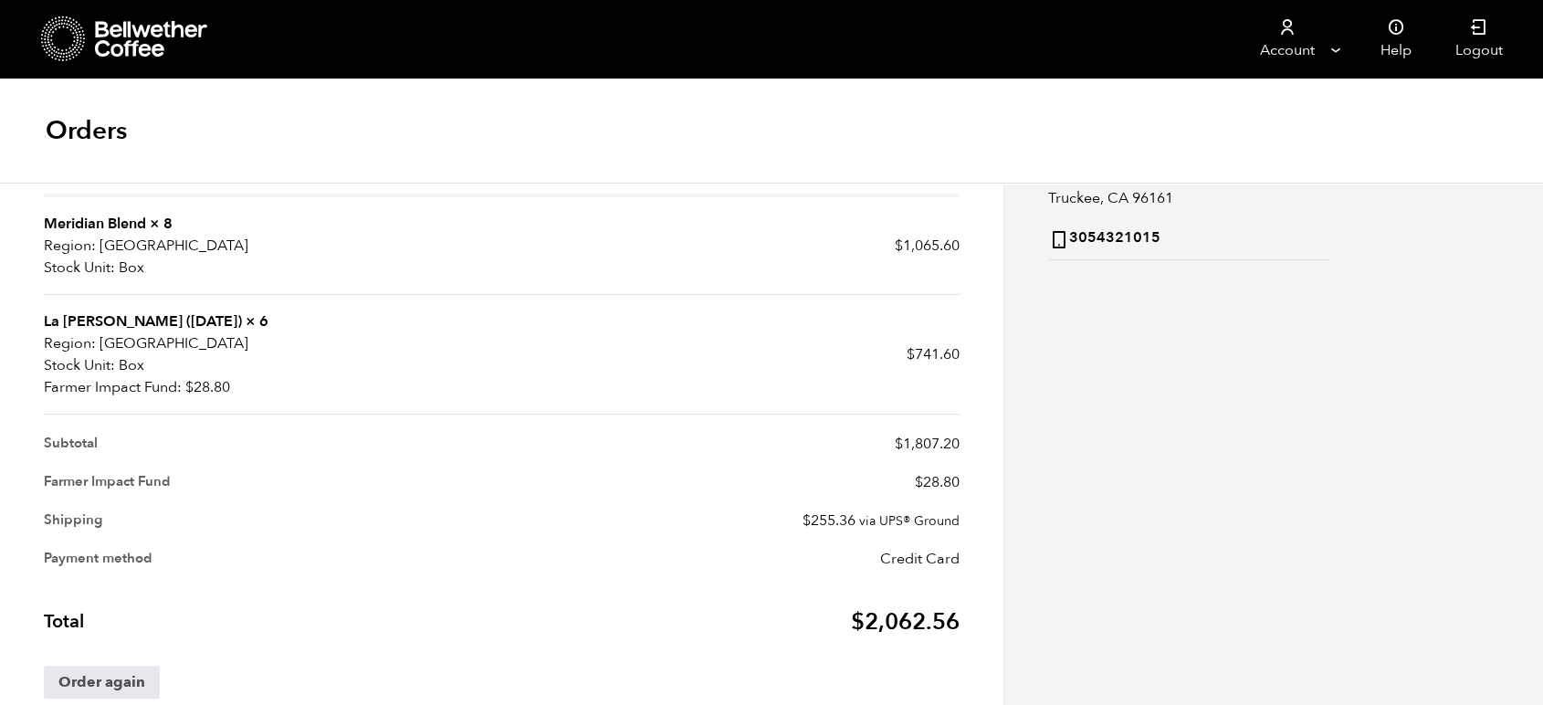
scroll to position [446, 0]
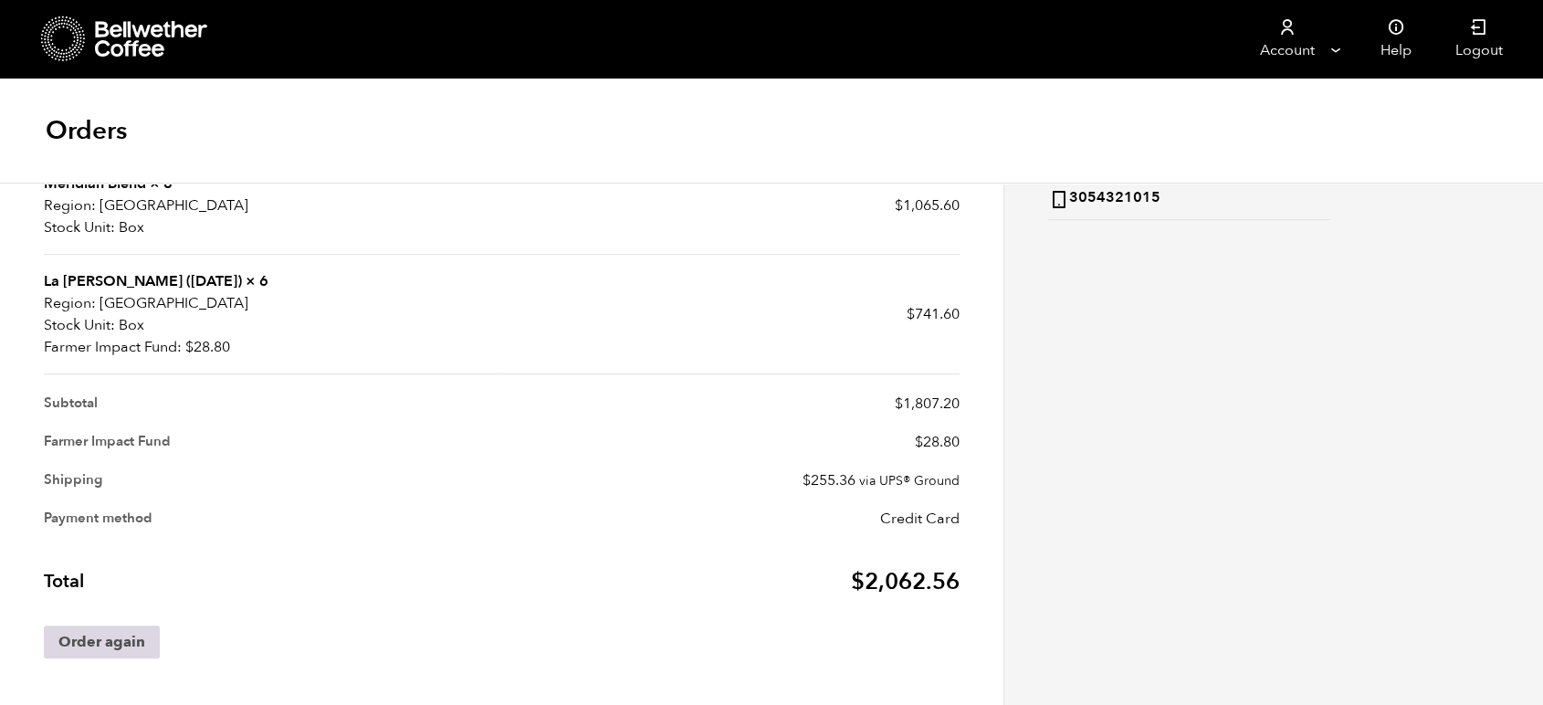
click at [123, 640] on link "Order again" at bounding box center [102, 641] width 116 height 33
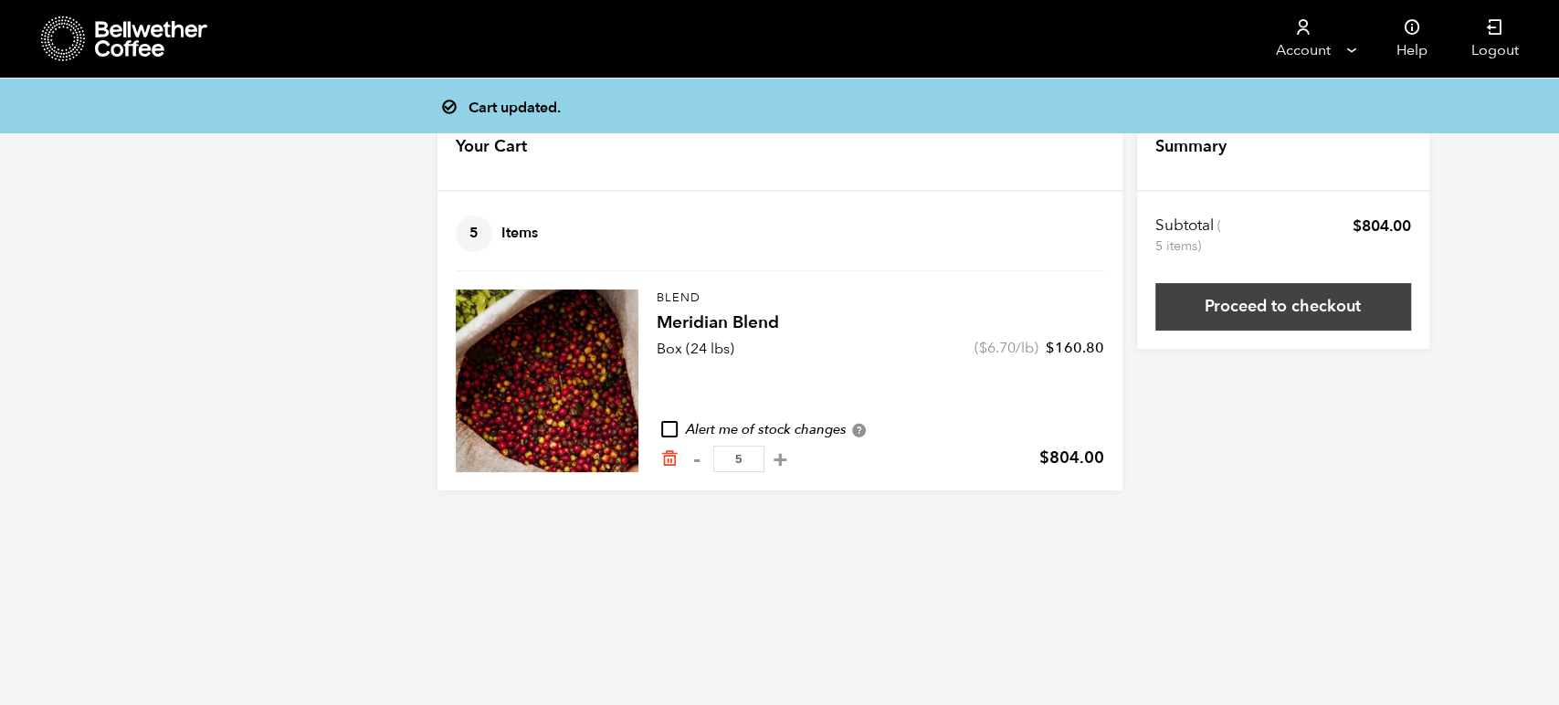
click at [1266, 306] on link "Proceed to checkout" at bounding box center [1283, 306] width 256 height 47
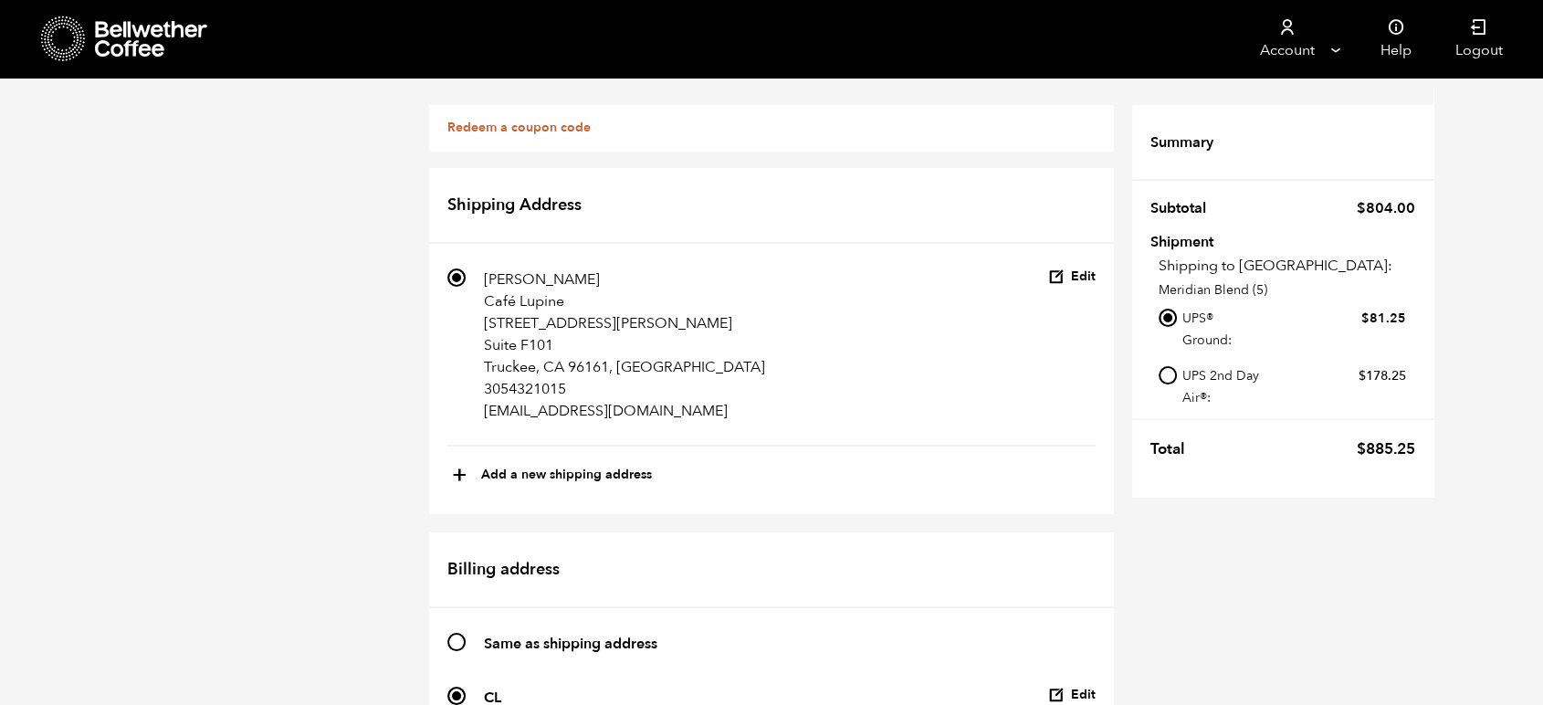
scroll to position [944, 0]
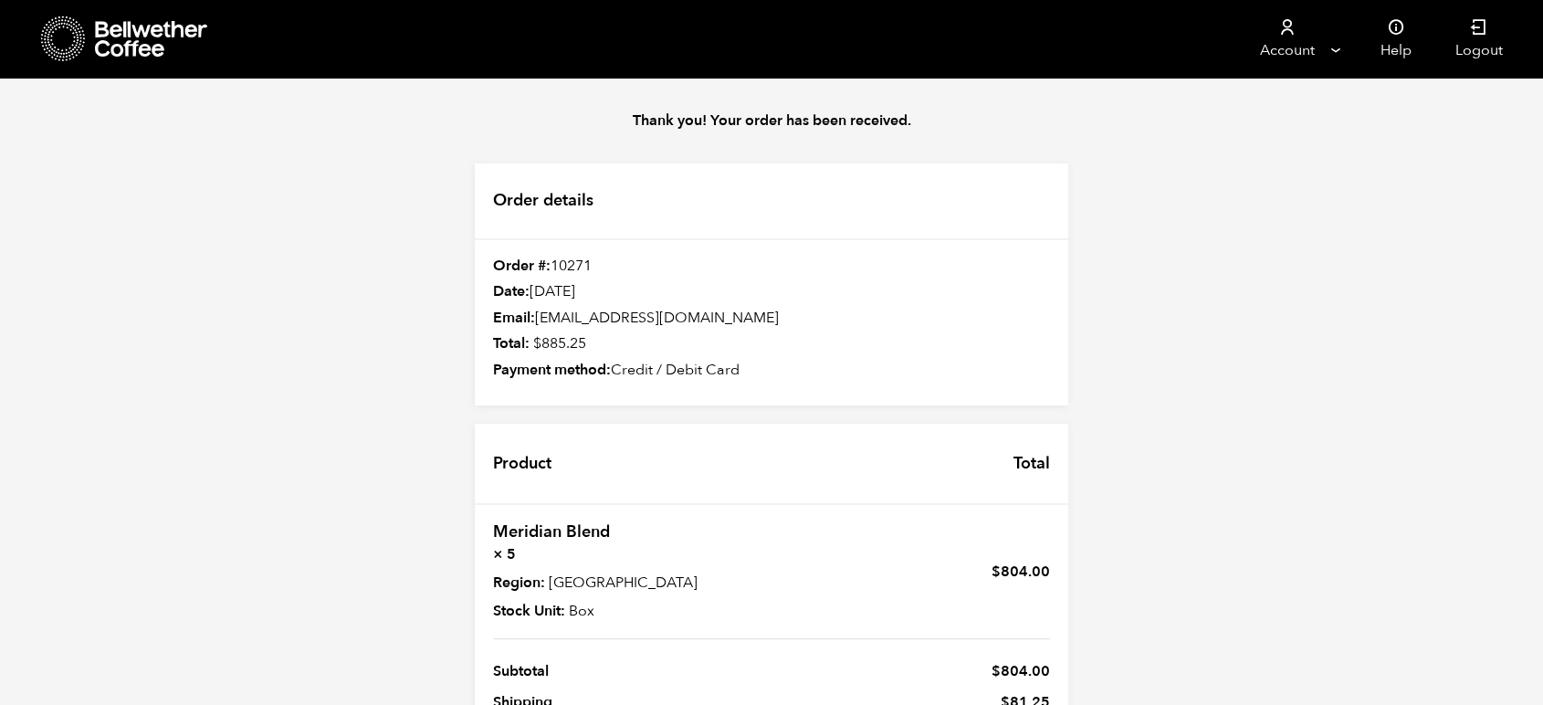
scroll to position [160, 0]
